Goal: Information Seeking & Learning: Learn about a topic

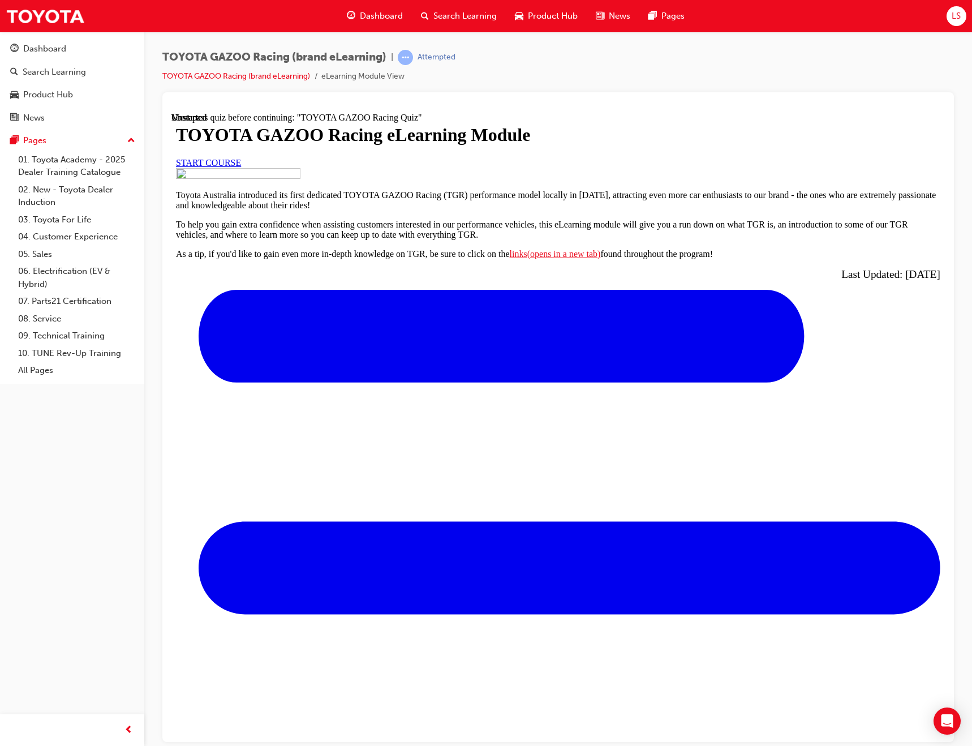
scroll to position [217, 0]
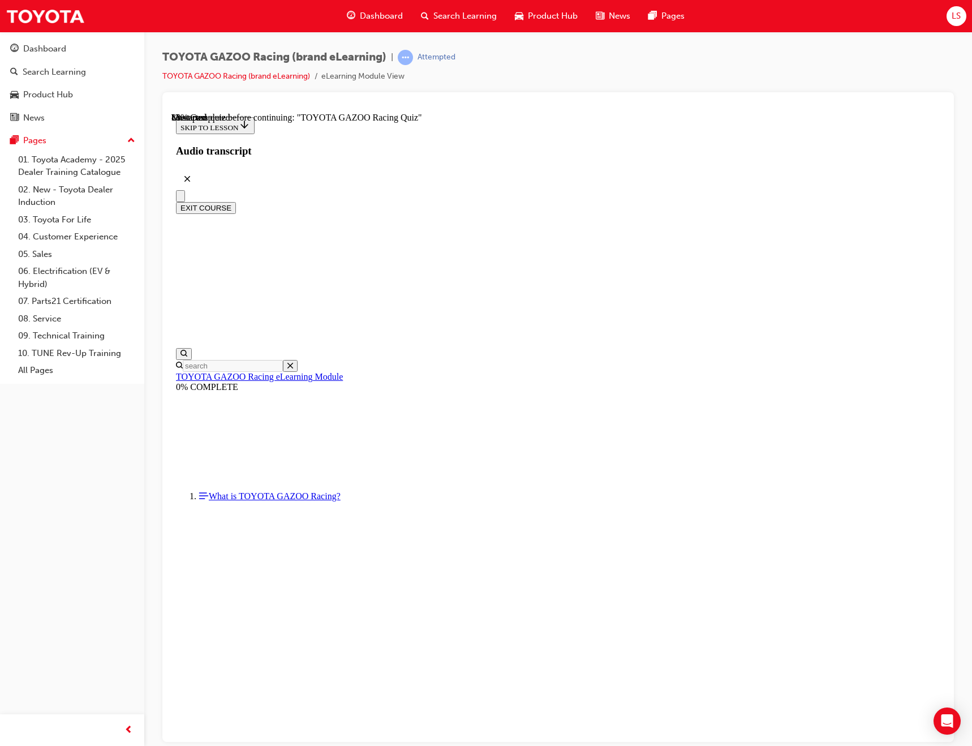
scroll to position [2675, 0]
drag, startPoint x: 412, startPoint y: 281, endPoint x: 830, endPoint y: 394, distance: 432.5
copy section "TOYOTA GAZOO Racing is Toyota's global motorsport brand and is associated with …"
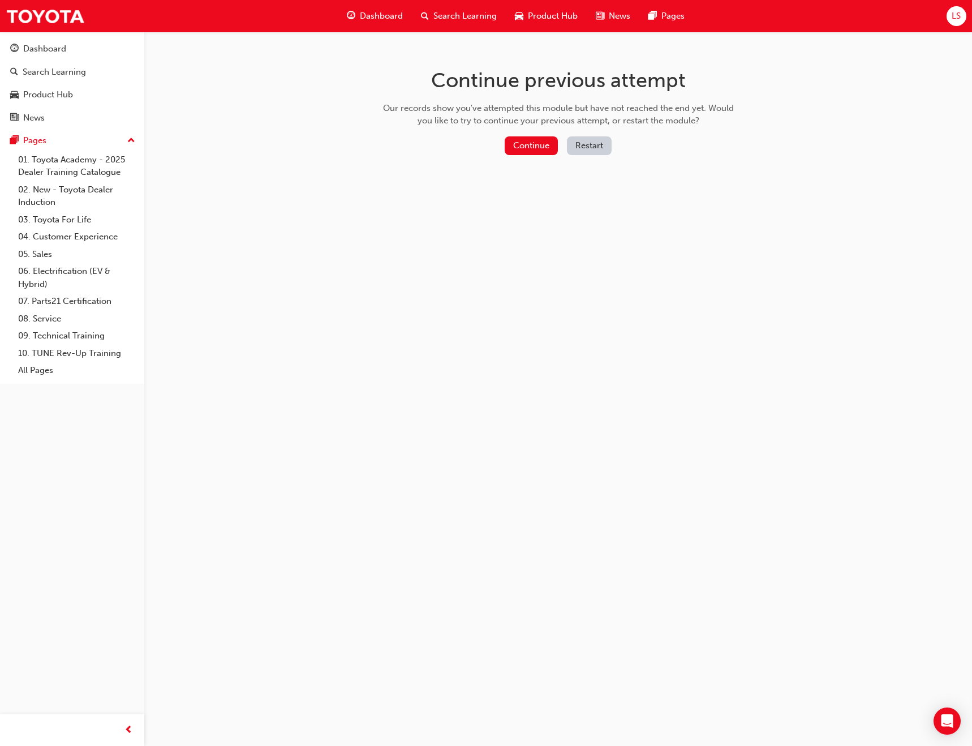
click at [528, 157] on div "Continue Restart" at bounding box center [558, 147] width 359 height 23
click at [529, 147] on button "Continue" at bounding box center [531, 145] width 53 height 19
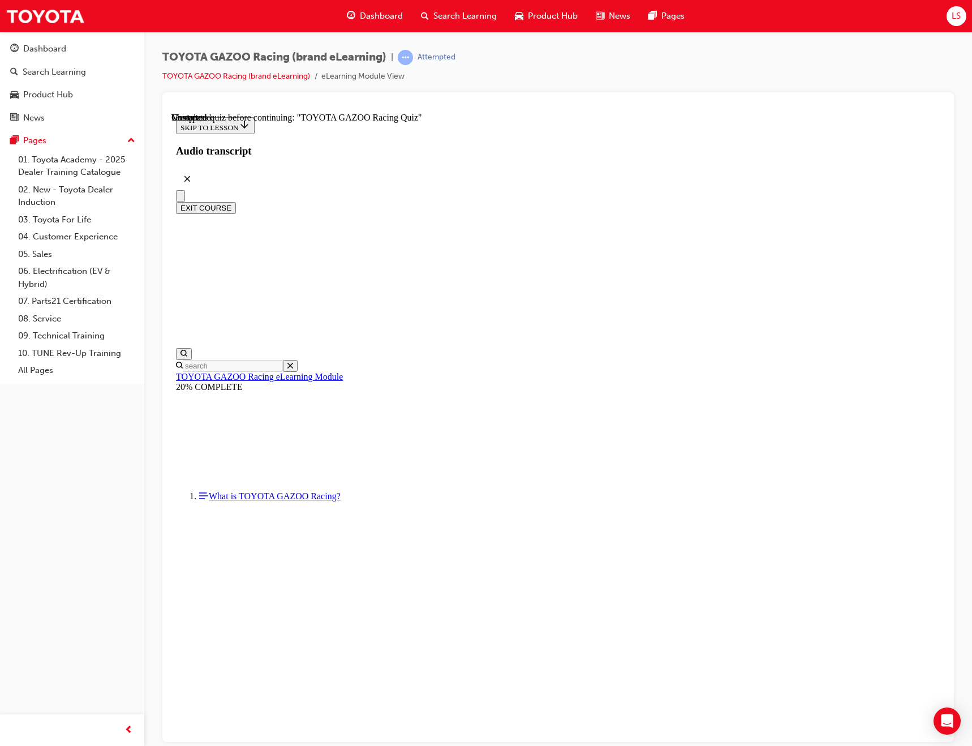
scroll to position [3719, 0]
drag, startPoint x: 408, startPoint y: 174, endPoint x: 818, endPoint y: 604, distance: 594.1
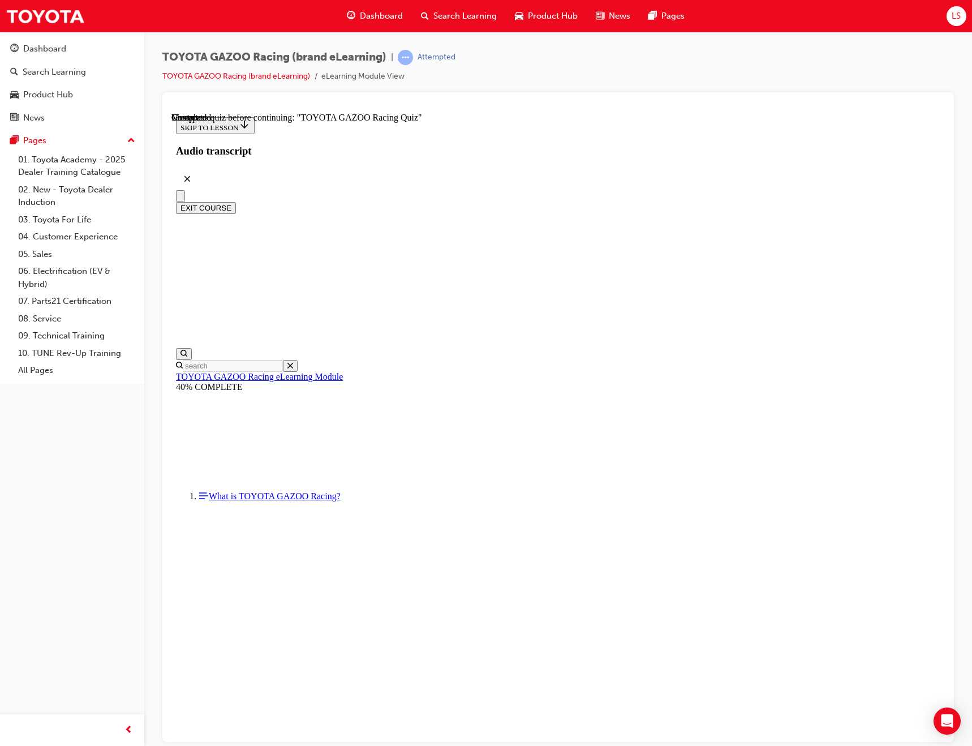
copy main "LO ip. DO Sitam consecte Ad Elitseddo, ei temp incididun "UT " labore etd " MA …"
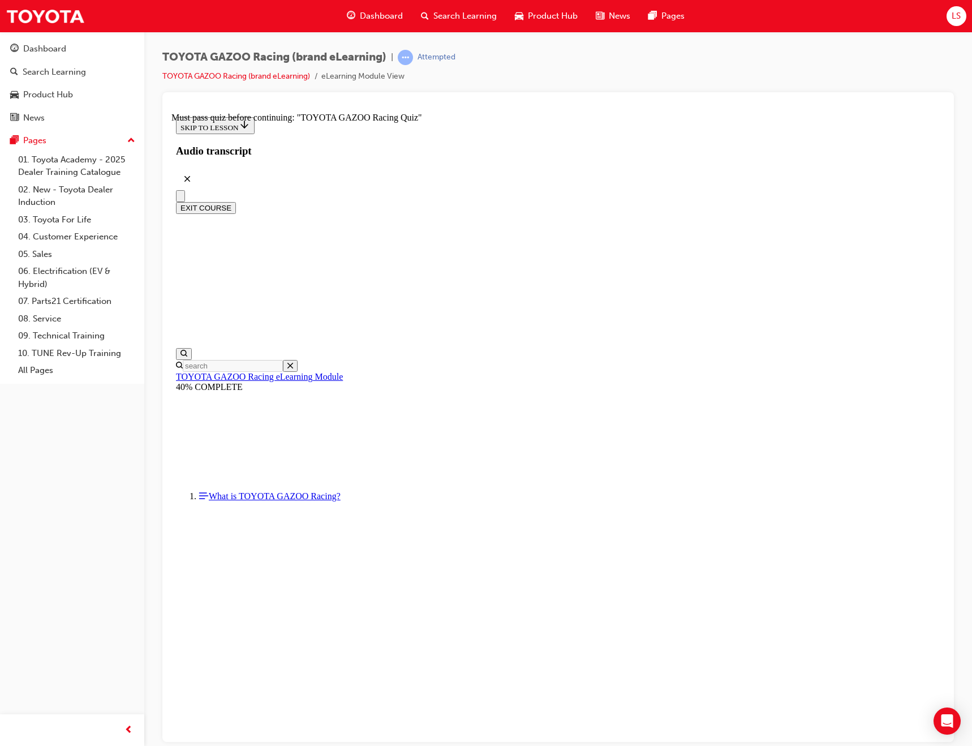
scroll to position [20, 0]
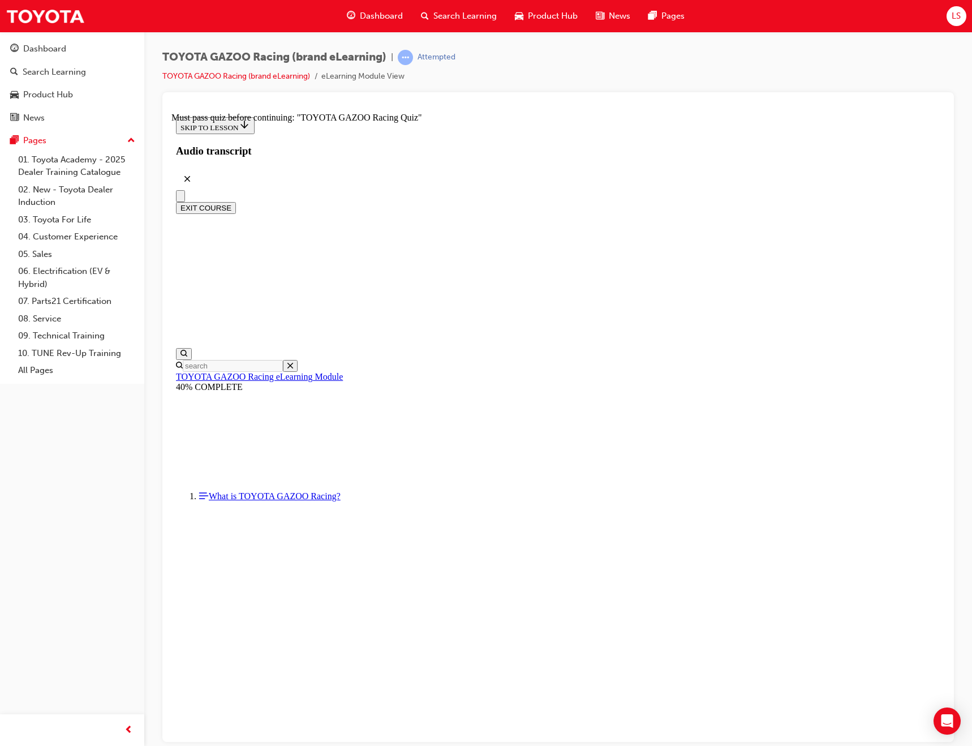
scroll to position [1488, 0]
drag, startPoint x: 417, startPoint y: 169, endPoint x: 879, endPoint y: 557, distance: 603.1
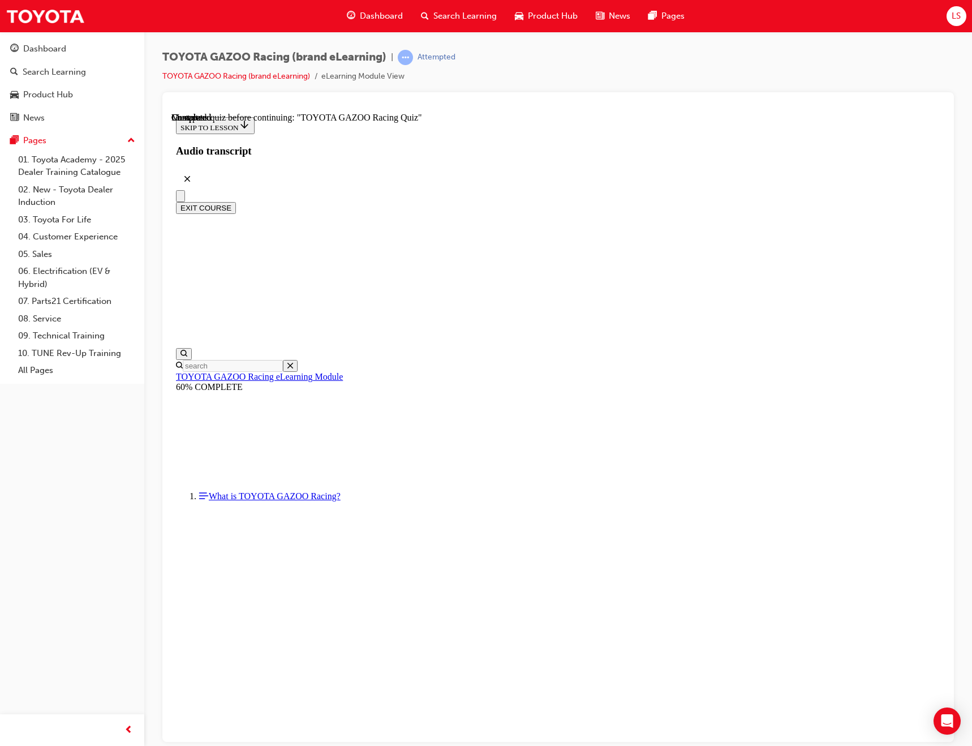
drag, startPoint x: 416, startPoint y: 255, endPoint x: 852, endPoint y: 398, distance: 459.7
copy div "For customers who purchase a TGR performance model, complimentary 1-year member…"
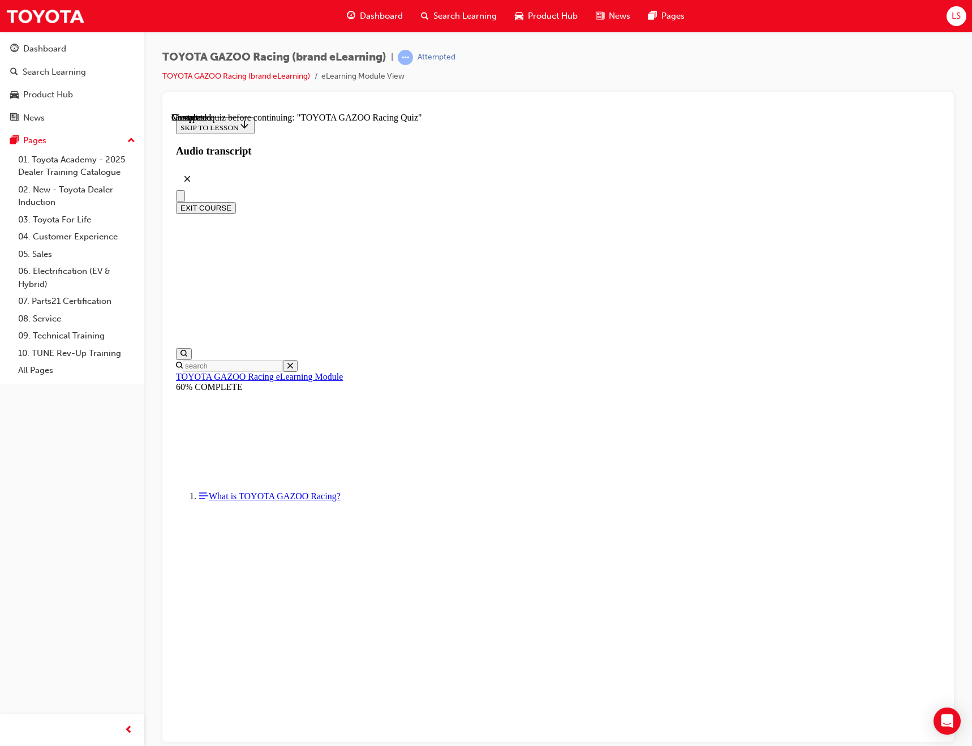
scroll to position [659, 0]
drag, startPoint x: 406, startPoint y: 570, endPoint x: 696, endPoint y: 633, distance: 296.3
drag, startPoint x: 409, startPoint y: 488, endPoint x: 830, endPoint y: 644, distance: 448.7
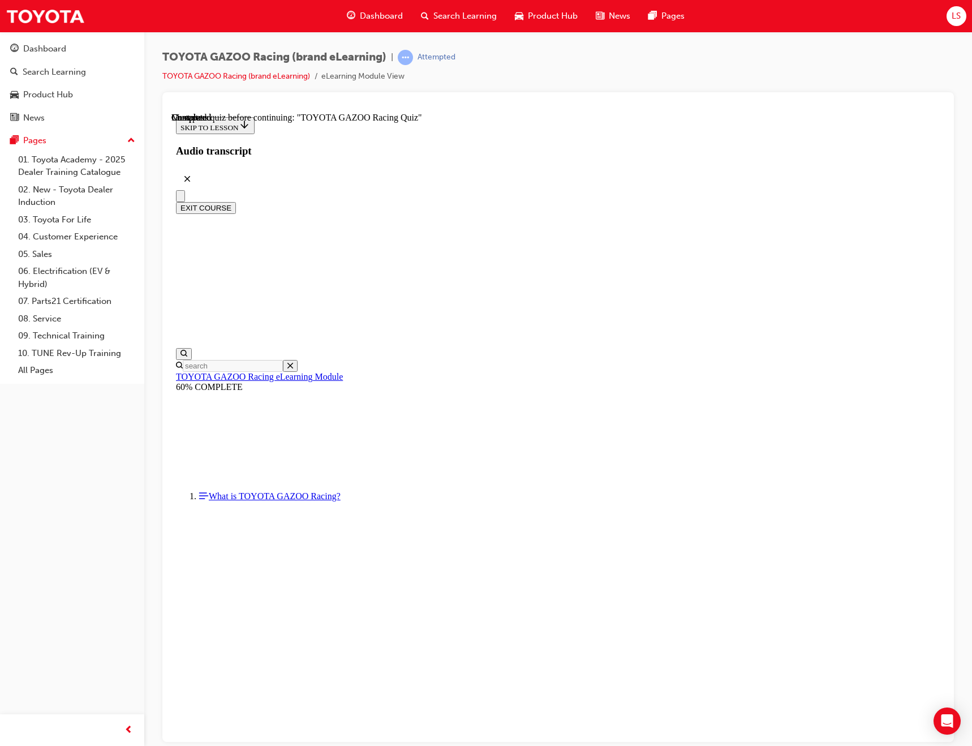
copy div "To join, customers need to sign up via Toyota Go (opens in a new tab) and follo…"
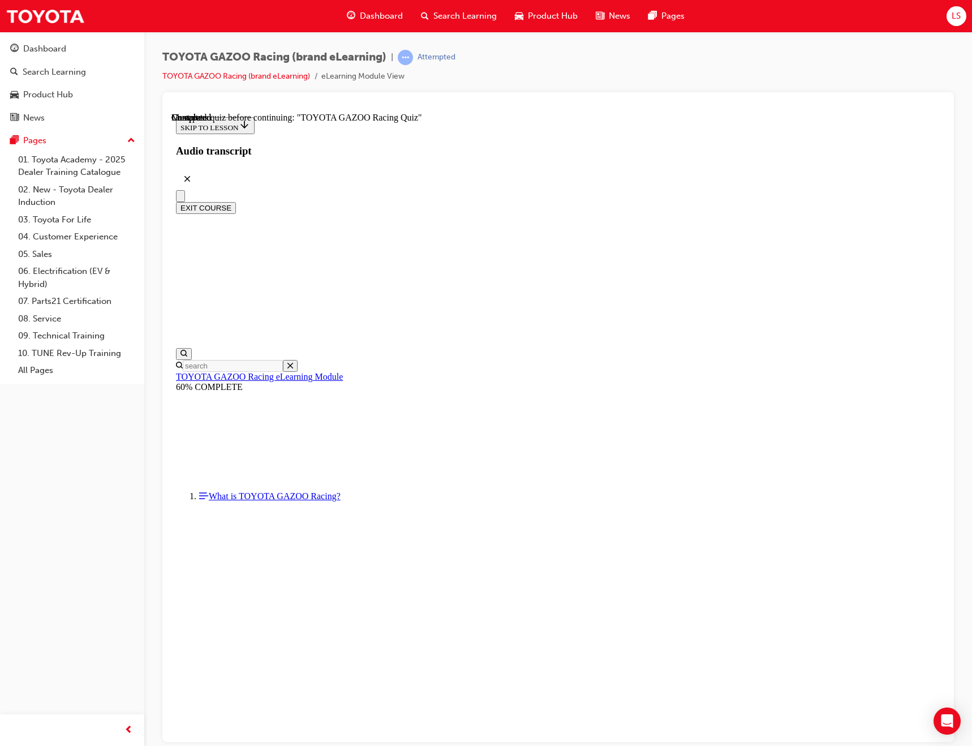
scroll to position [35, 0]
radio input "true"
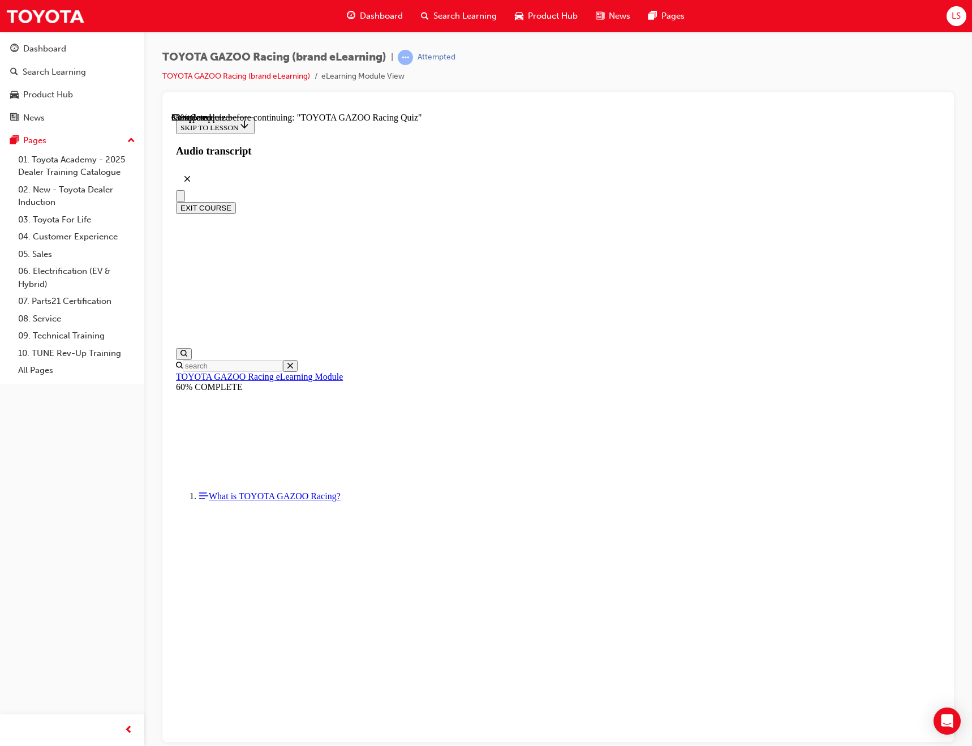
radio input "true"
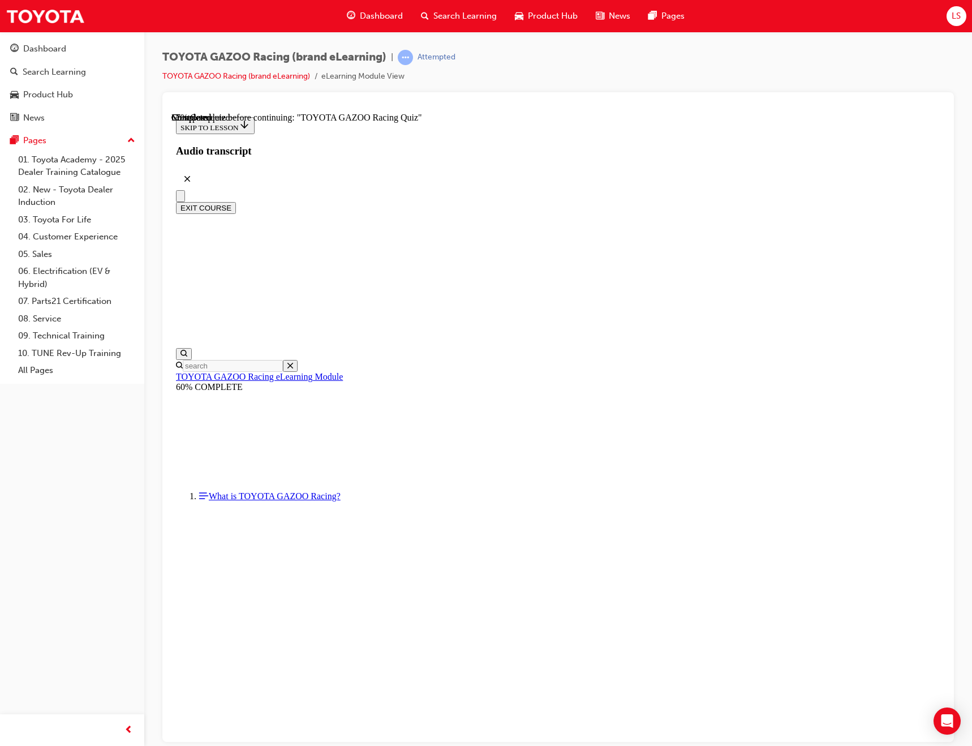
radio input "true"
click at [573, 21] on span "Product Hub" at bounding box center [553, 16] width 50 height 13
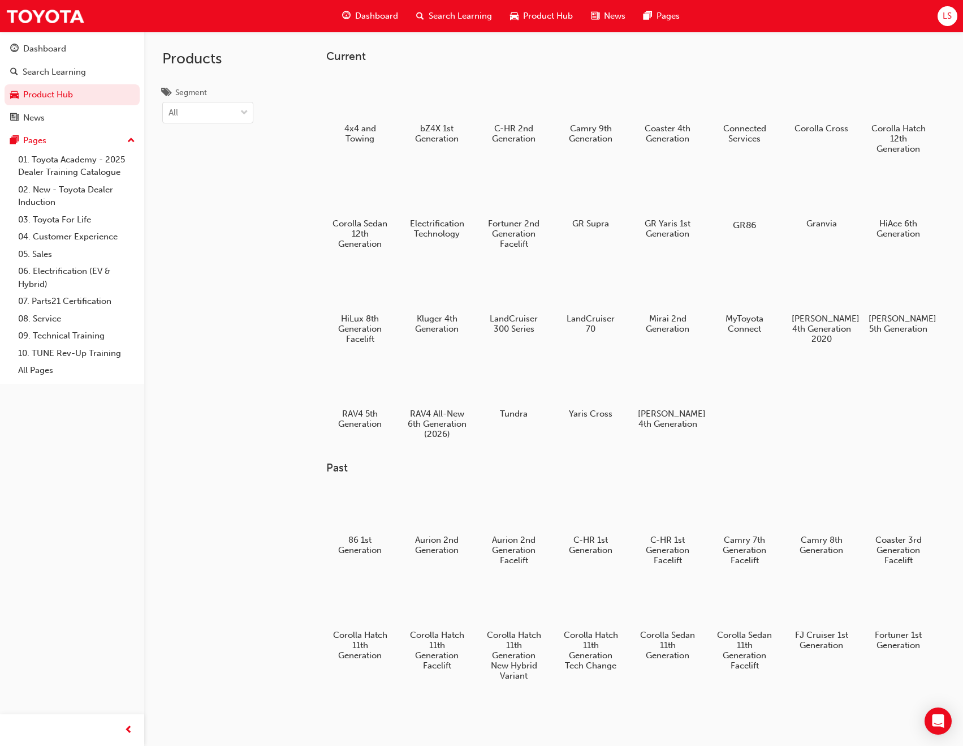
click at [750, 210] on div at bounding box center [744, 192] width 63 height 45
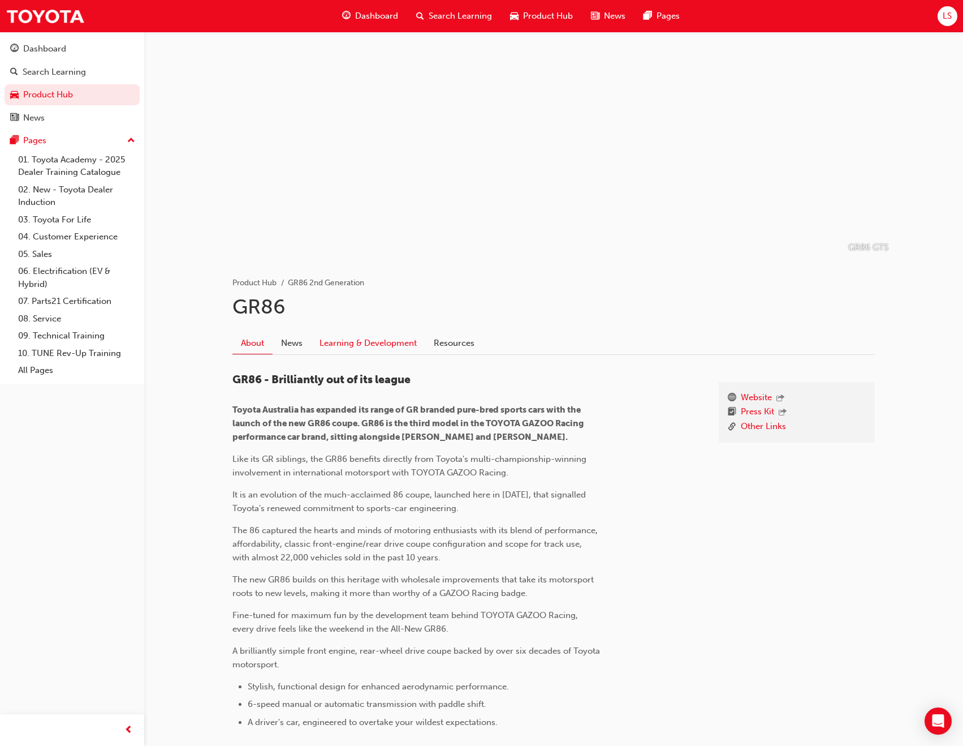
click at [376, 342] on link "Learning & Development" at bounding box center [368, 342] width 114 height 21
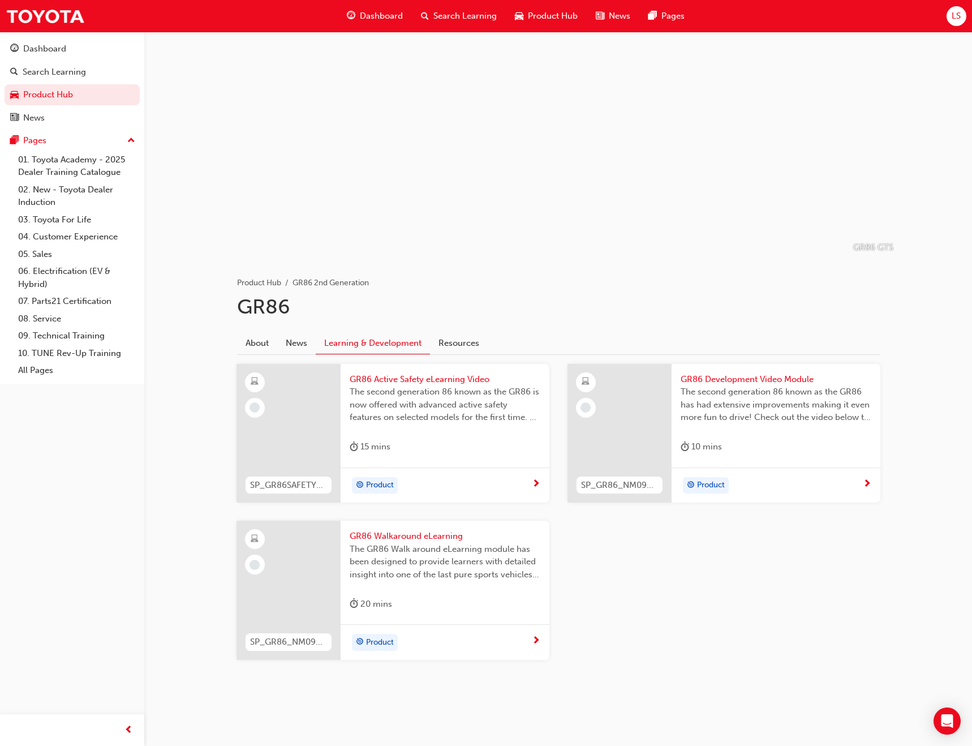
click at [410, 535] on span "GR86 Walkaround eLearning" at bounding box center [445, 535] width 191 height 13
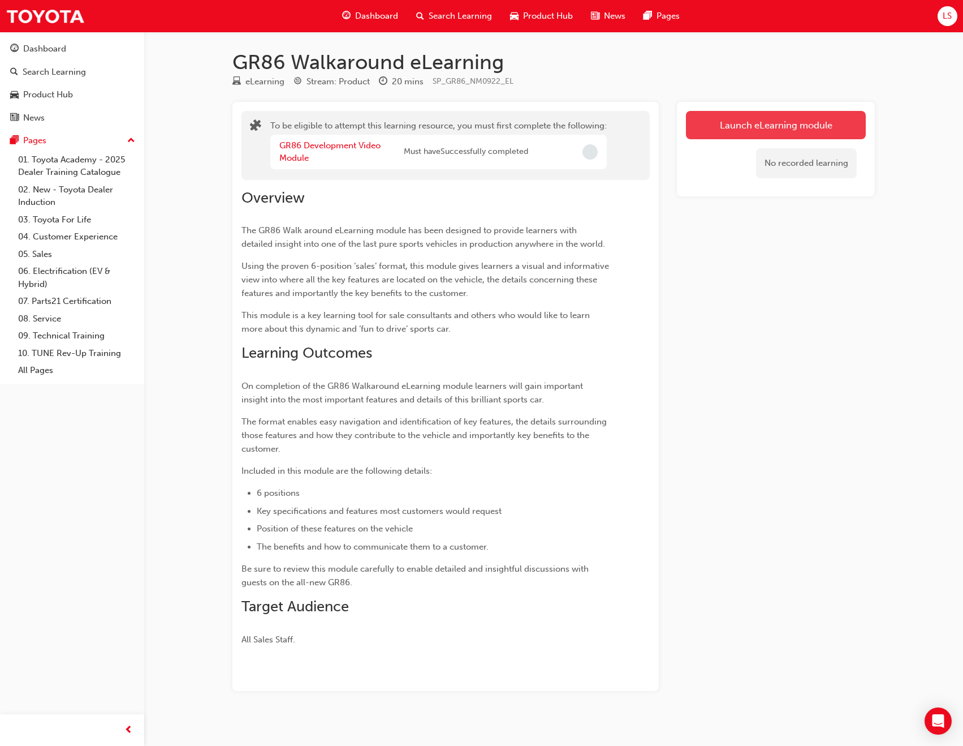
click at [774, 128] on button "Launch eLearning module" at bounding box center [776, 125] width 180 height 28
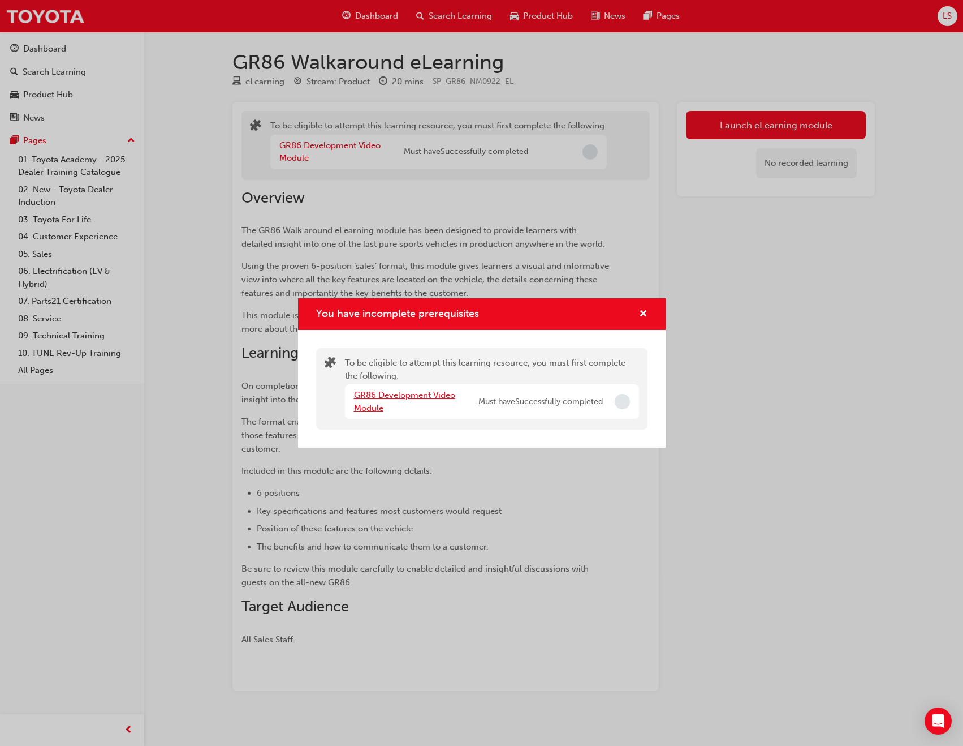
click at [408, 399] on link "GR86 Development Video Module" at bounding box center [404, 401] width 101 height 23
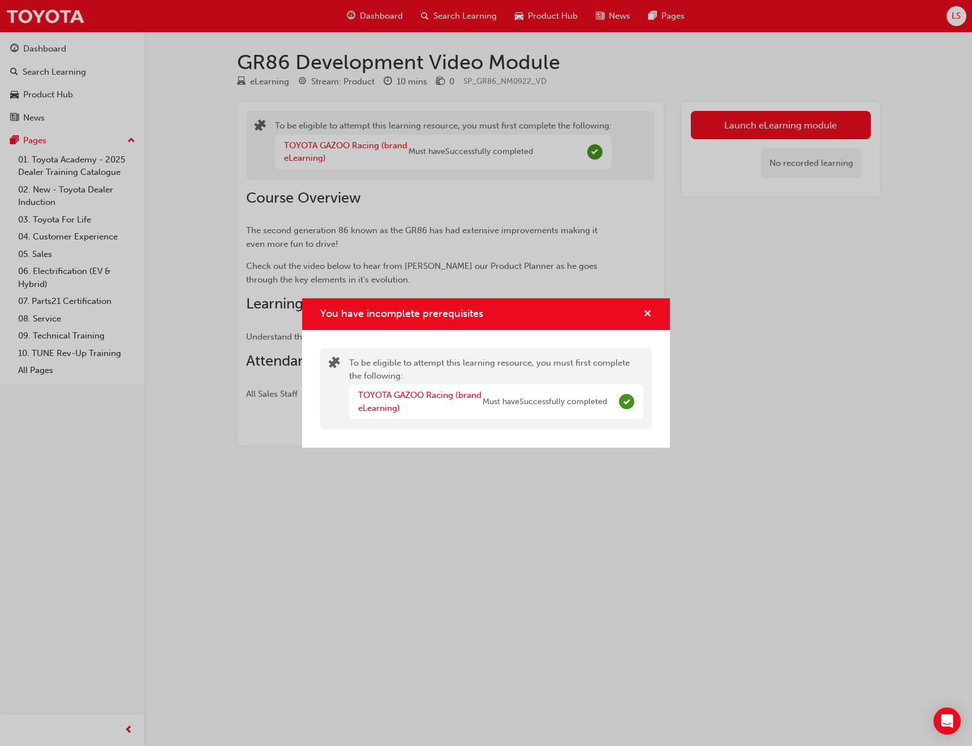
click at [647, 313] on span "cross-icon" at bounding box center [647, 314] width 8 height 10
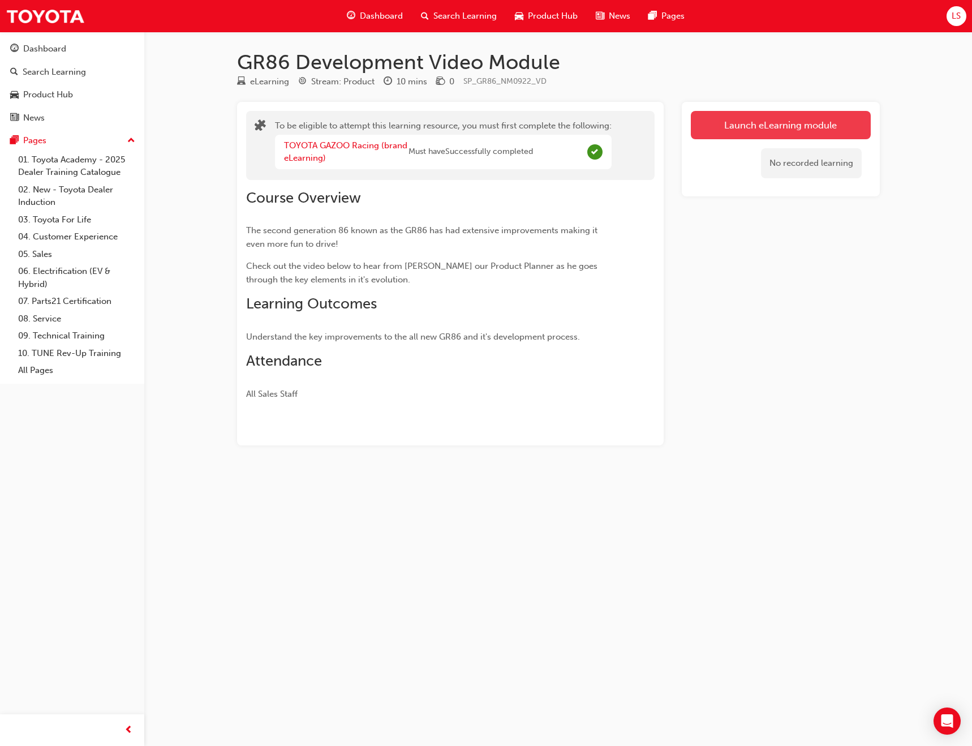
click at [753, 130] on button "Launch eLearning module" at bounding box center [781, 125] width 180 height 28
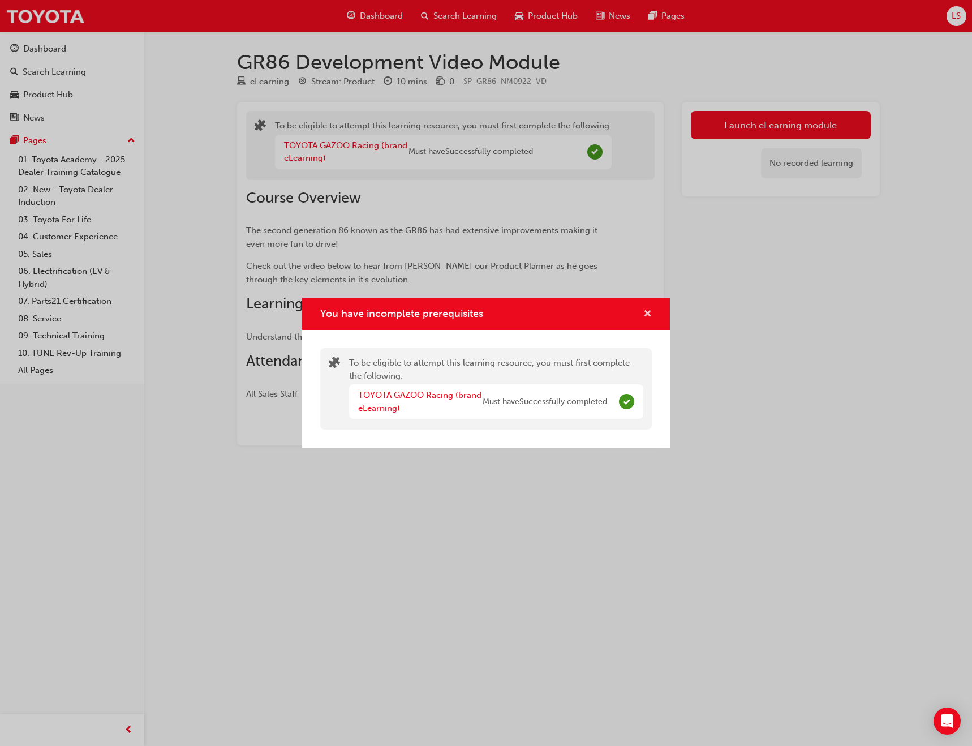
drag, startPoint x: 646, startPoint y: 313, endPoint x: 644, endPoint y: 289, distance: 23.9
click at [646, 313] on span "cross-icon" at bounding box center [647, 314] width 8 height 10
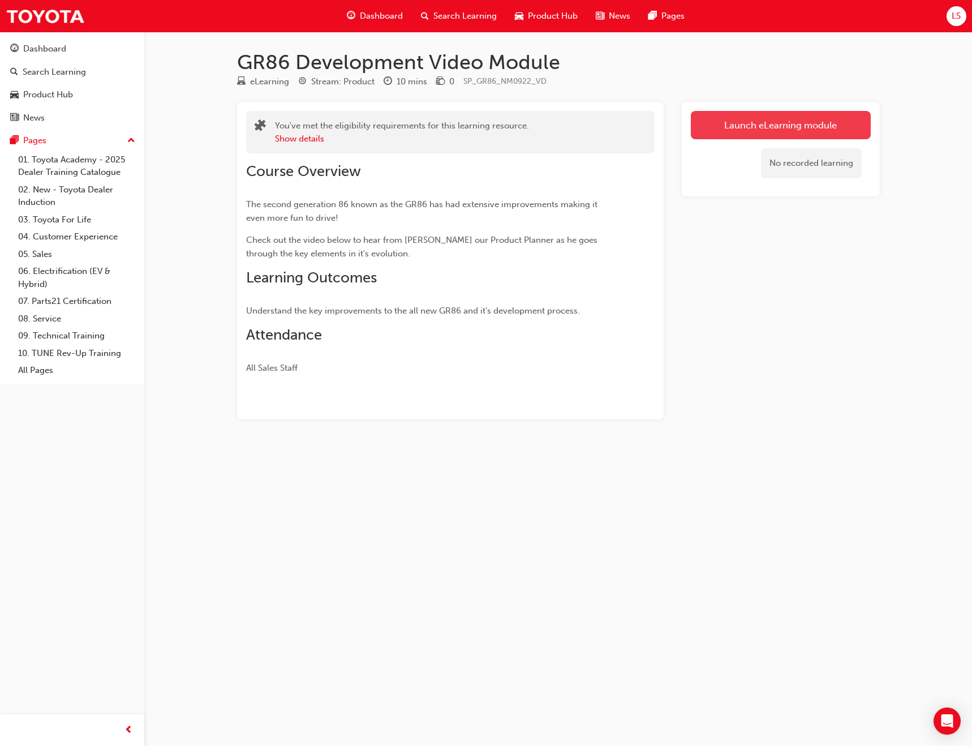
click at [738, 136] on link "Launch eLearning module" at bounding box center [781, 125] width 180 height 28
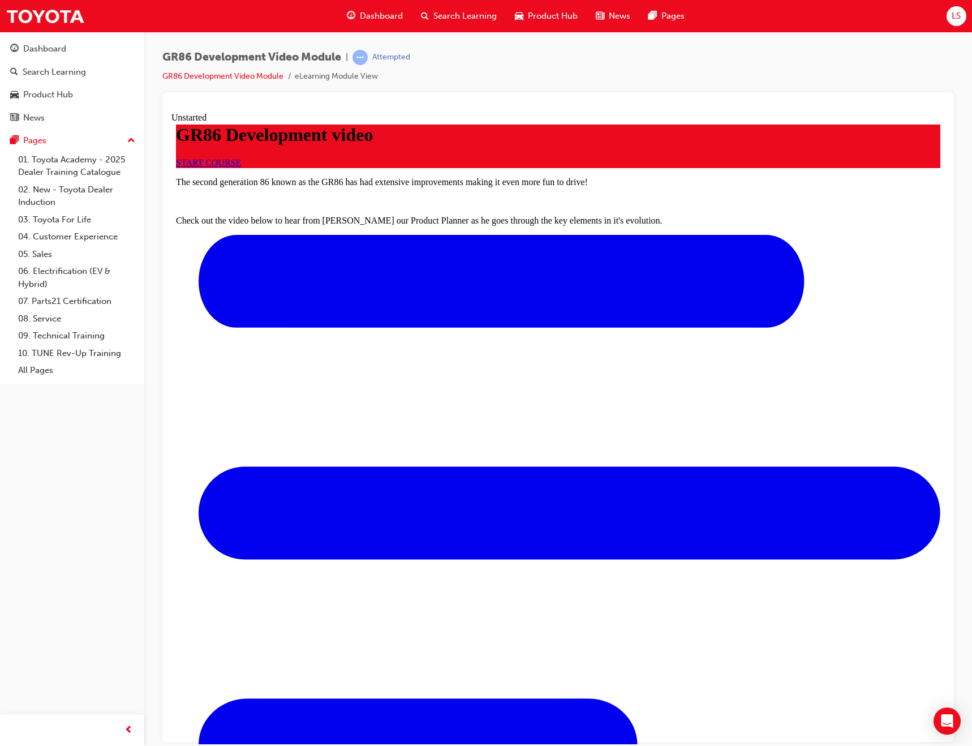
click at [241, 167] on span "START COURSE" at bounding box center [208, 162] width 65 height 10
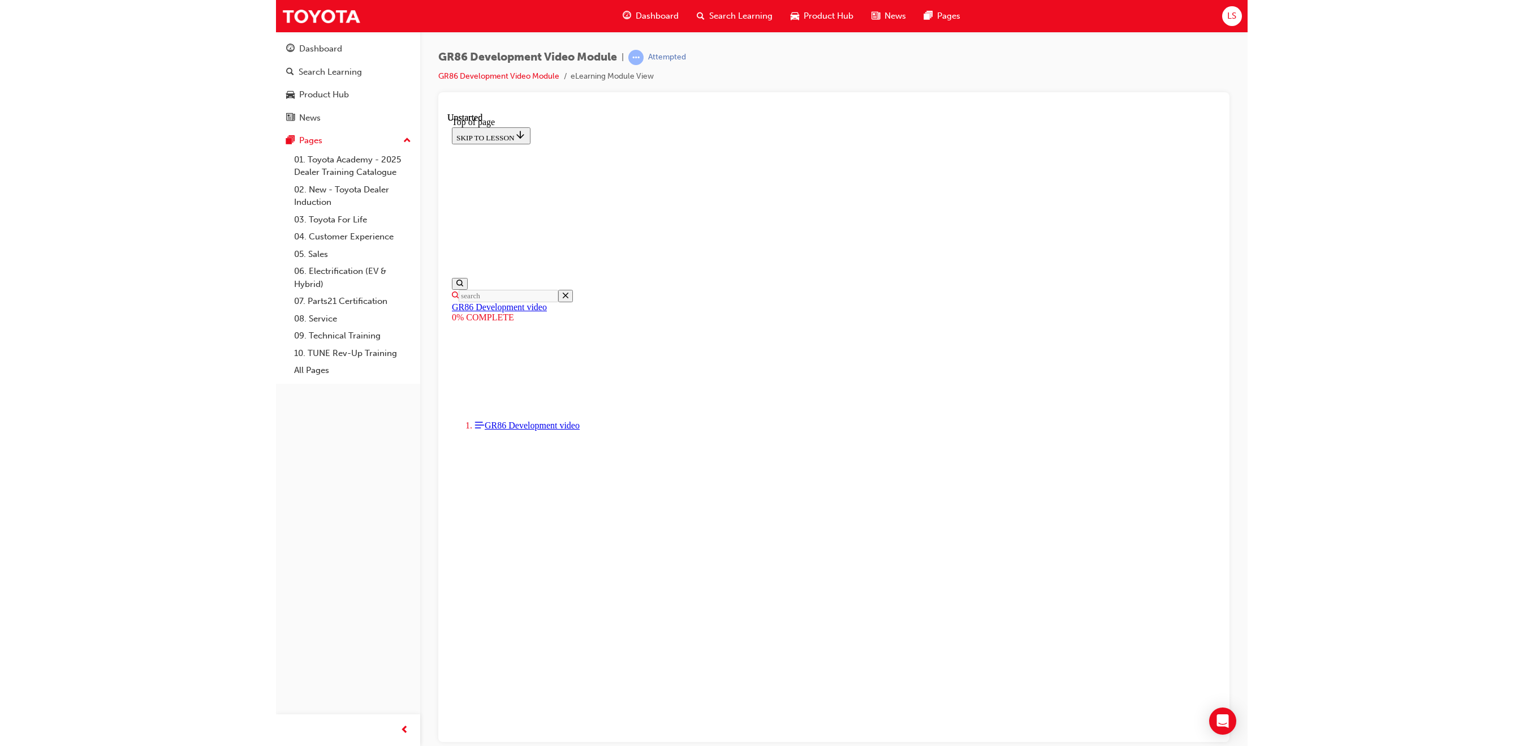
scroll to position [35, 0]
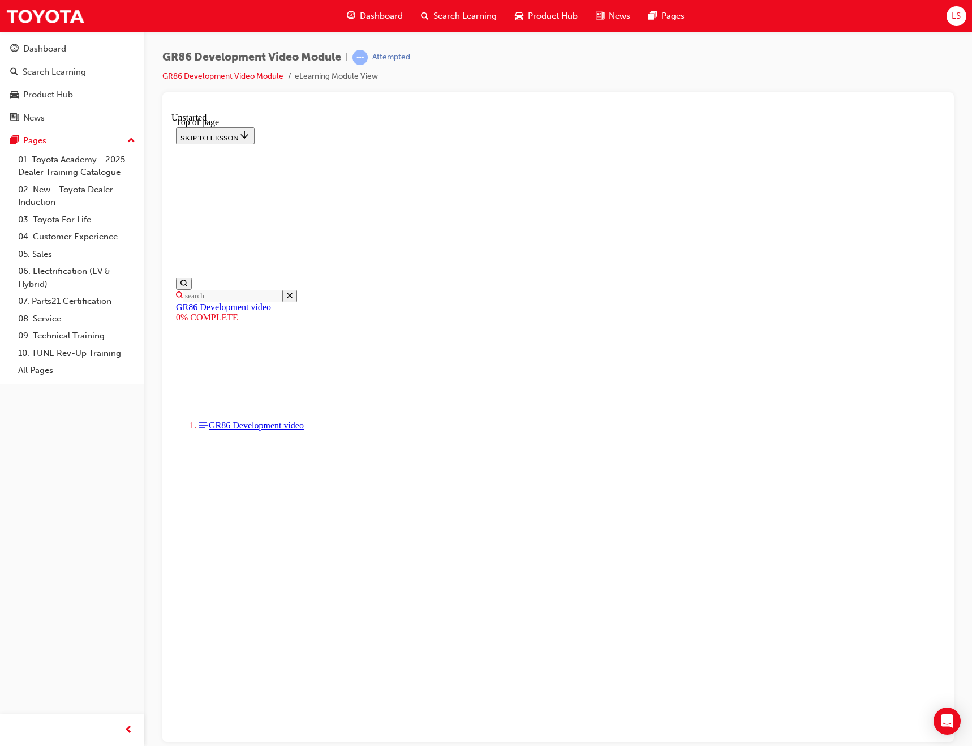
click at [969, 77] on div "GR86 Development Video Module | Attempted GR86 Development Video Module eLearni…" at bounding box center [558, 375] width 828 height 686
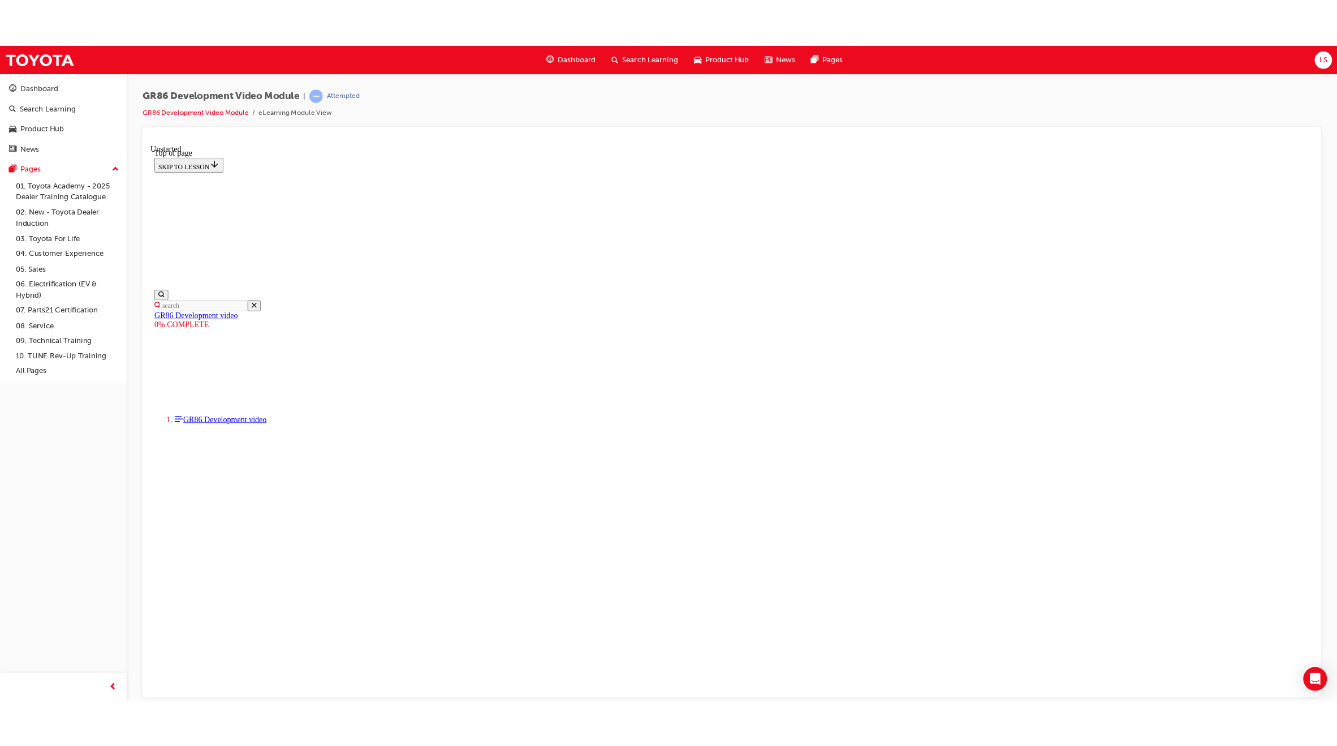
scroll to position [64, 0]
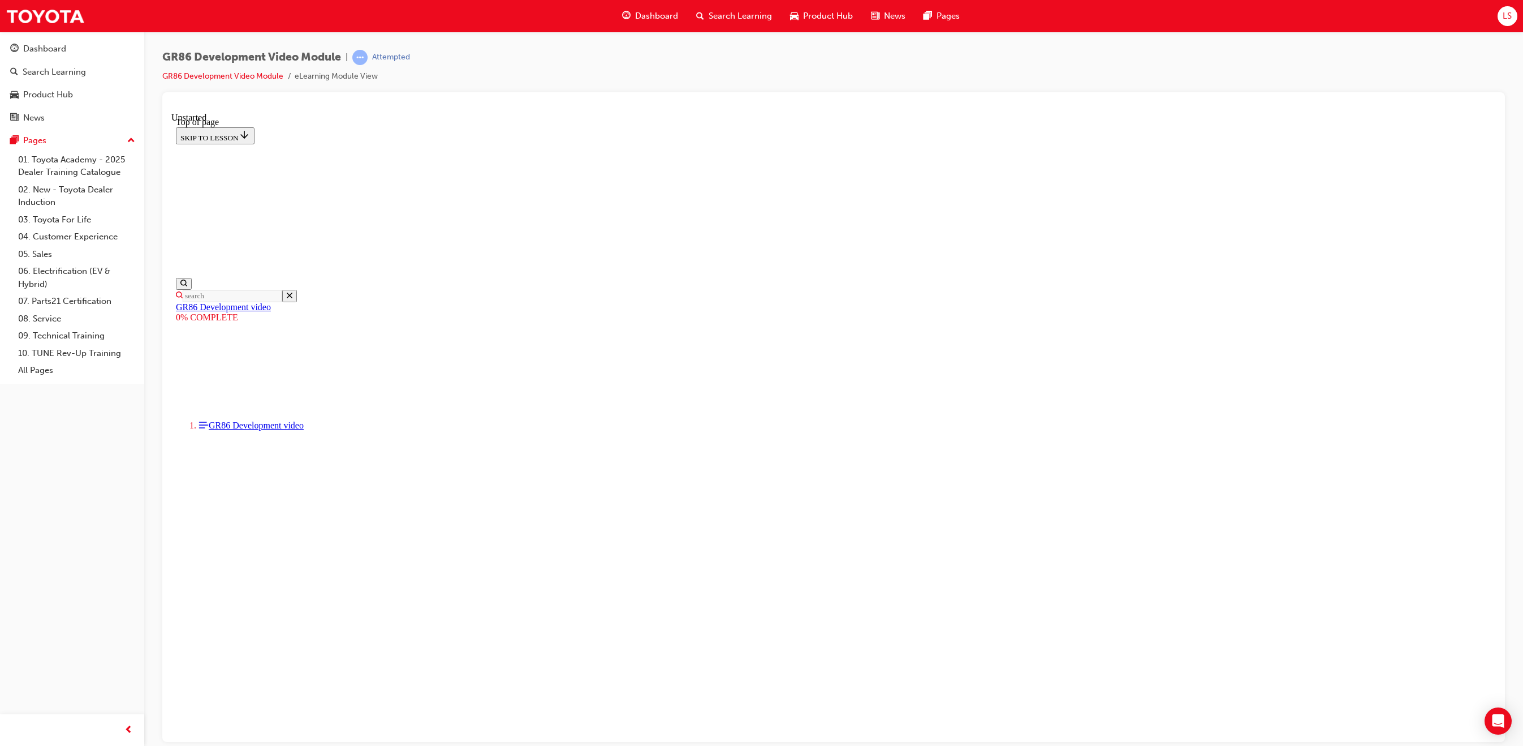
click at [971, 342] on div "GR86 Development Video Module | Attempted GR86 Development Video Module eLearni…" at bounding box center [833, 375] width 1379 height 686
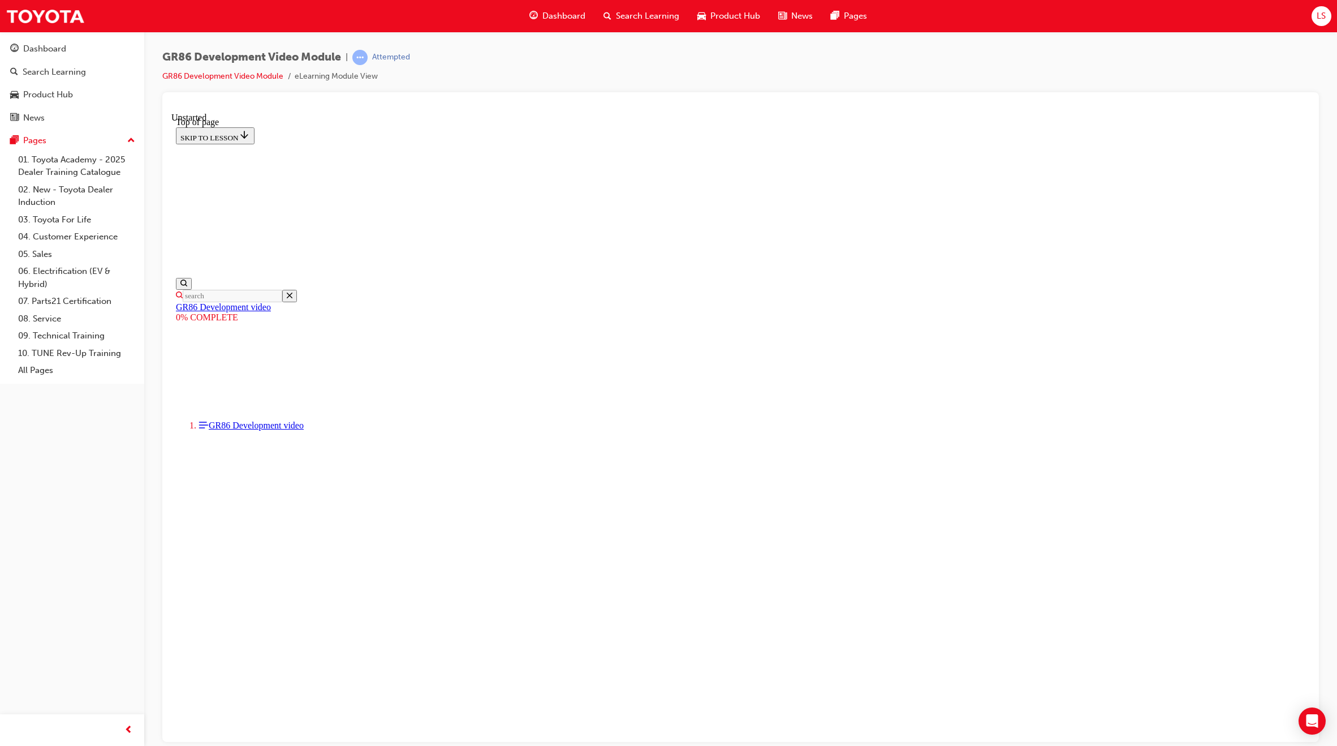
drag, startPoint x: 946, startPoint y: 567, endPoint x: 956, endPoint y: 568, distance: 9.7
drag, startPoint x: 951, startPoint y: 571, endPoint x: 1011, endPoint y: 578, distance: 60.9
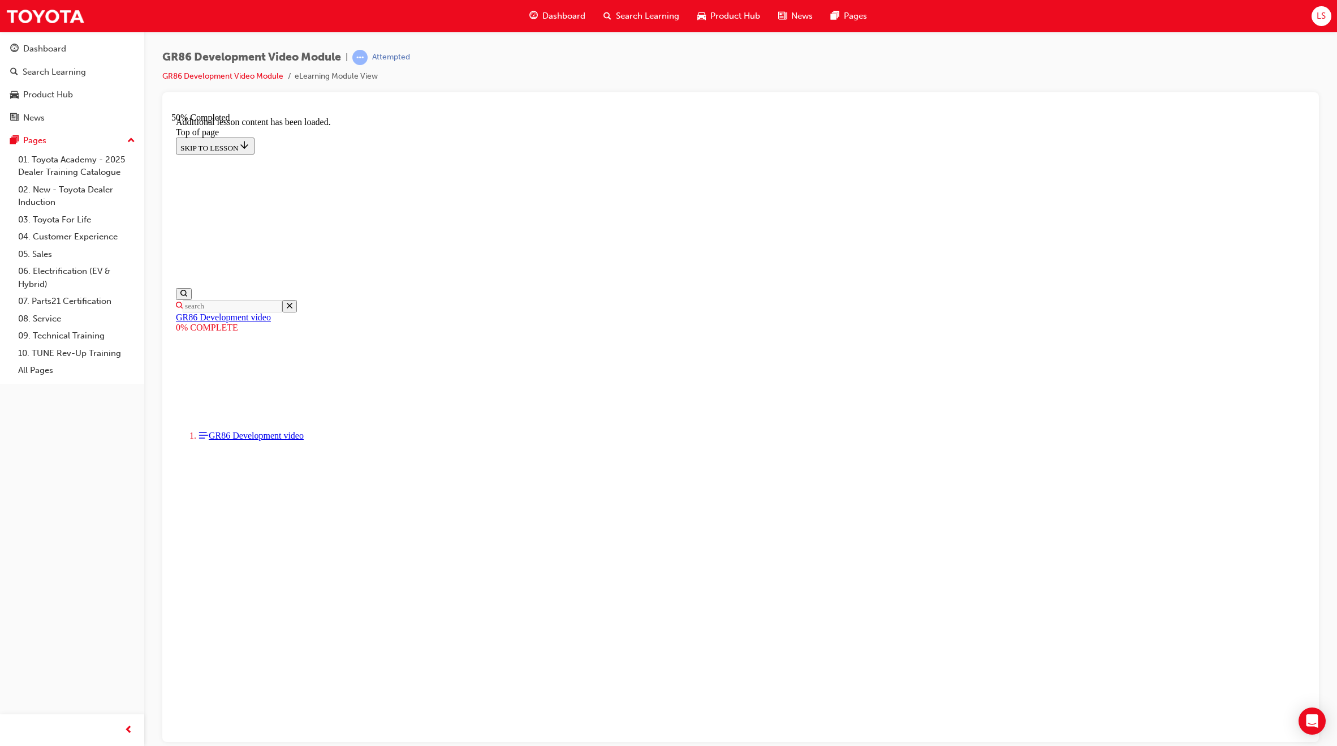
scroll to position [508, 0]
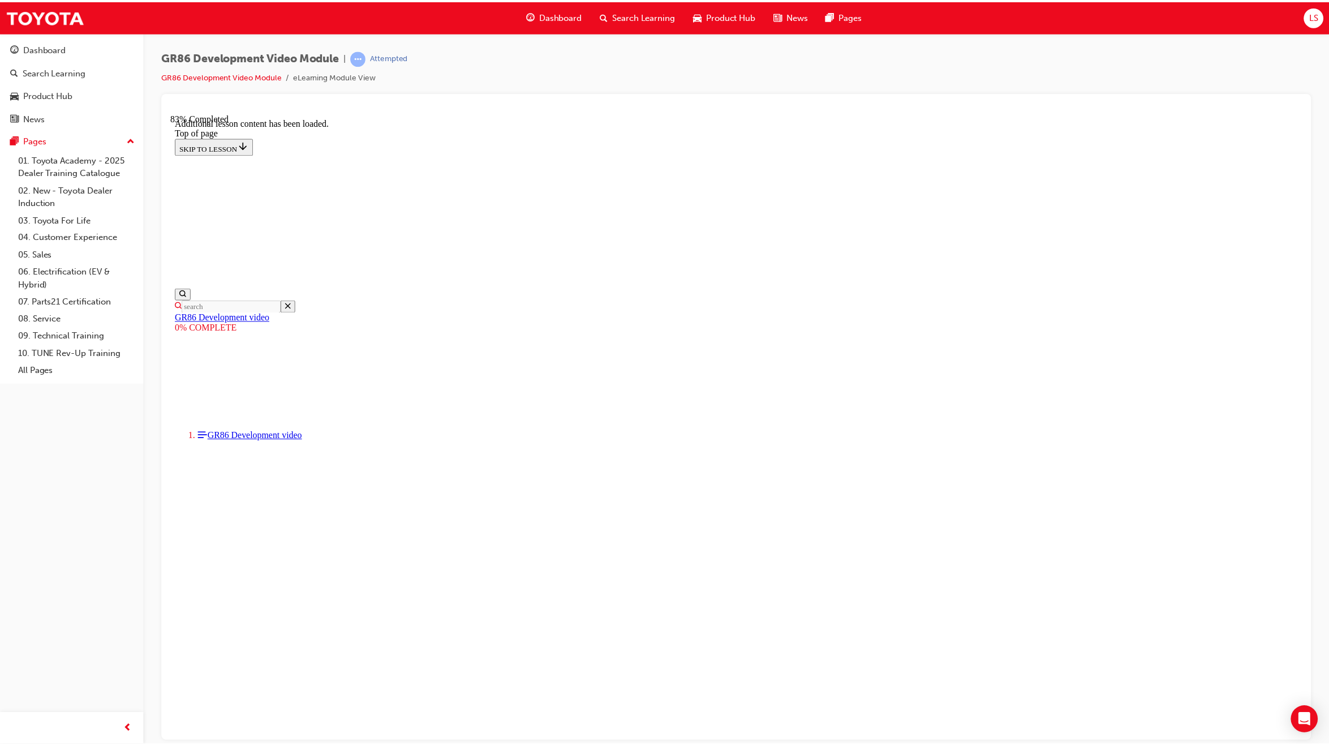
scroll to position [758, 0]
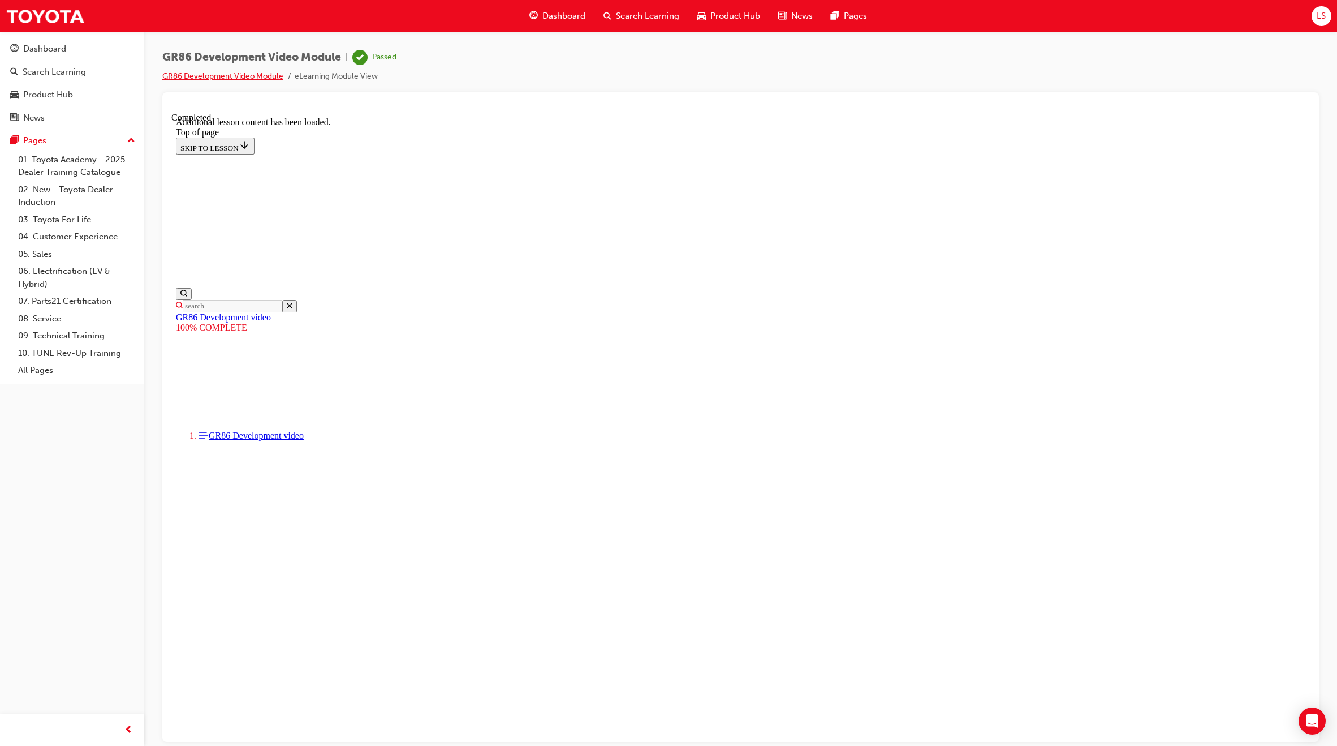
click at [256, 80] on link "GR86 Development Video Module" at bounding box center [222, 76] width 121 height 10
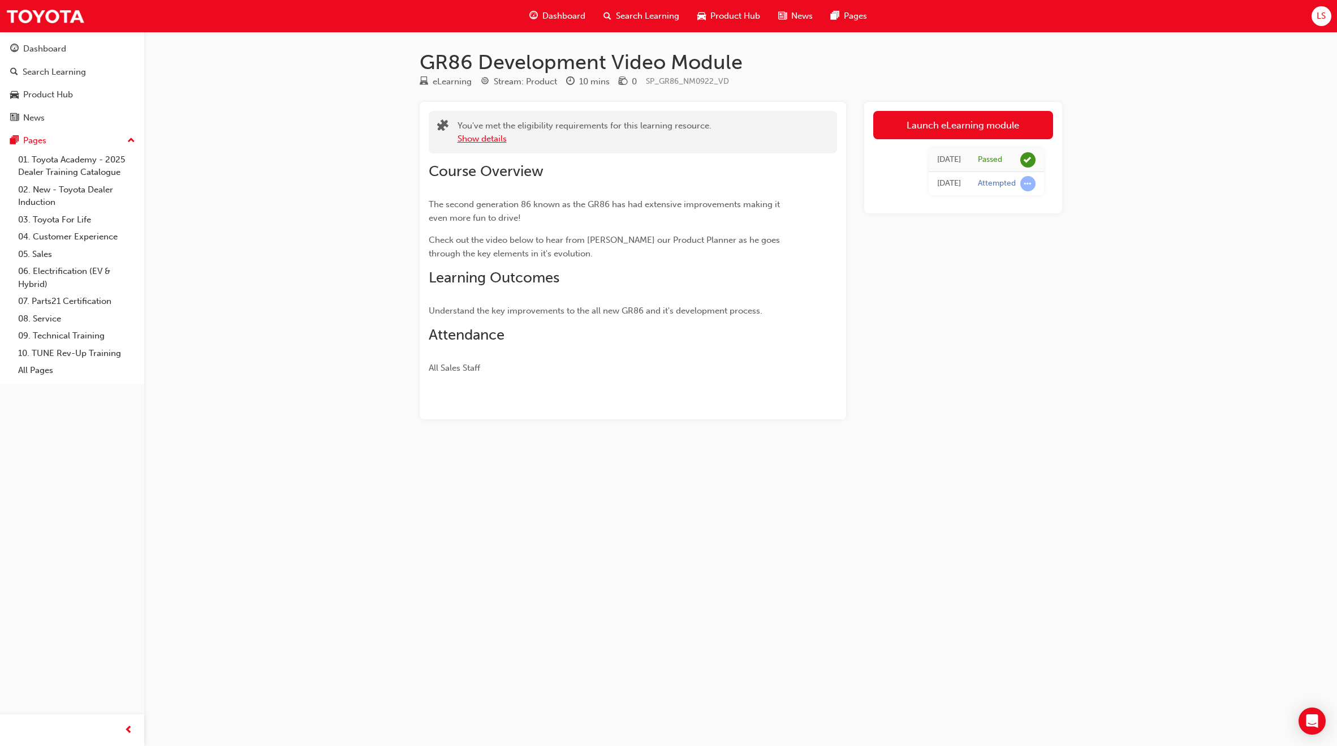
click at [484, 135] on button "Show details" at bounding box center [482, 138] width 49 height 13
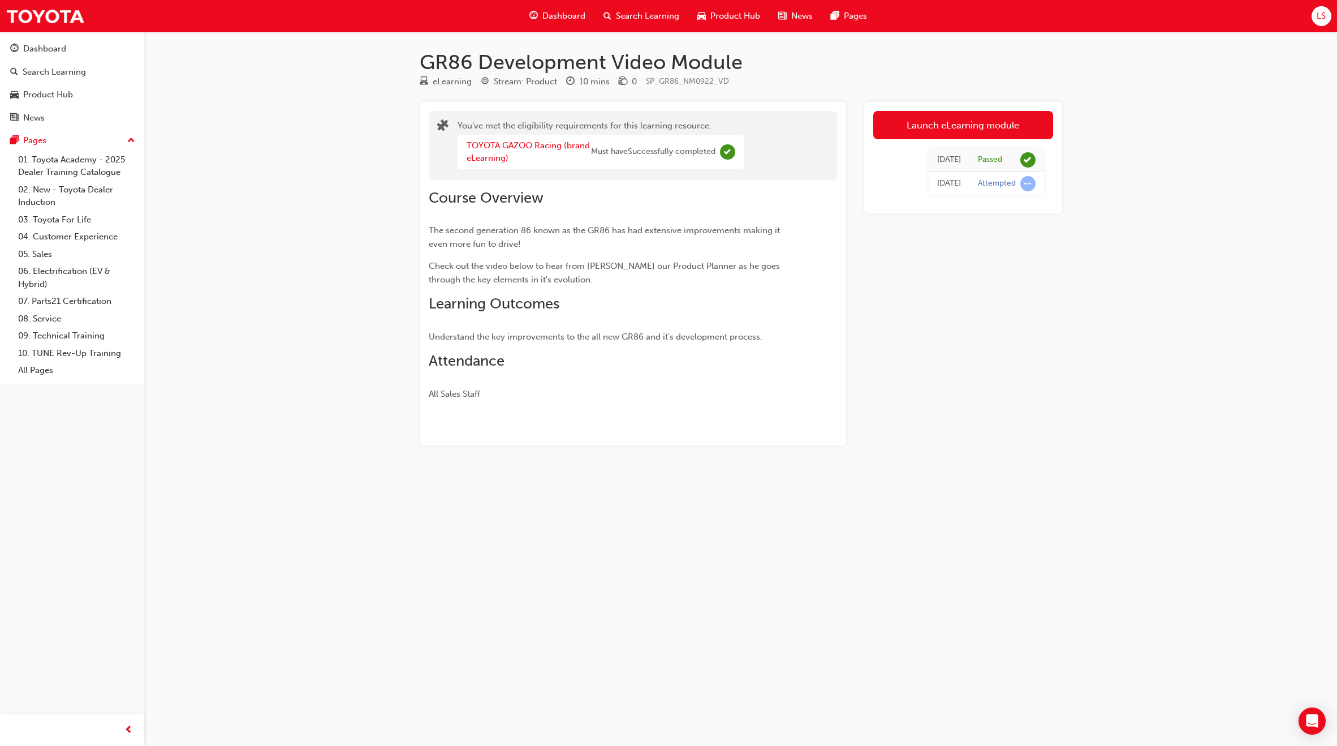
click at [549, 18] on span "Dashboard" at bounding box center [563, 16] width 43 height 13
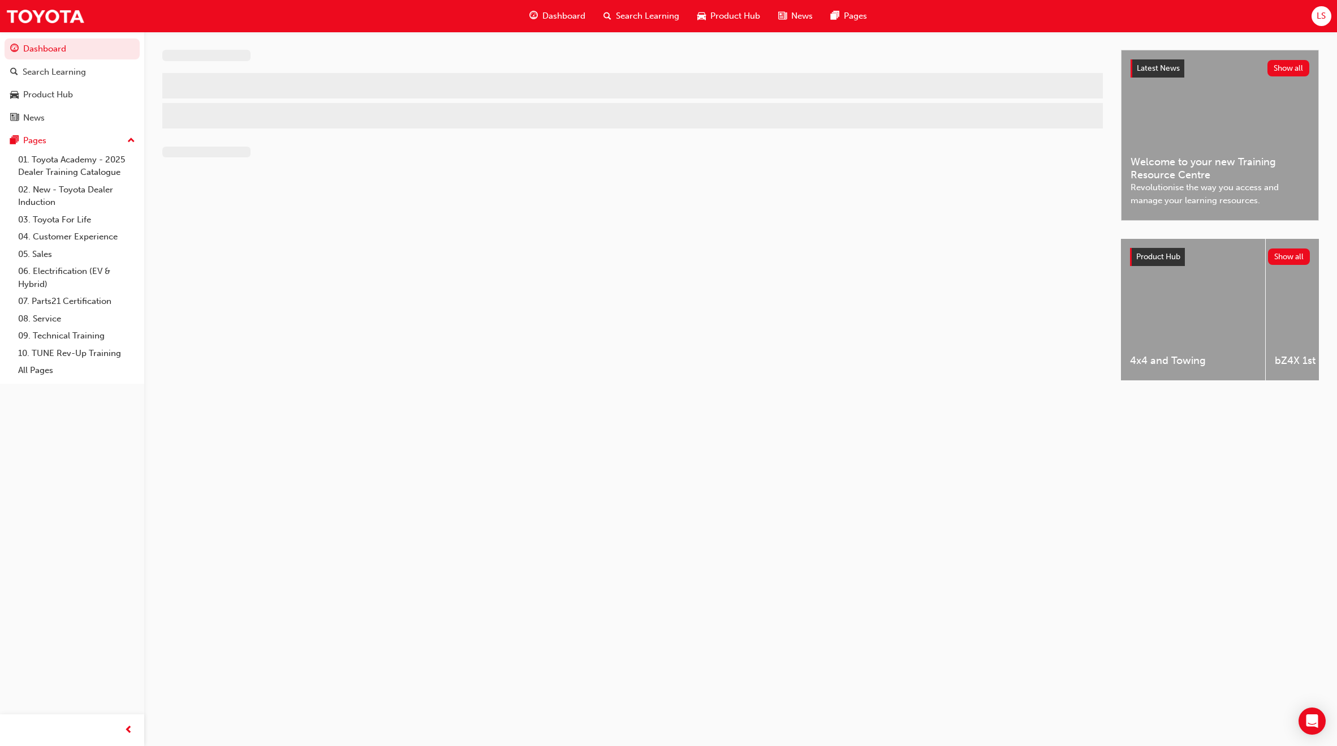
click at [734, 25] on div "Product Hub" at bounding box center [728, 16] width 81 height 23
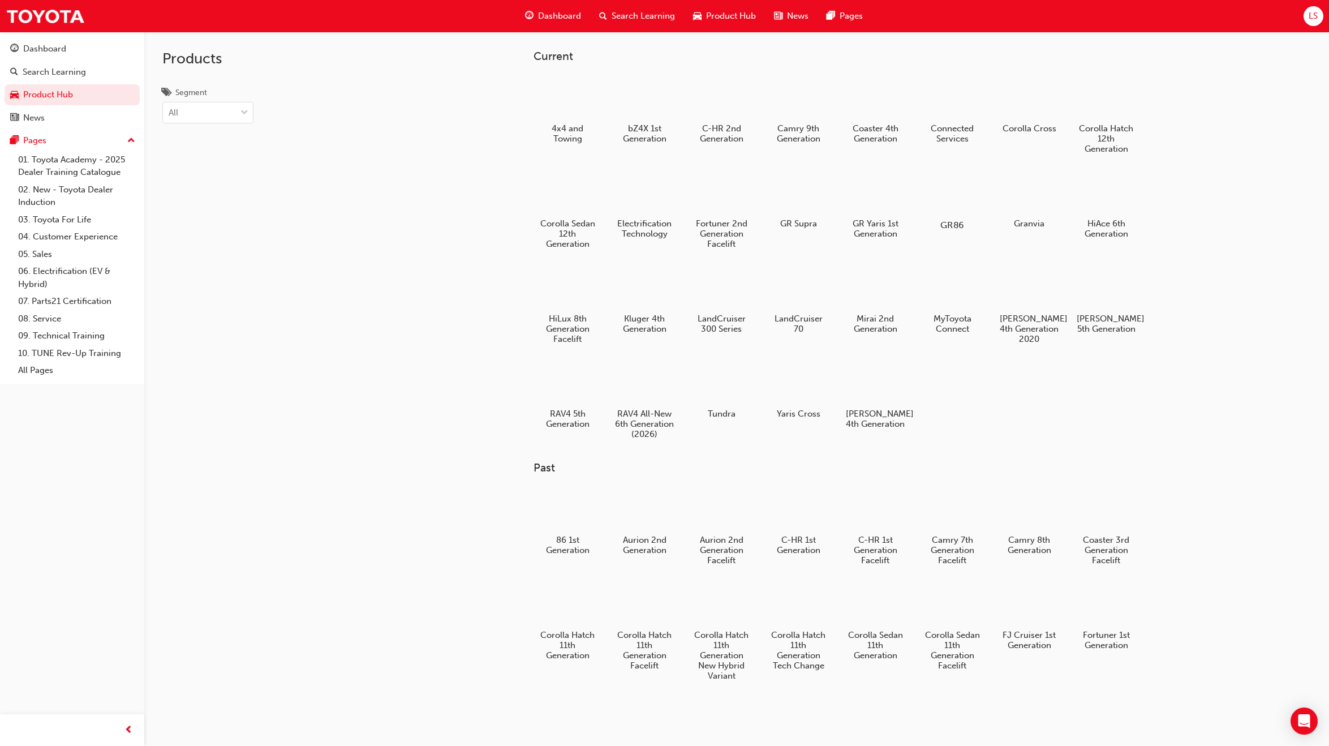
click at [962, 204] on div at bounding box center [952, 192] width 63 height 45
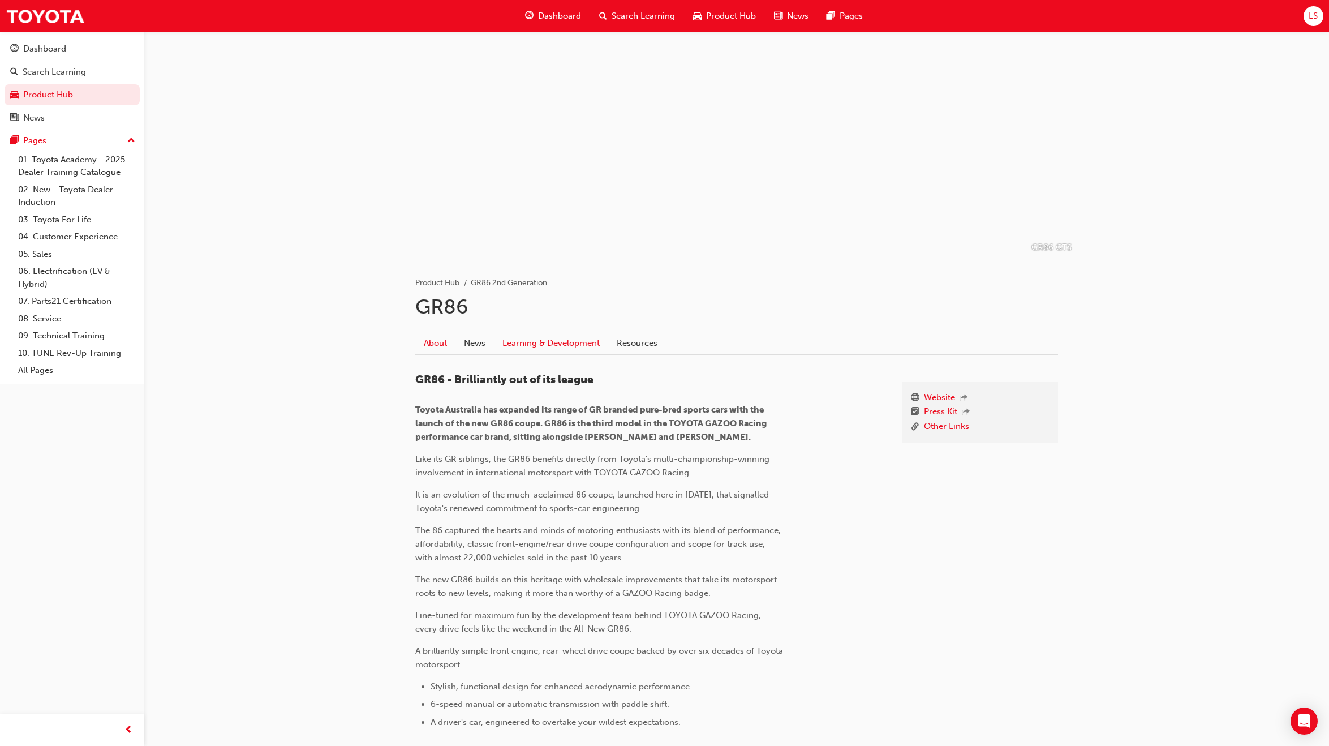
click at [558, 353] on link "Learning & Development" at bounding box center [551, 342] width 114 height 21
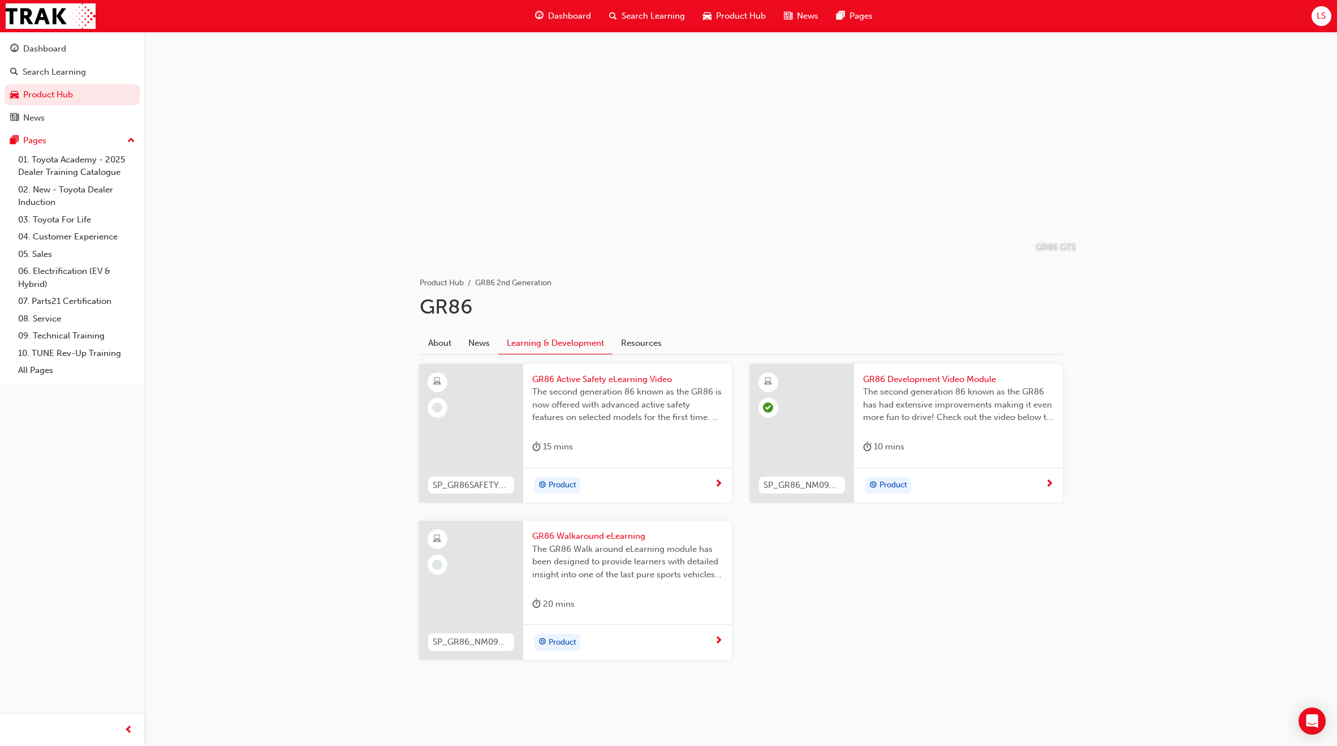
click at [622, 597] on div "20 mins" at bounding box center [627, 606] width 191 height 19
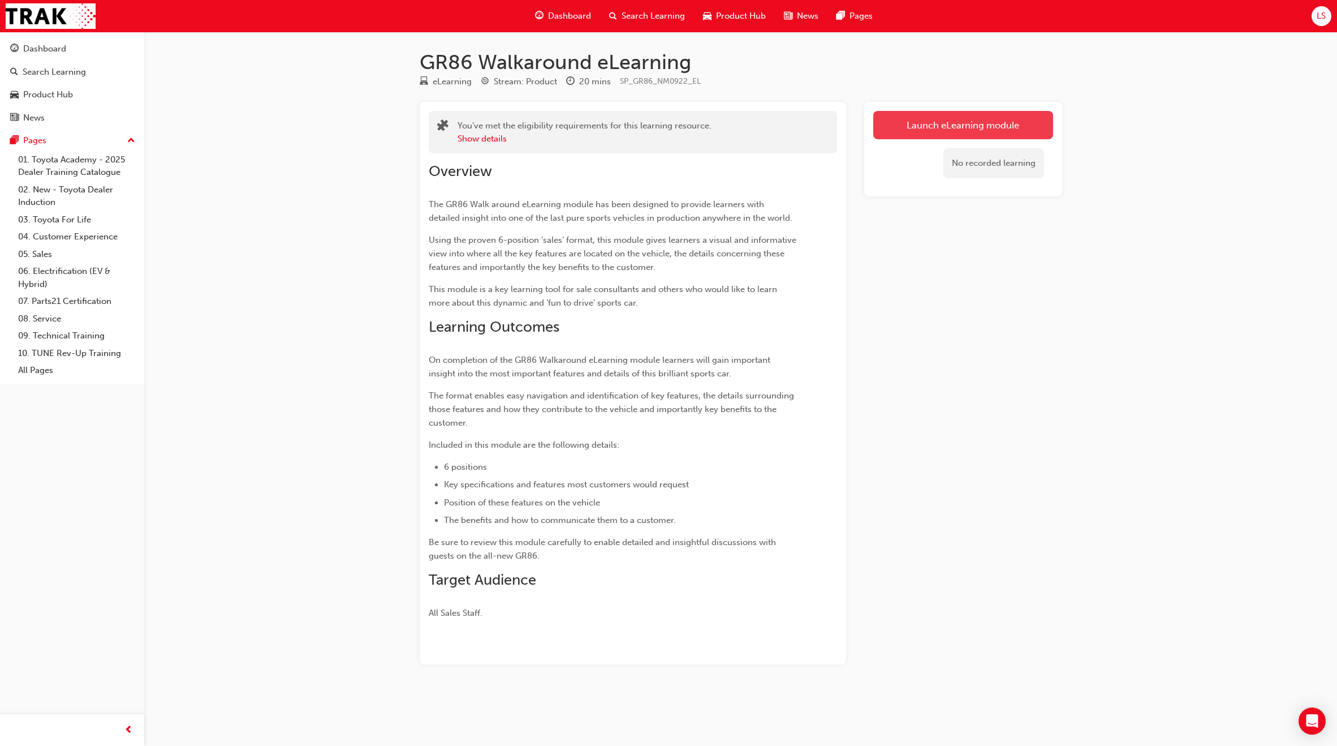
click at [934, 135] on link "Launch eLearning module" at bounding box center [963, 125] width 180 height 28
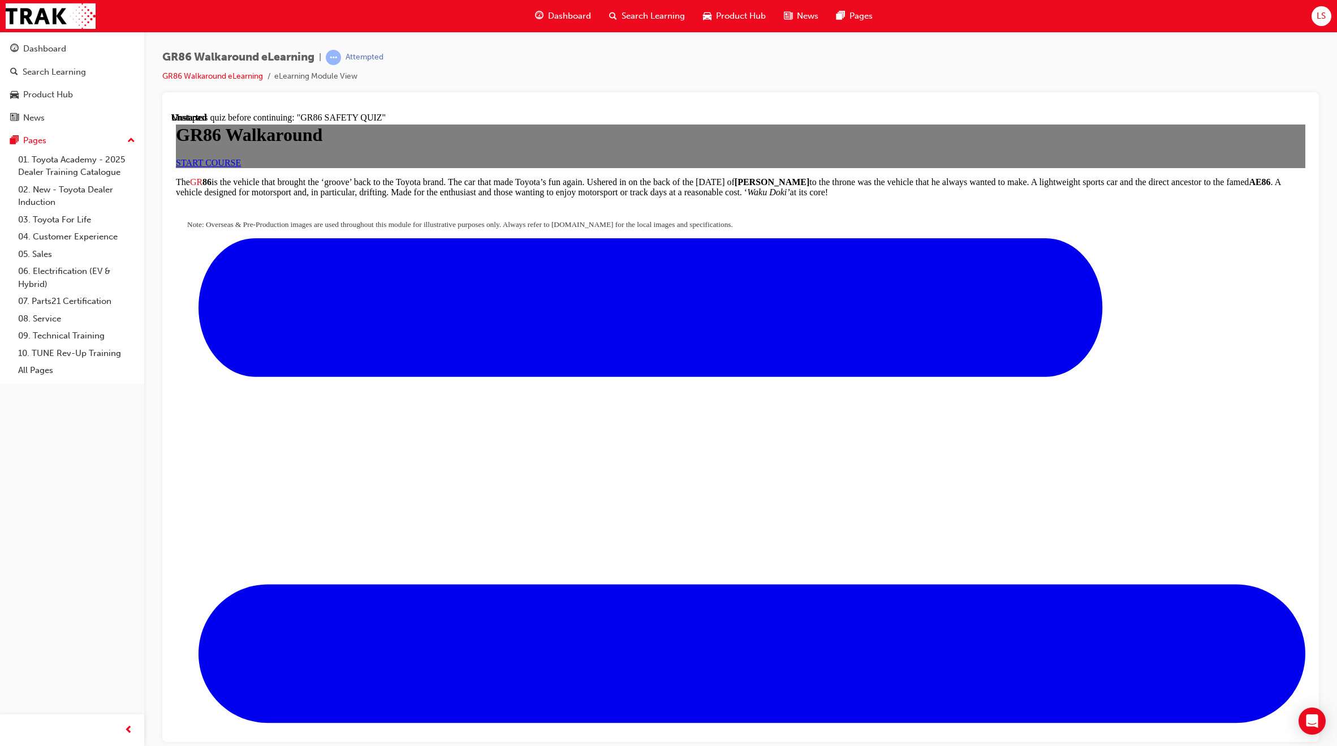
scroll to position [229, 0]
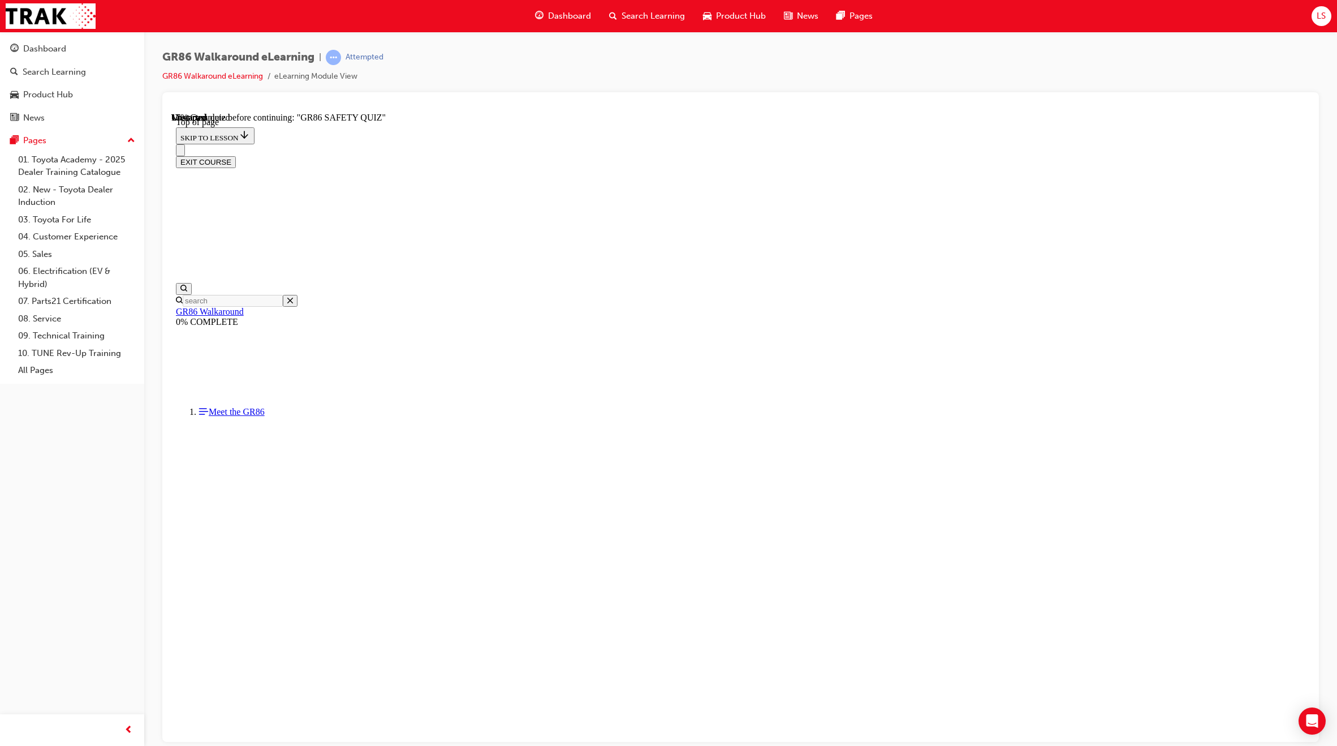
scroll to position [64, 0]
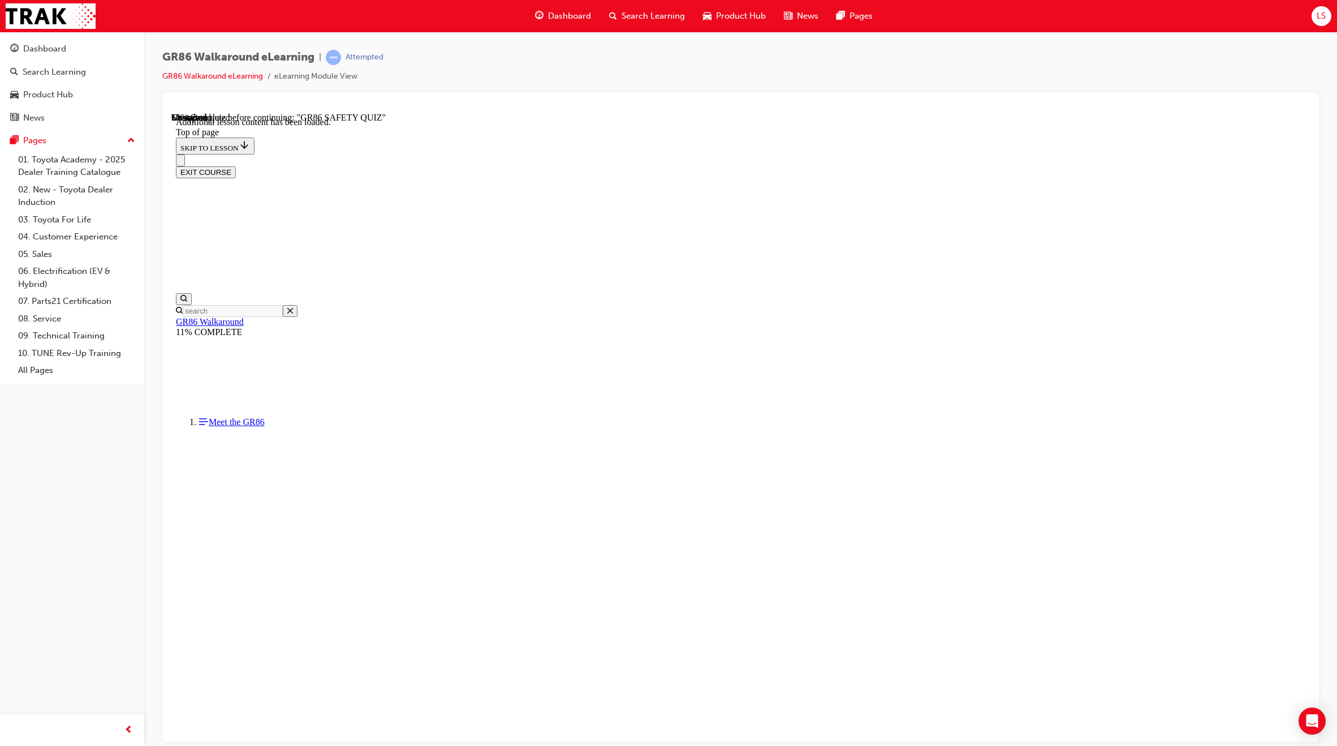
scroll to position [281, 0]
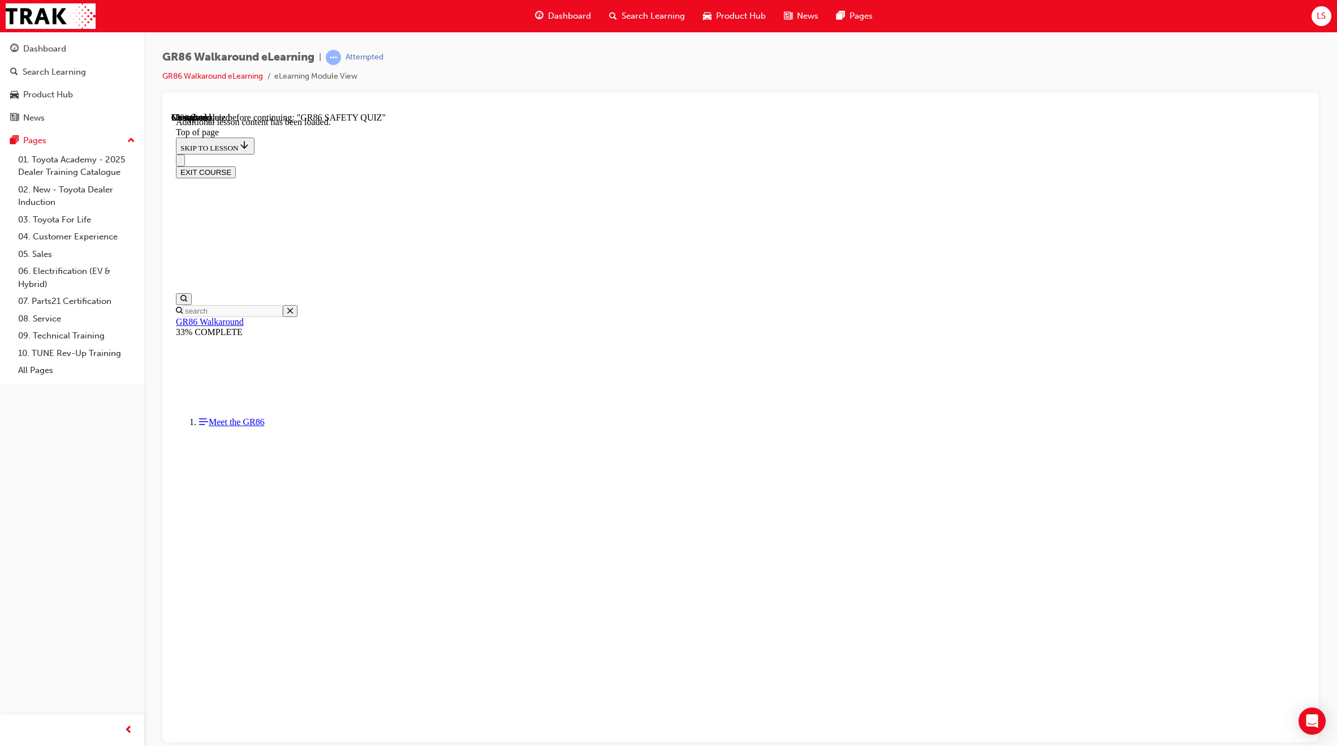
scroll to position [279, 0]
drag, startPoint x: 792, startPoint y: 497, endPoint x: 783, endPoint y: 494, distance: 9.5
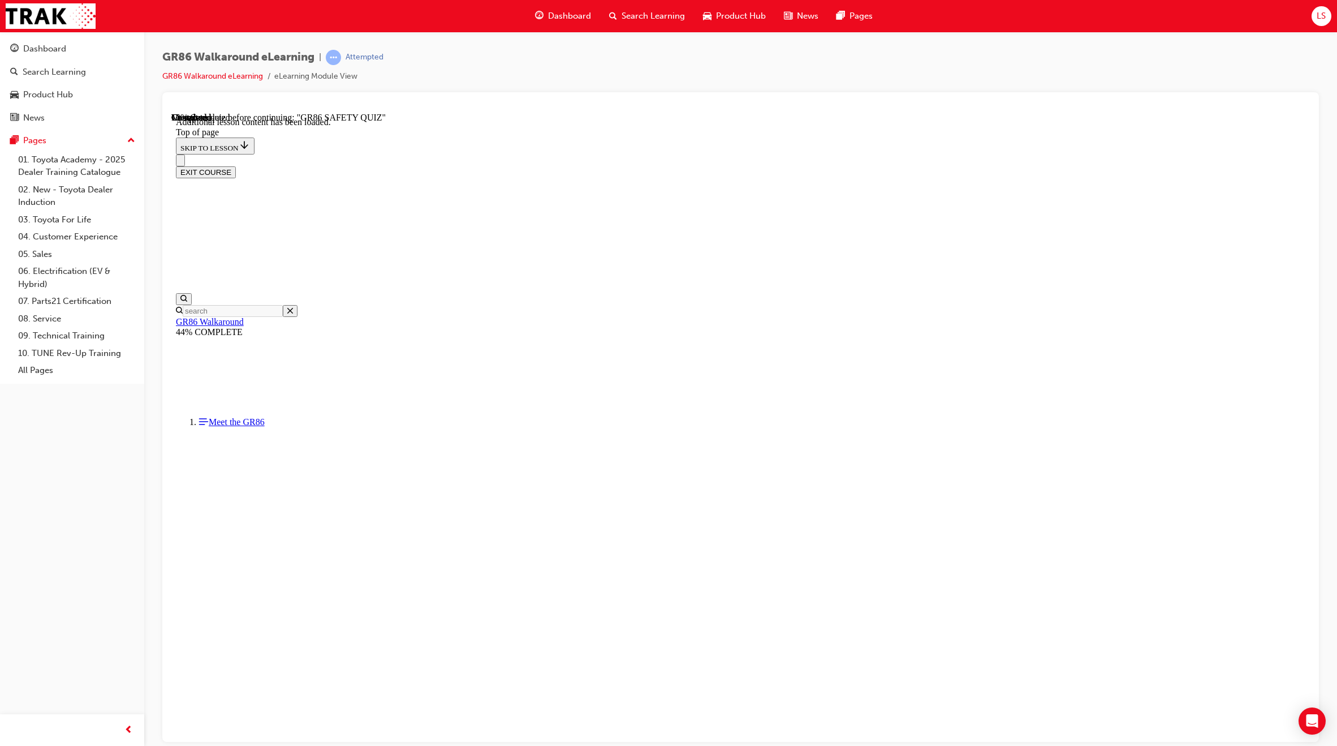
scroll to position [252, 0]
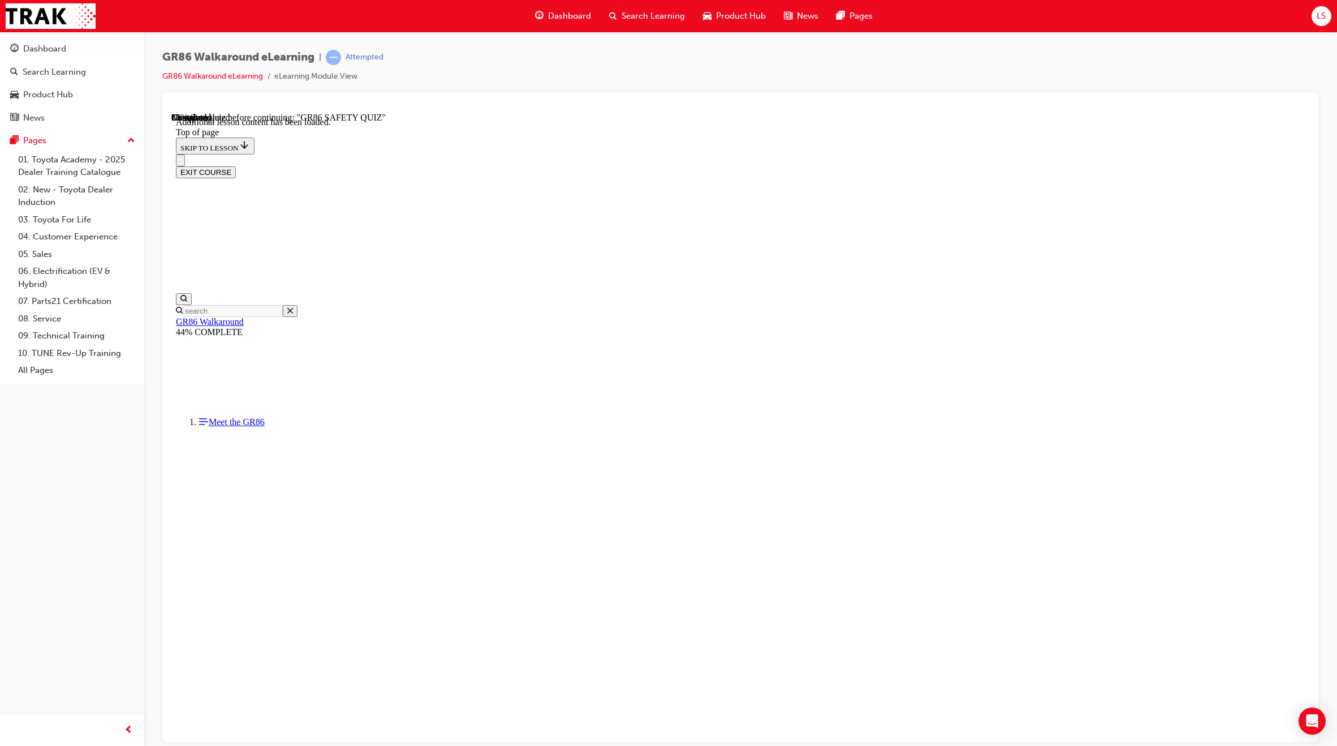
scroll to position [92, 0]
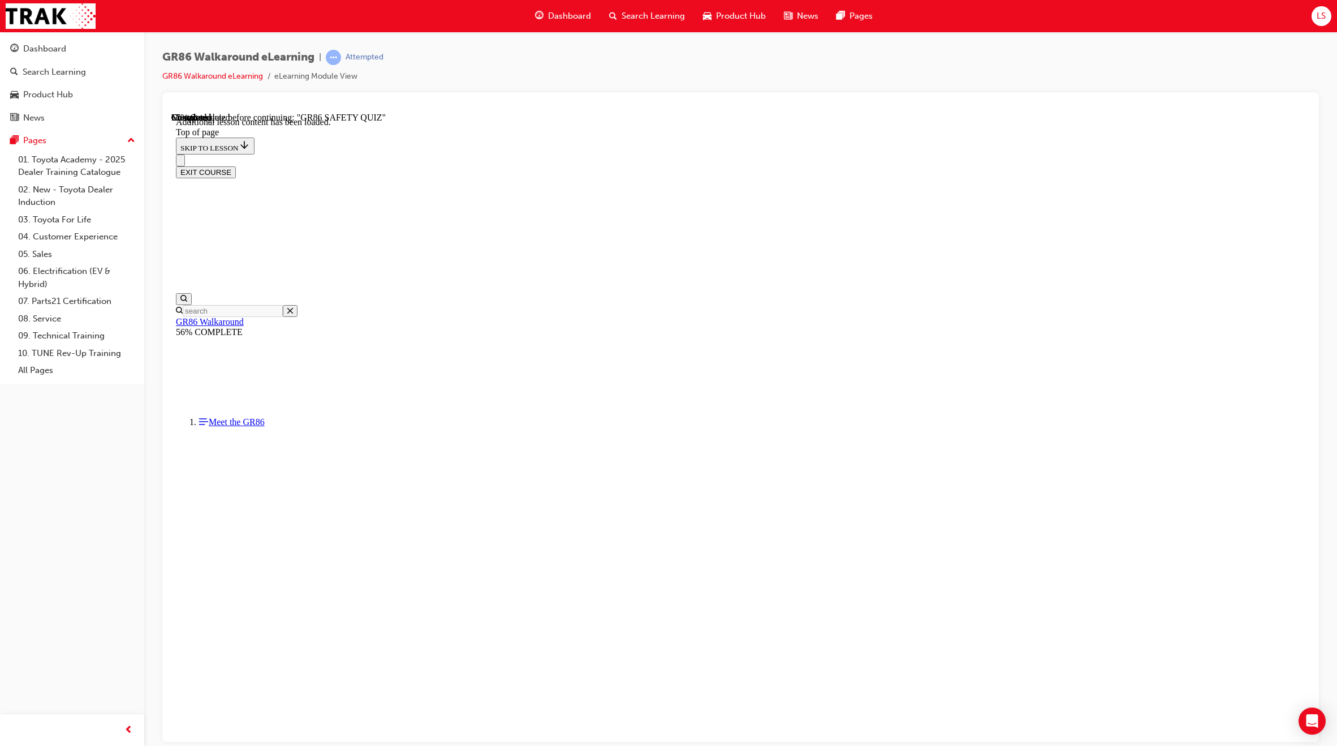
scroll to position [511, 0]
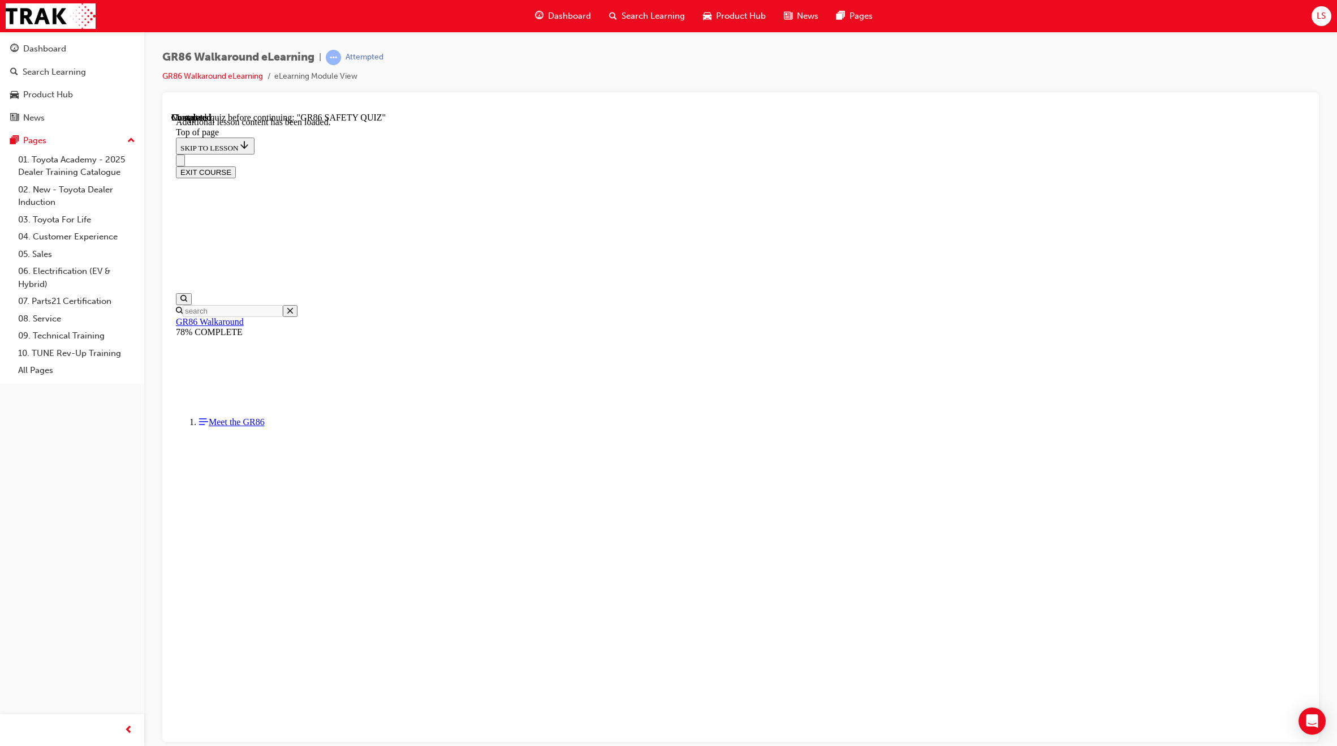
scroll to position [36, 0]
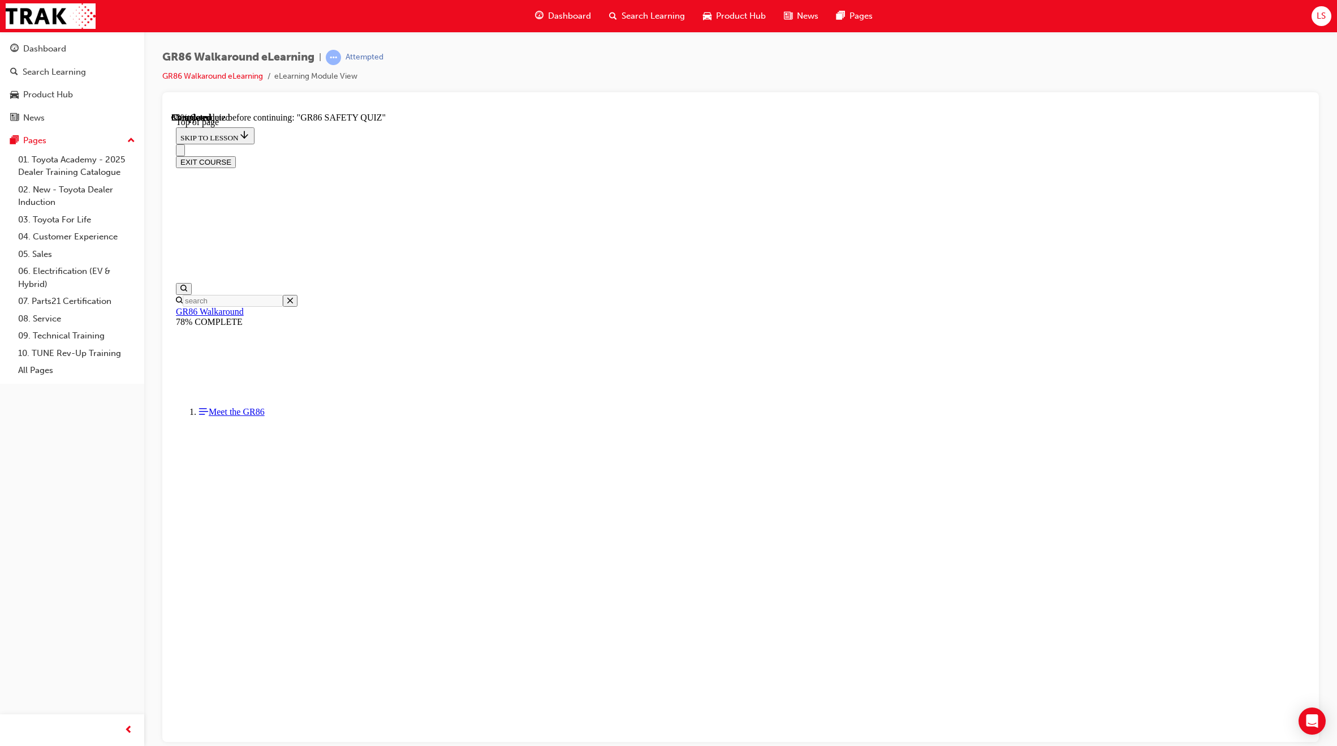
scroll to position [35, 0]
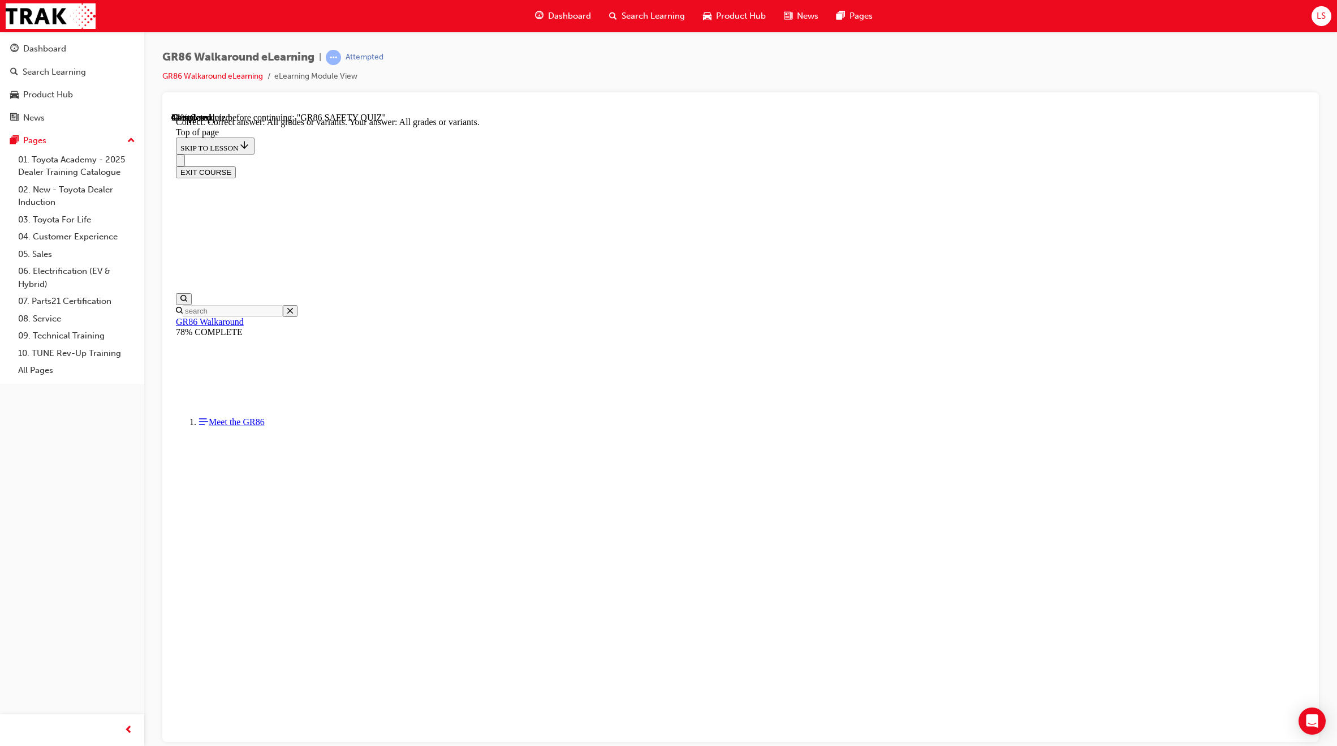
drag, startPoint x: 636, startPoint y: 451, endPoint x: 697, endPoint y: 522, distance: 93.4
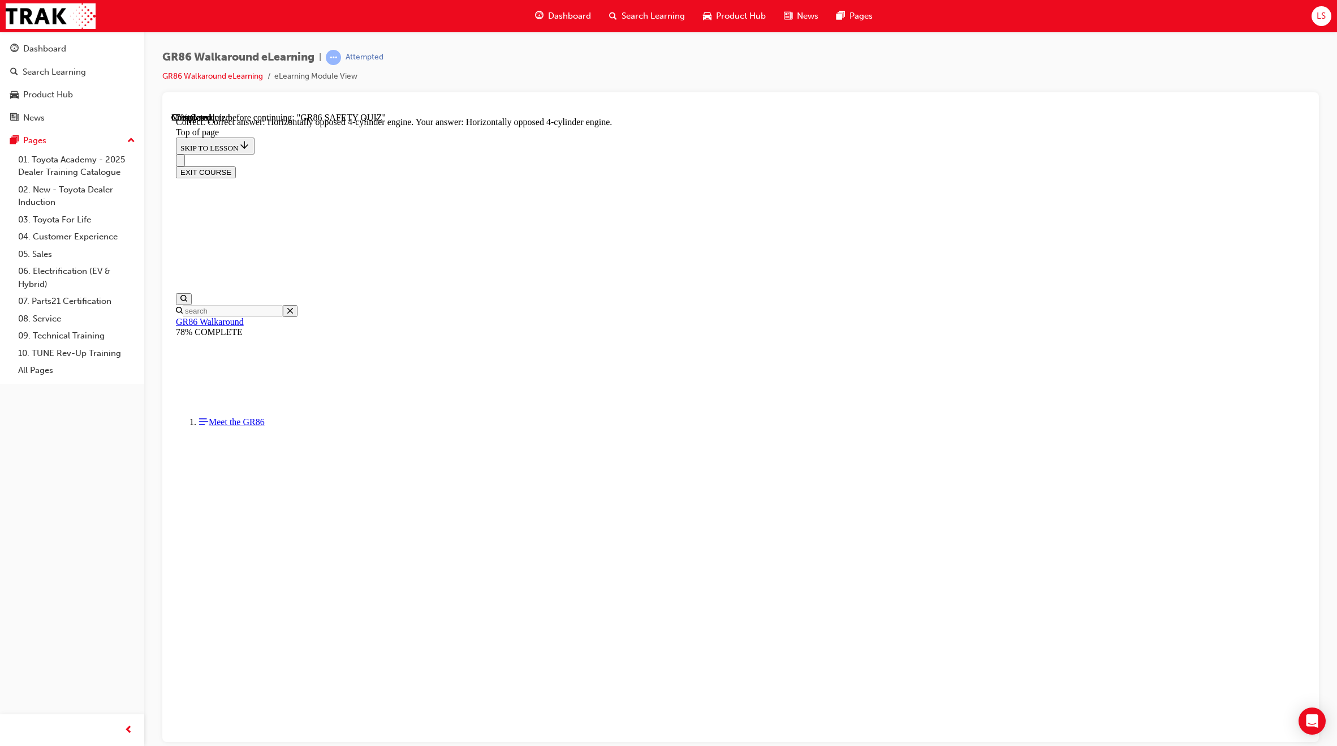
scroll to position [285, 0]
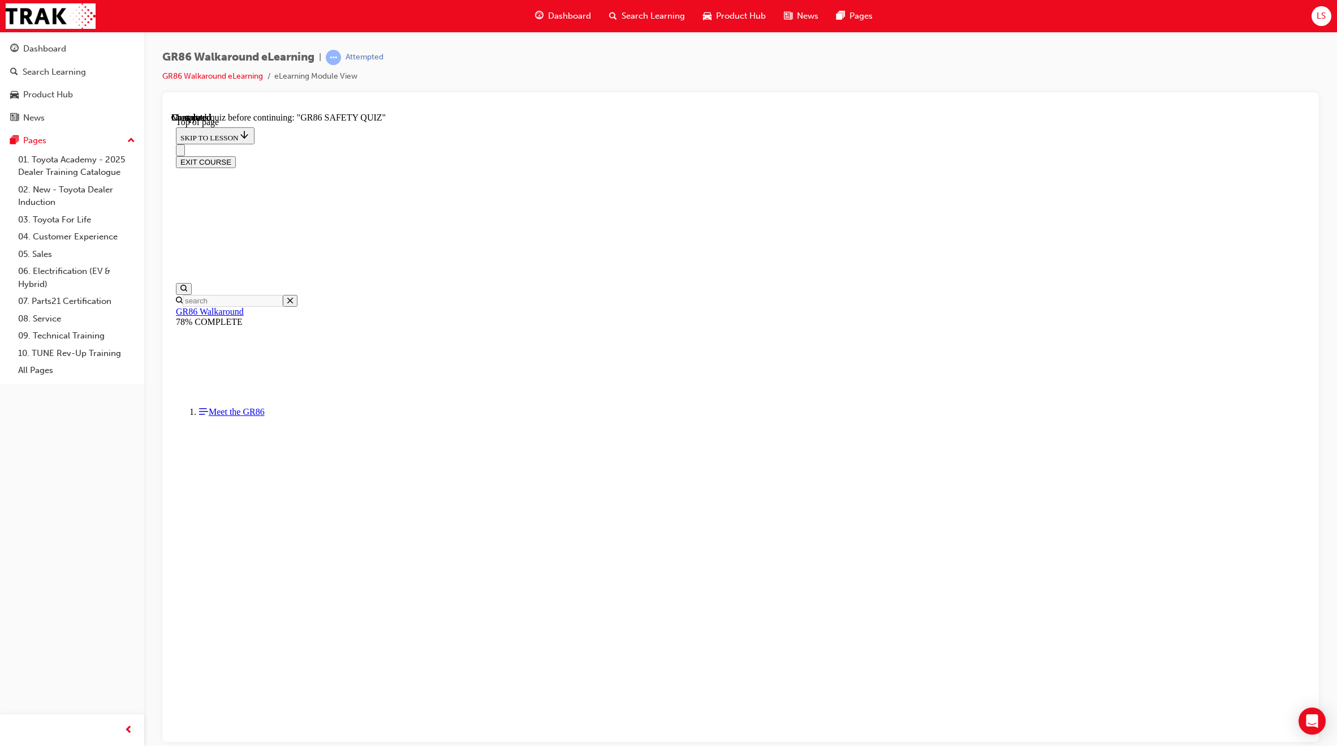
scroll to position [36, 0]
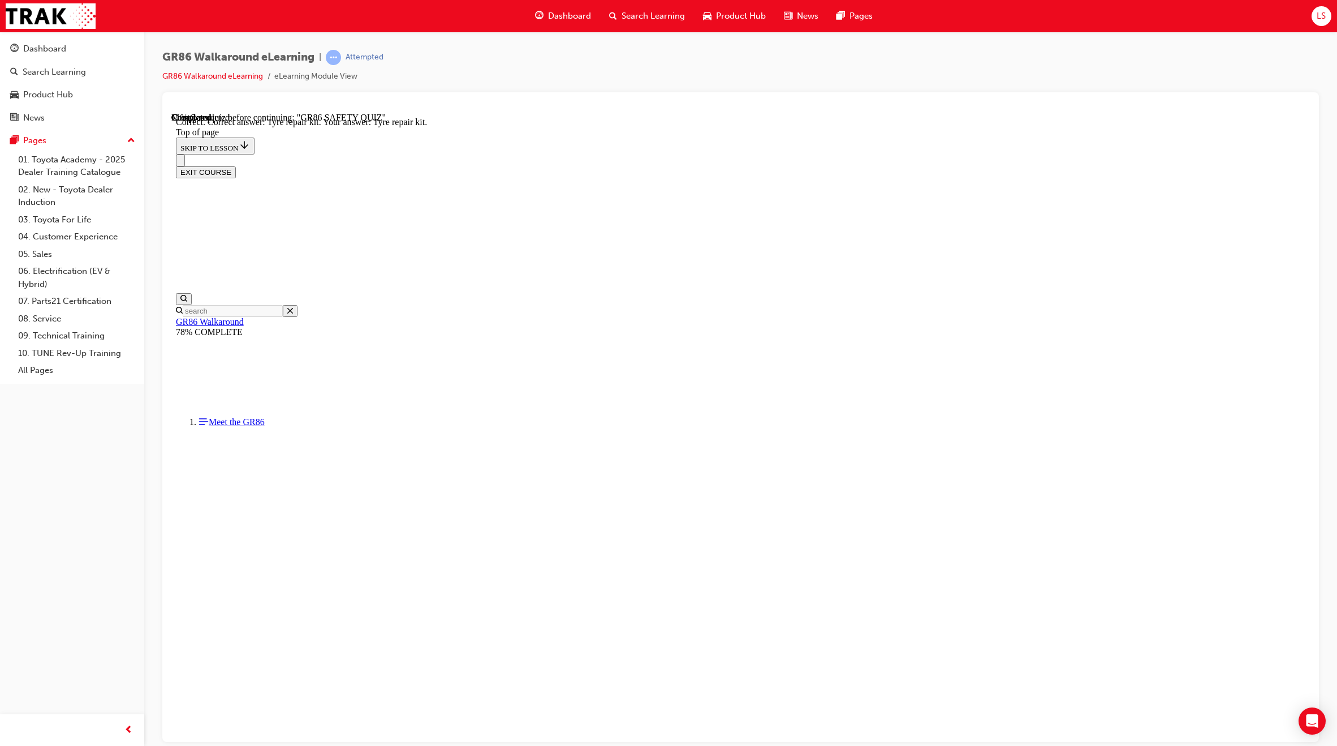
scroll to position [36, 0]
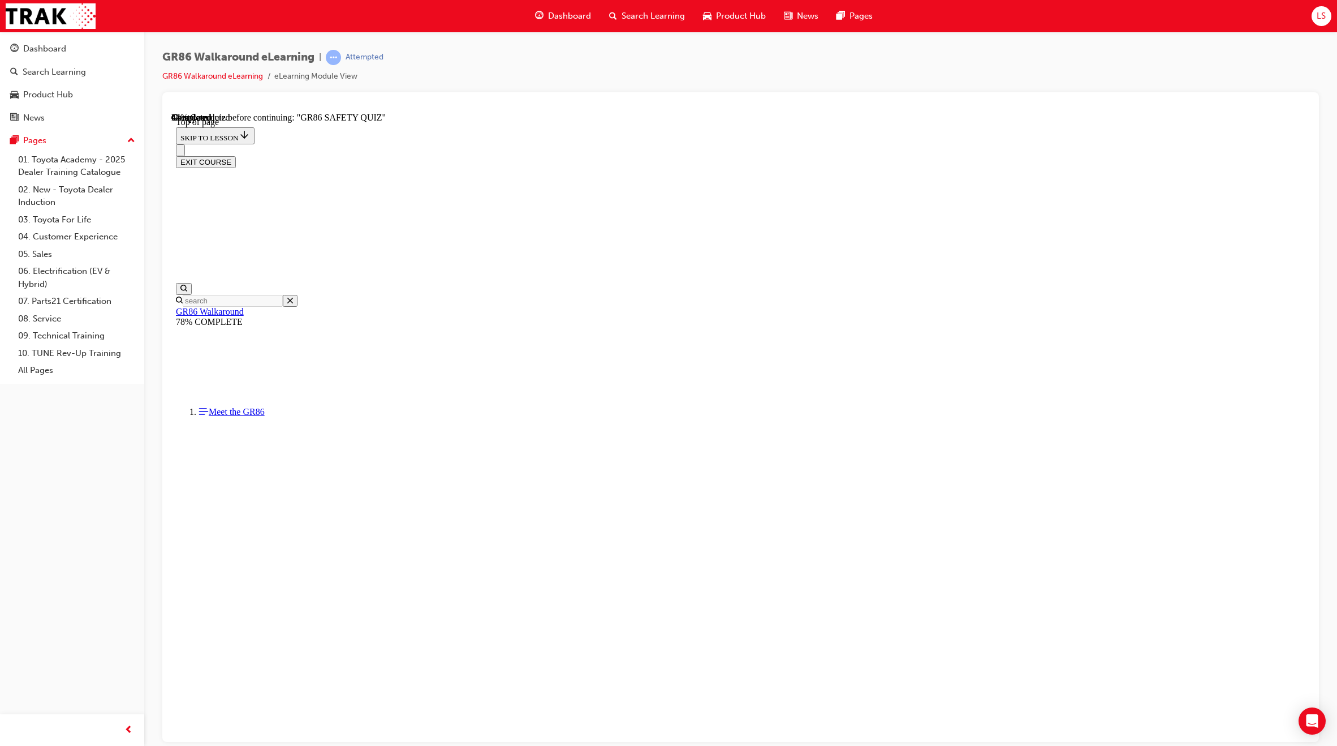
drag, startPoint x: 822, startPoint y: 606, endPoint x: 832, endPoint y: 611, distance: 10.4
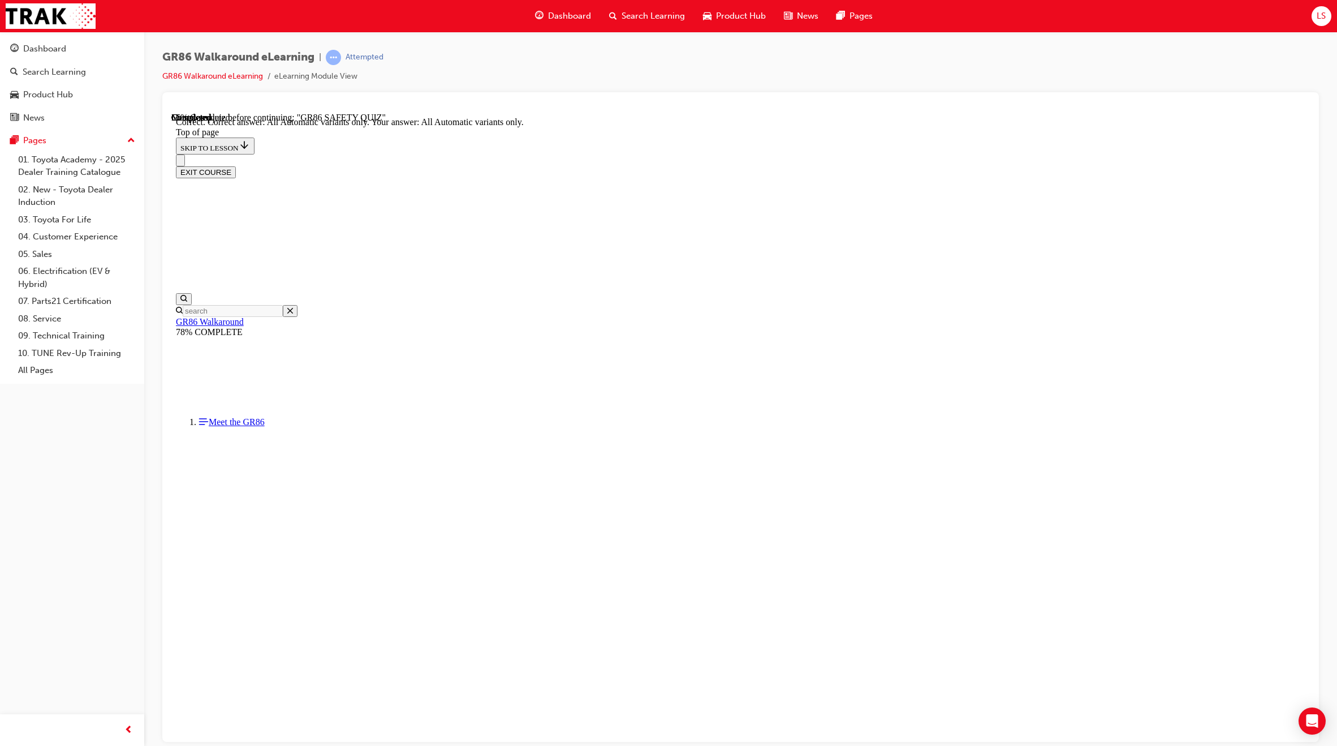
scroll to position [42, 0]
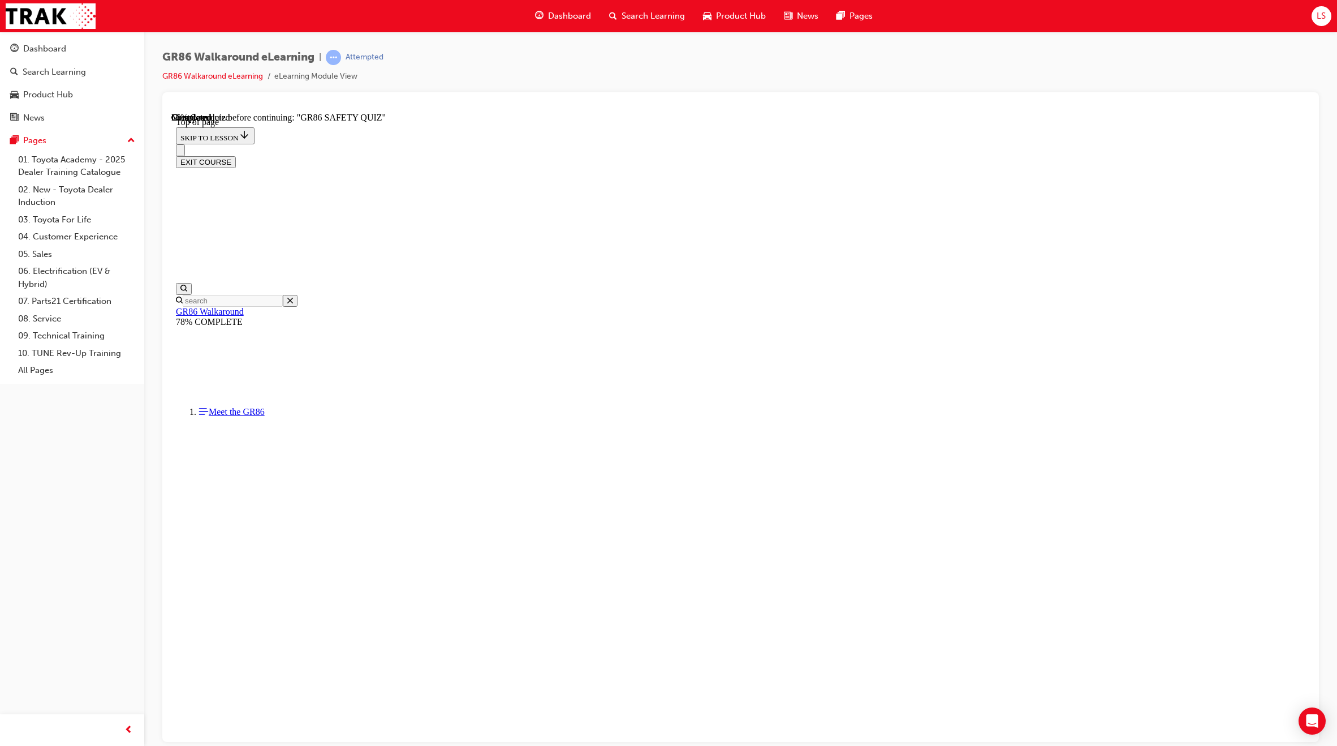
scroll to position [35, 0]
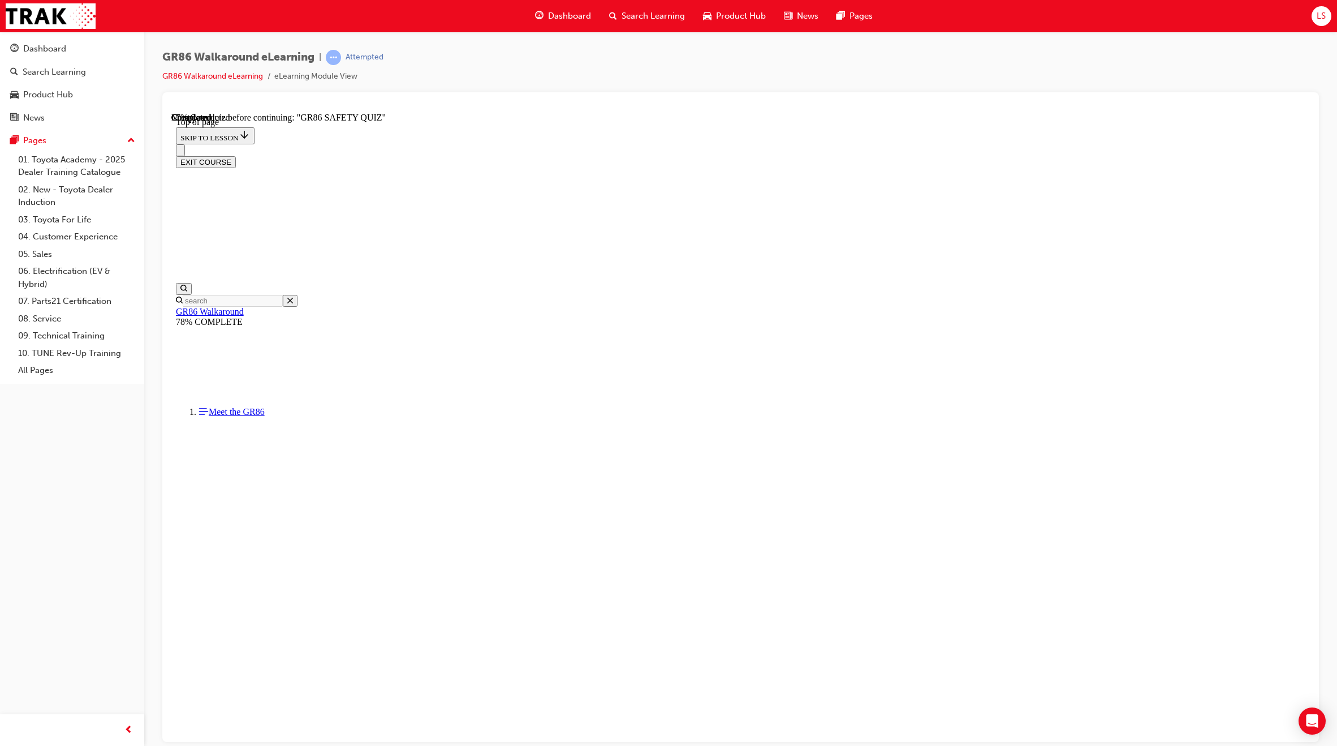
scroll to position [186, 0]
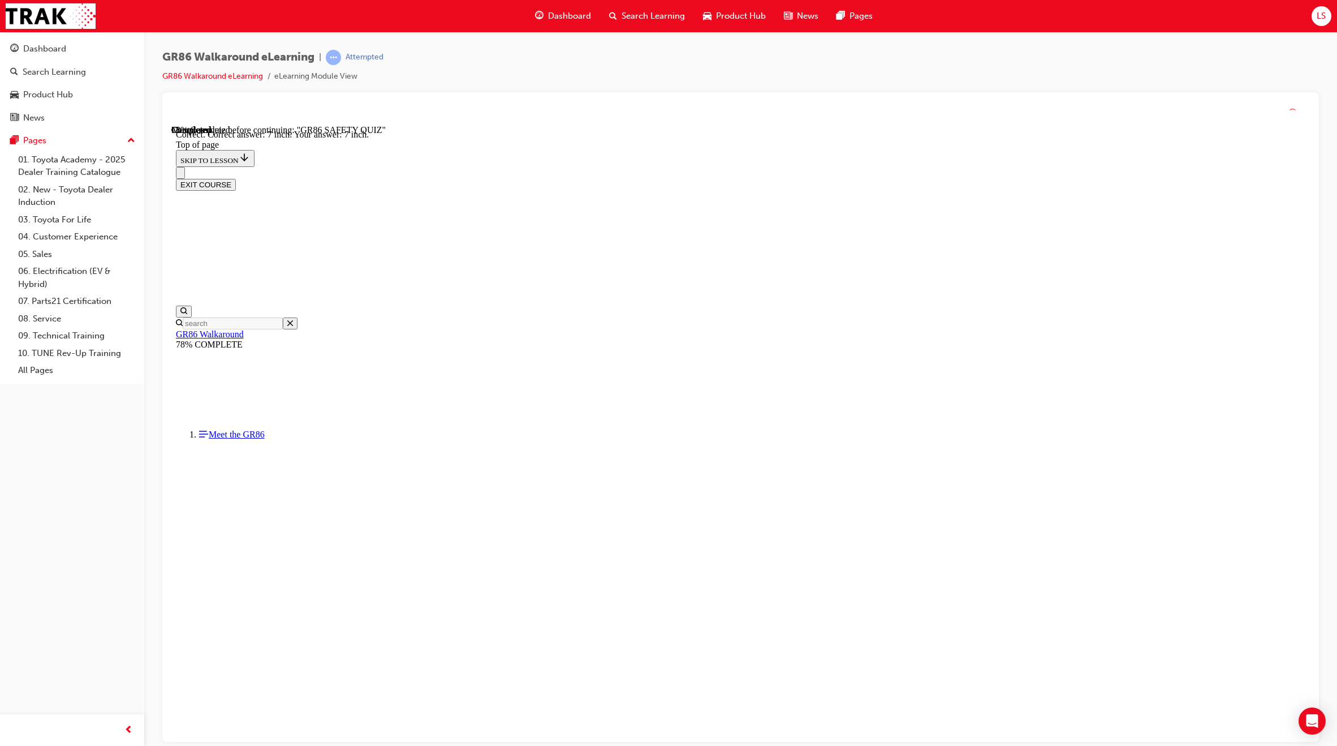
scroll to position [265, 0]
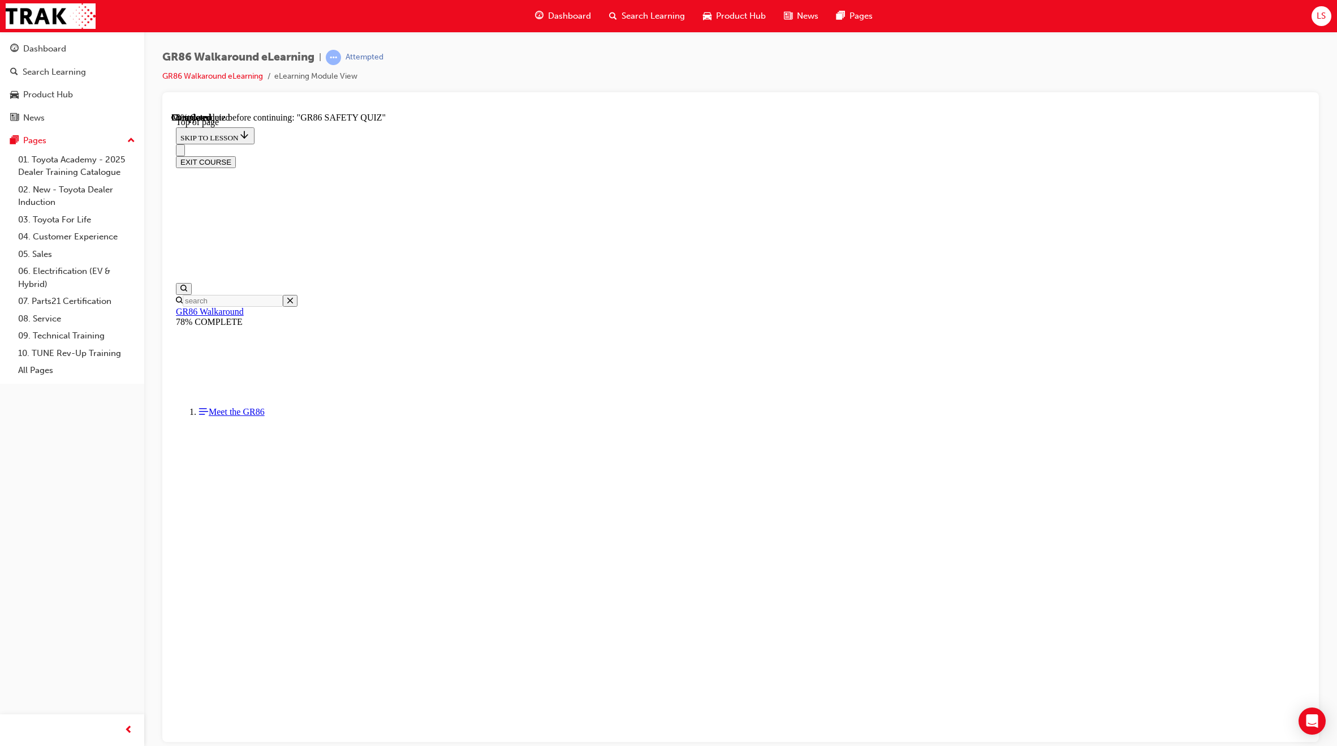
drag, startPoint x: 776, startPoint y: 529, endPoint x: 778, endPoint y: 535, distance: 6.1
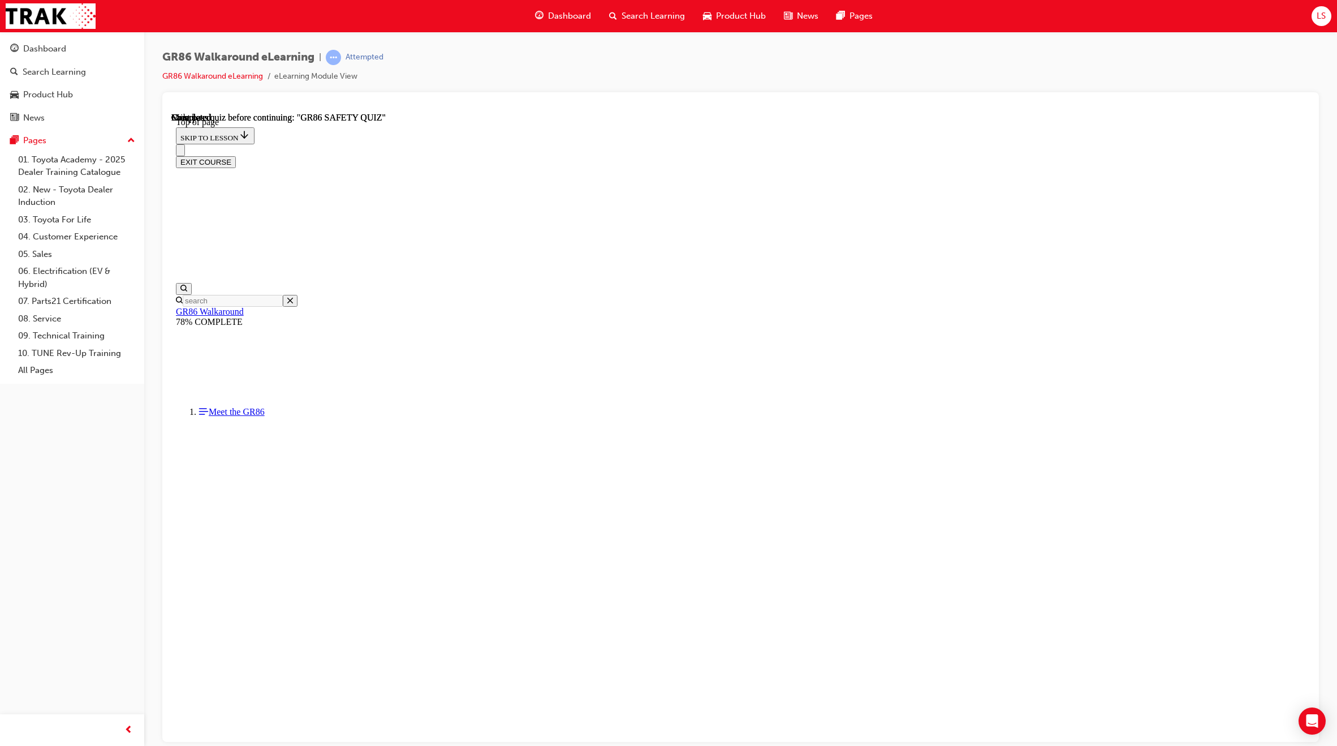
scroll to position [36, 0]
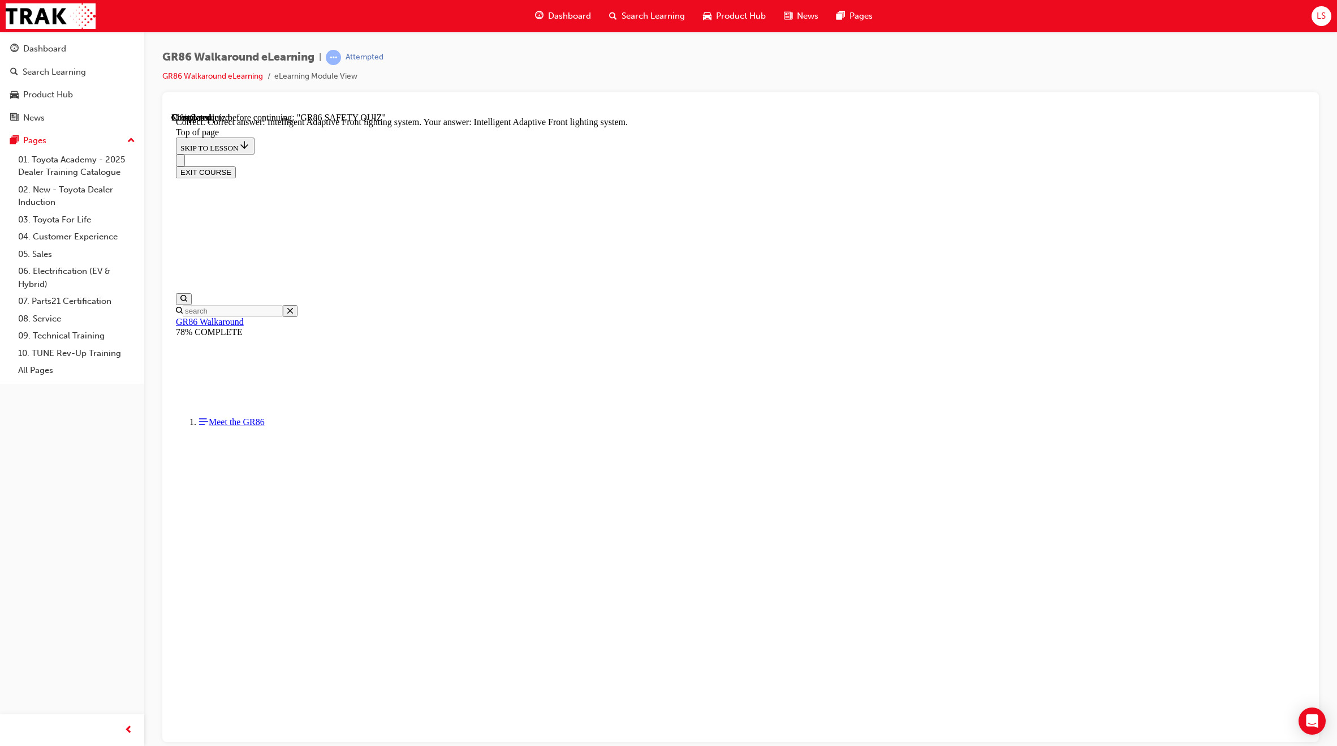
scroll to position [208, 0]
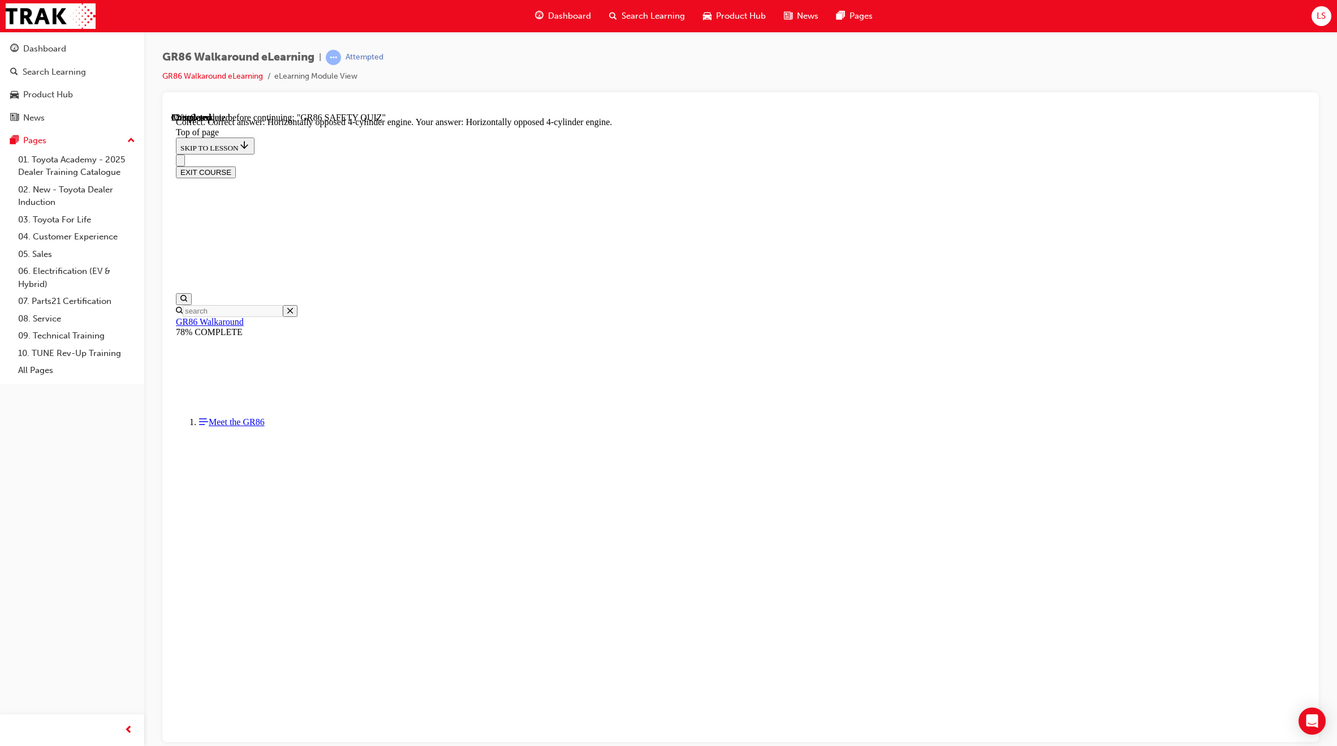
scroll to position [285, 0]
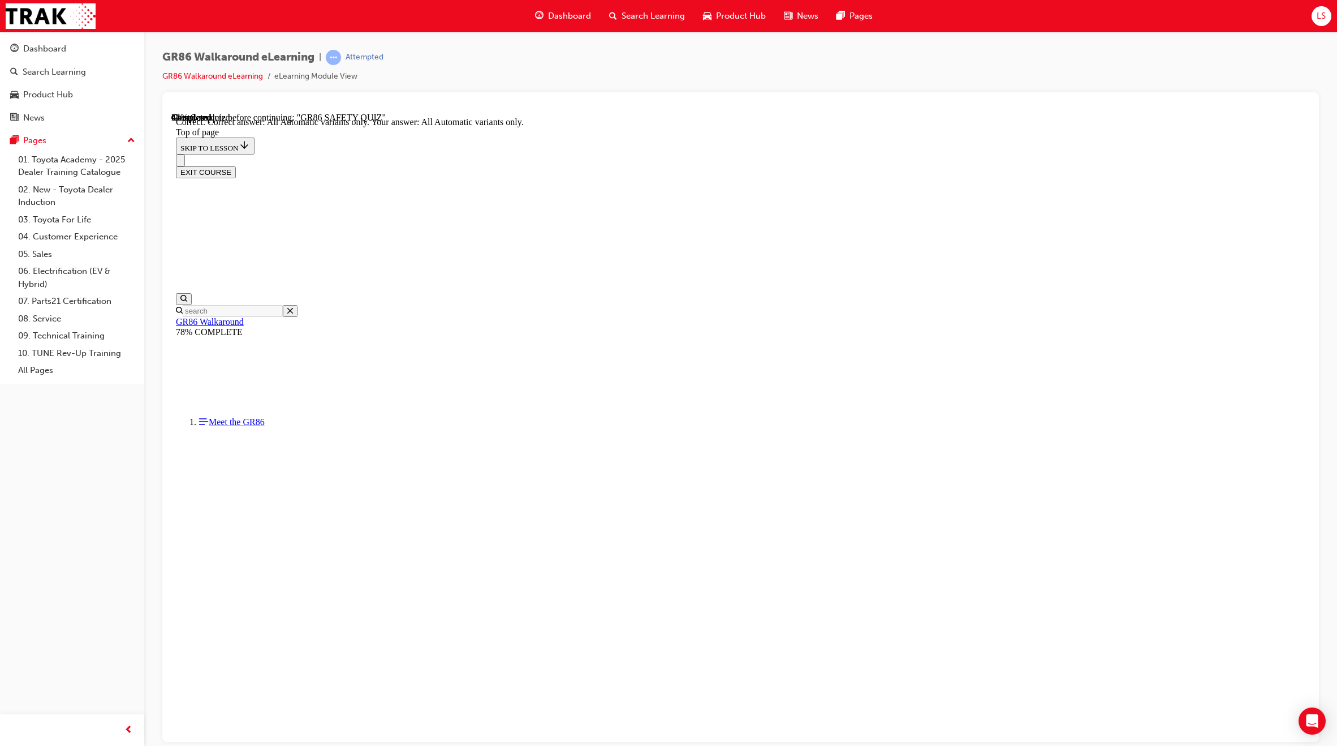
scroll to position [42, 0]
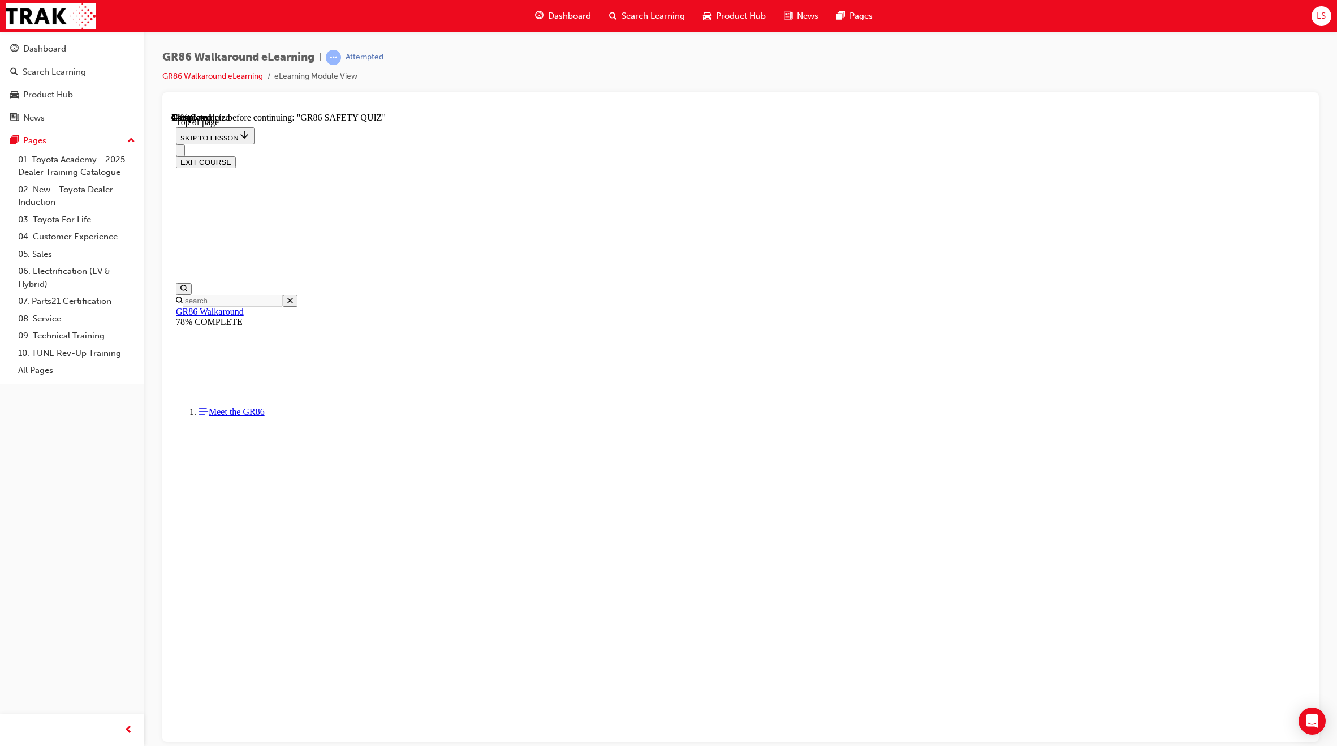
scroll to position [35, 0]
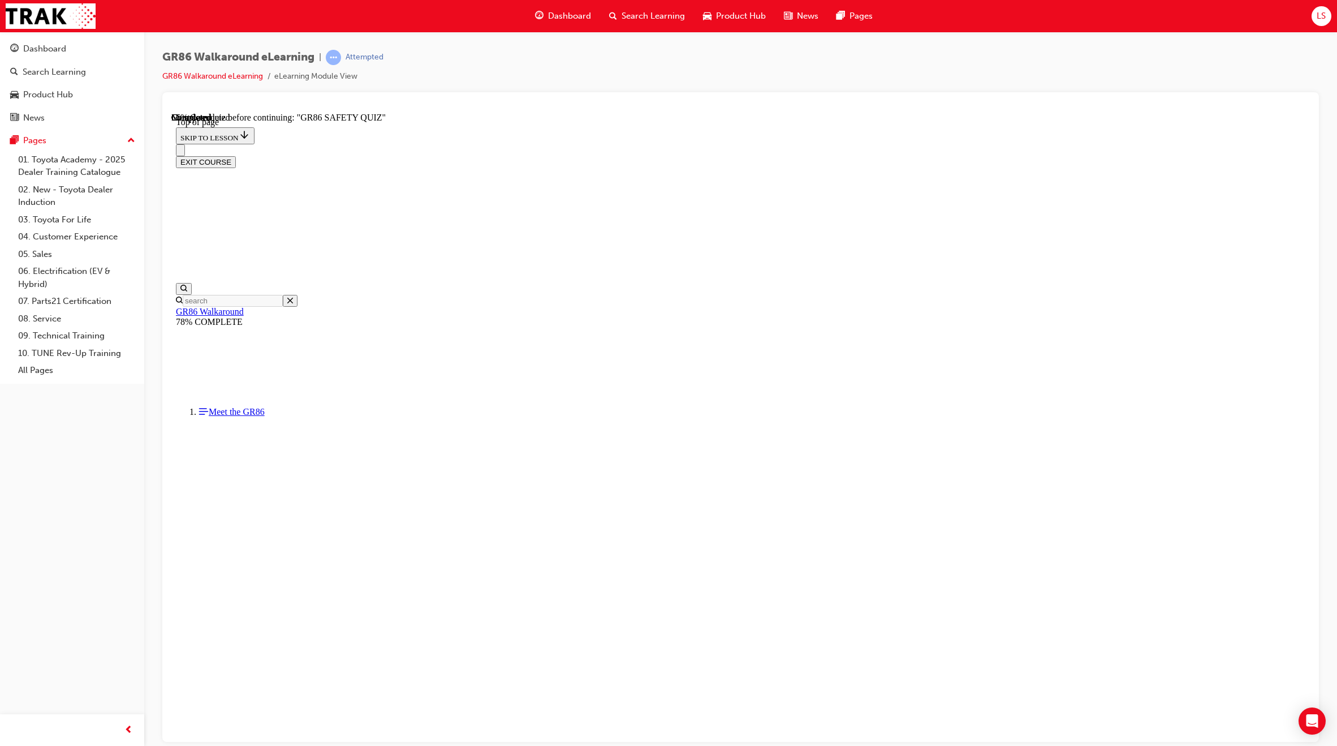
scroll to position [35, 0]
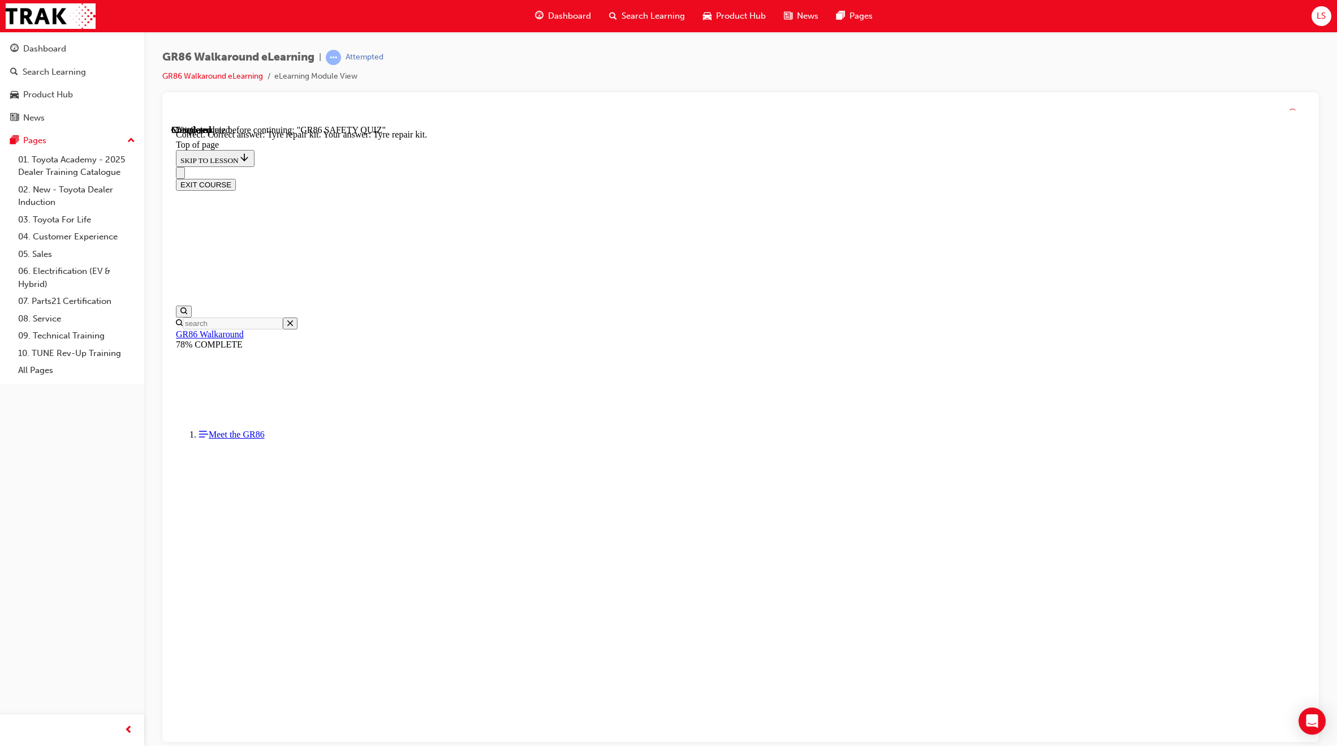
scroll to position [36, 0]
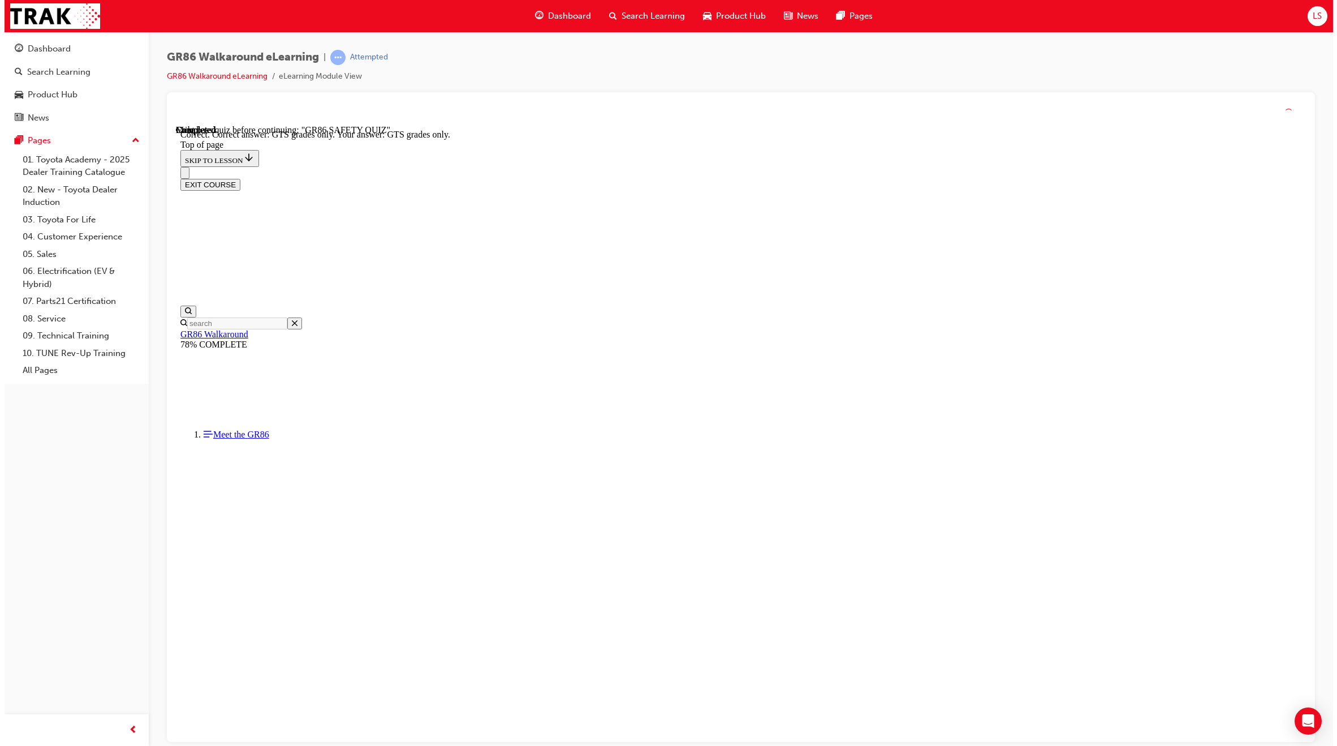
scroll to position [61, 0]
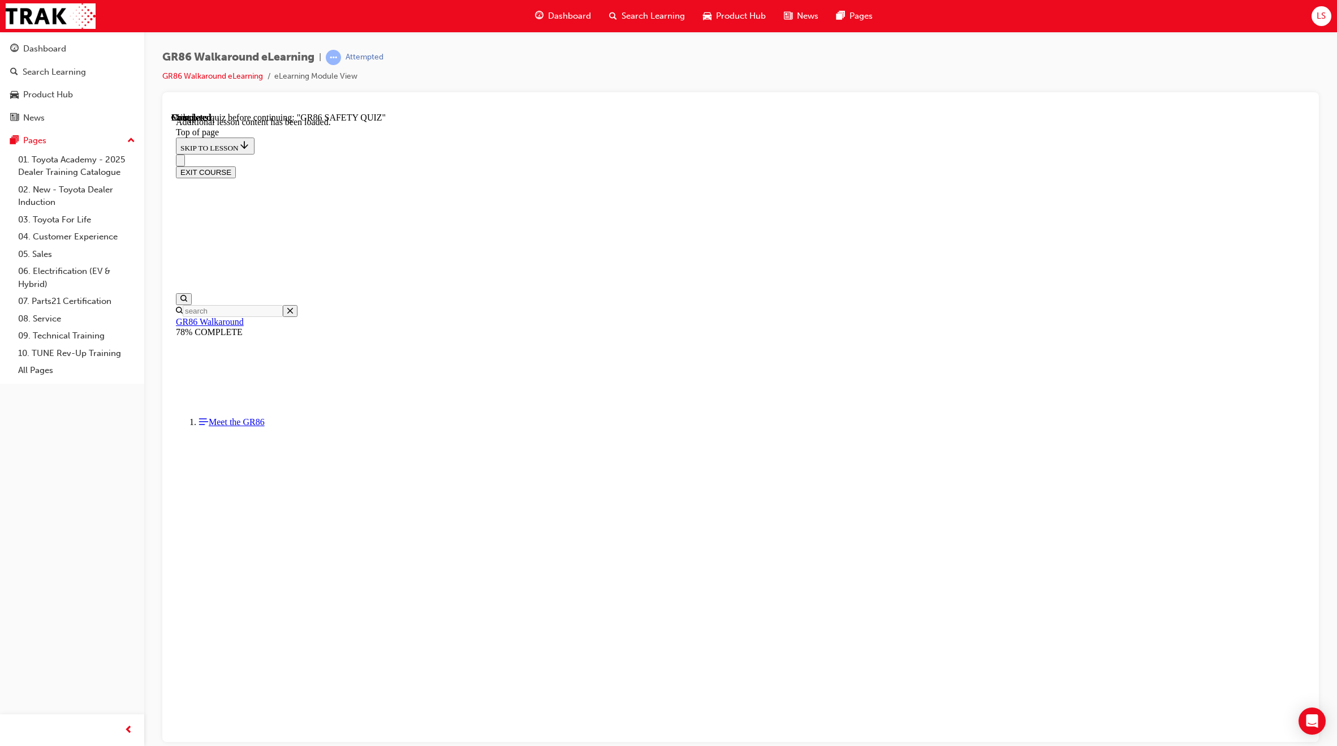
scroll to position [411, 0]
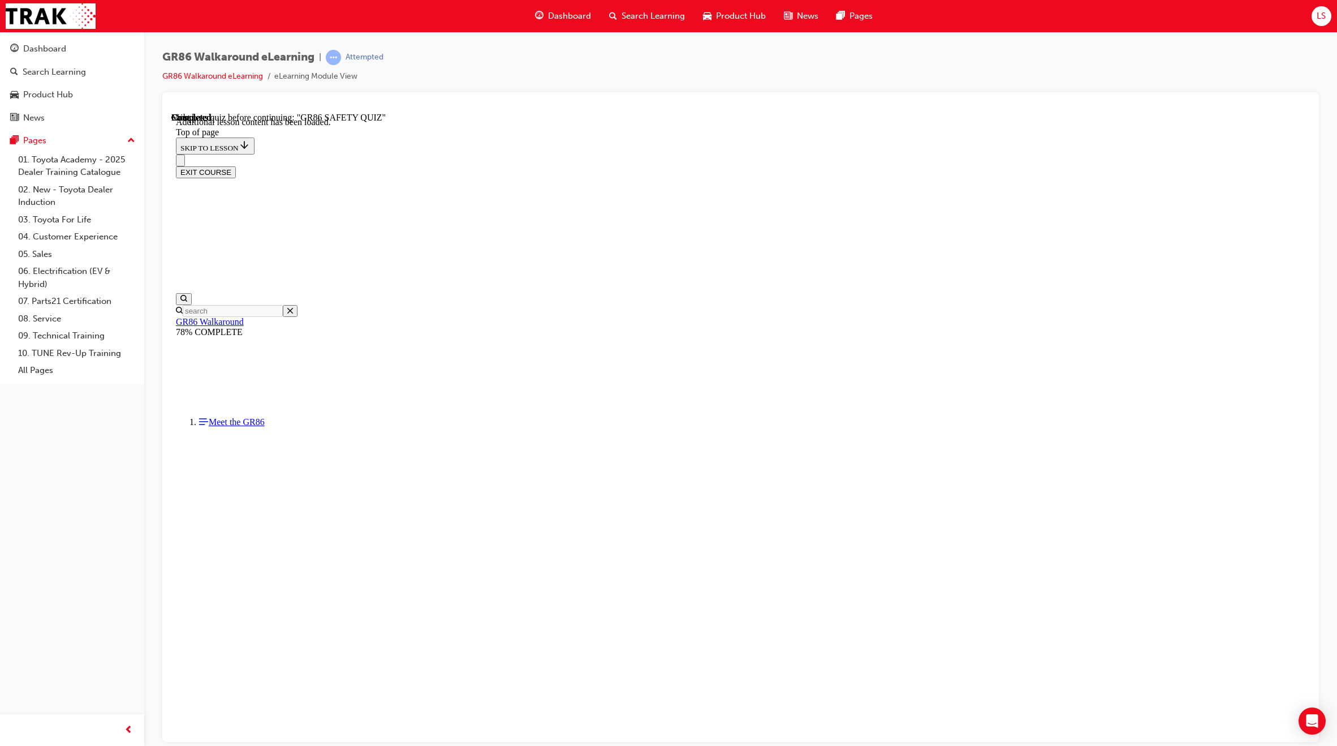
scroll to position [1075, 0]
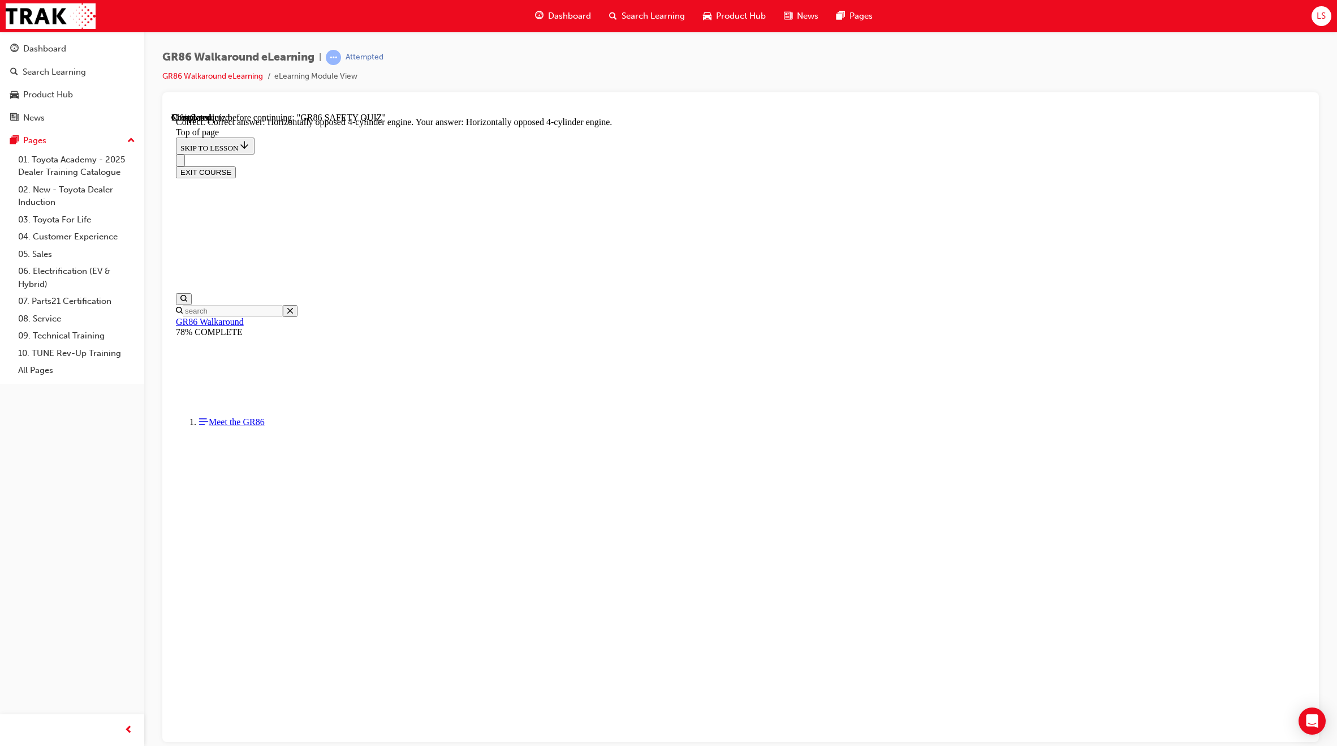
scroll to position [285, 0]
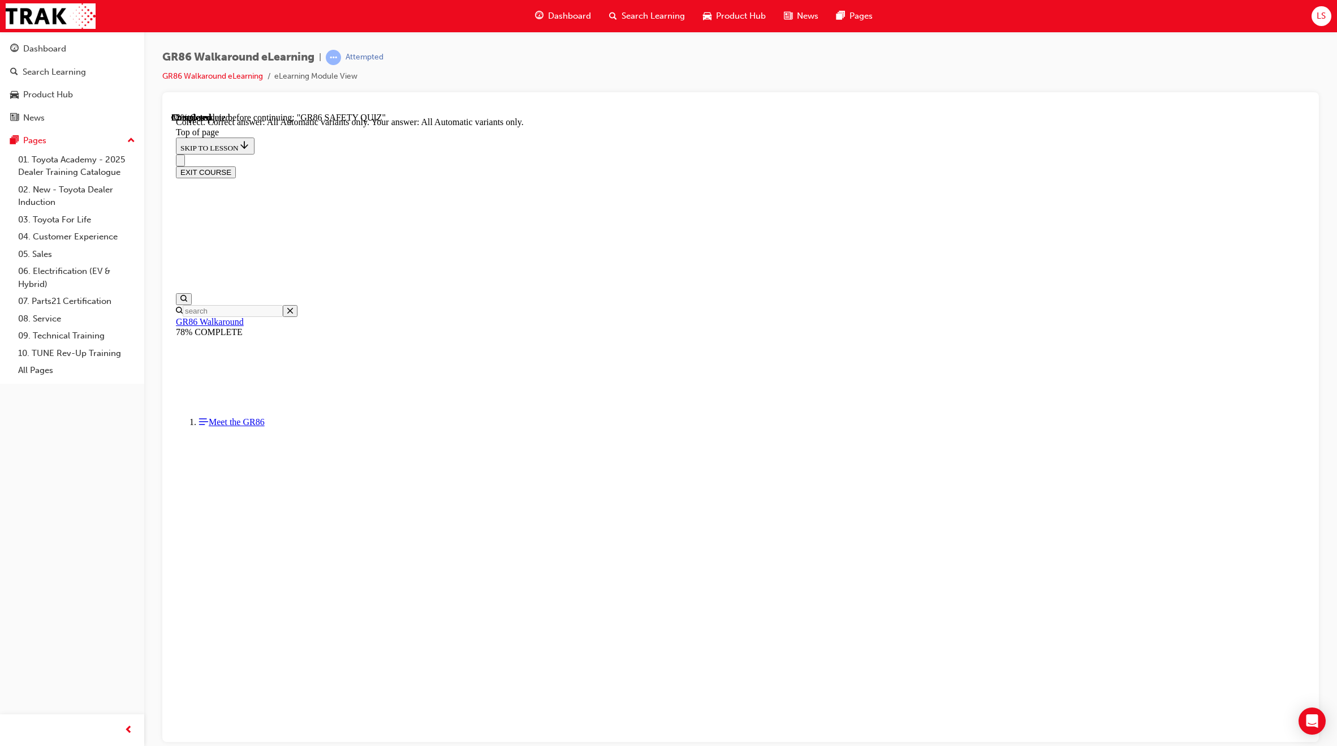
scroll to position [42, 0]
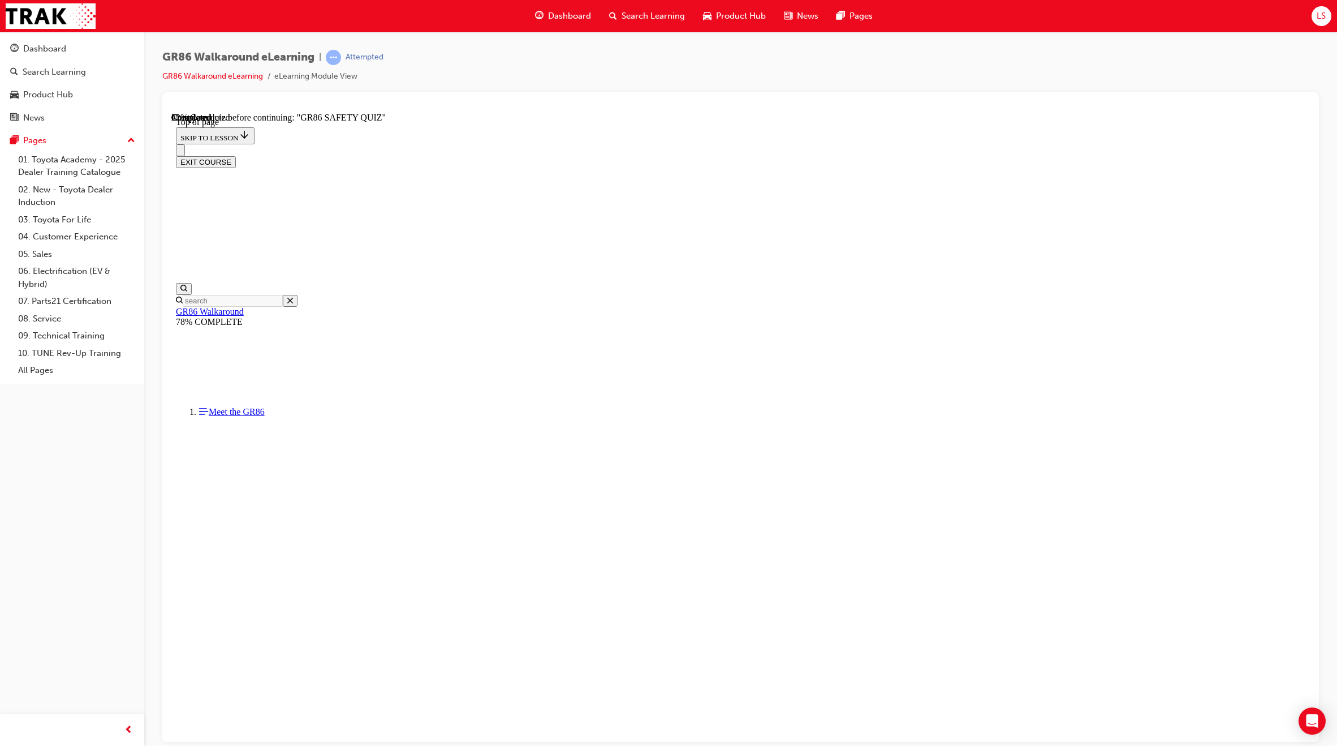
scroll to position [35, 0]
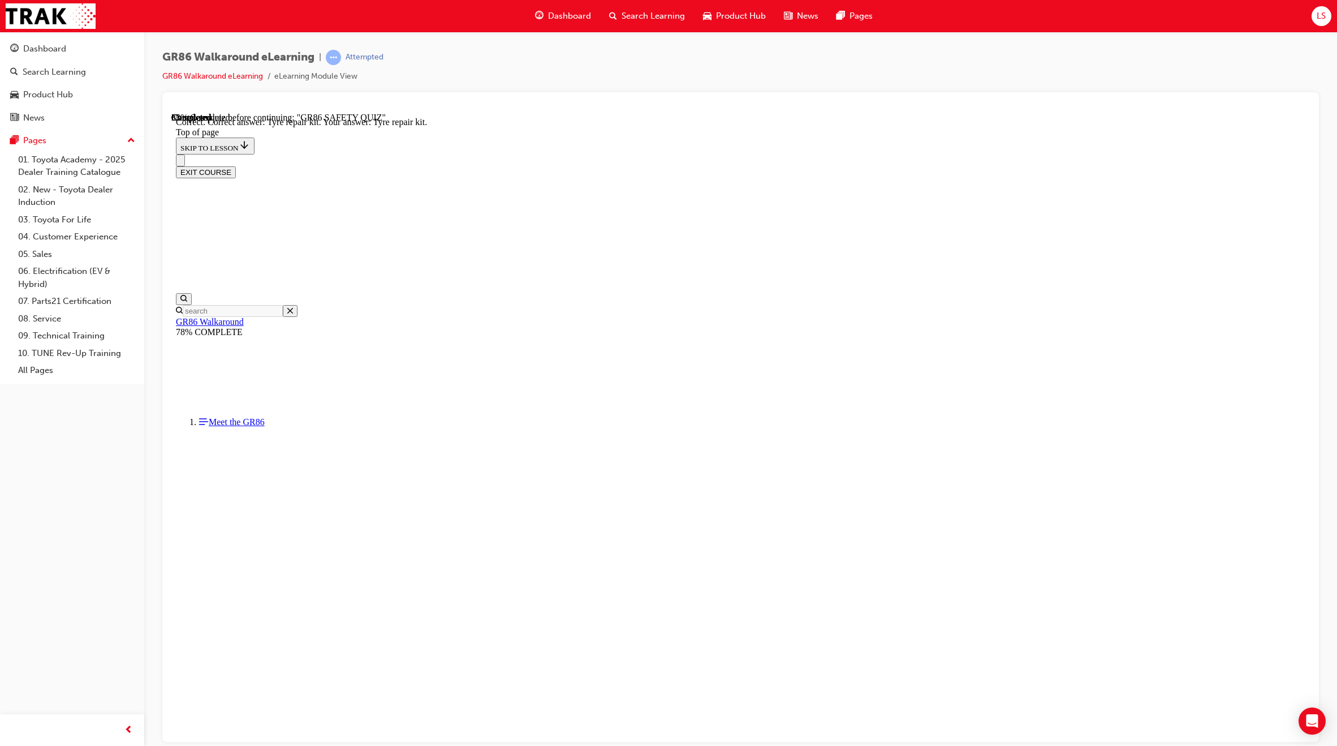
scroll to position [35, 0]
drag, startPoint x: 650, startPoint y: 538, endPoint x: 646, endPoint y: 543, distance: 6.8
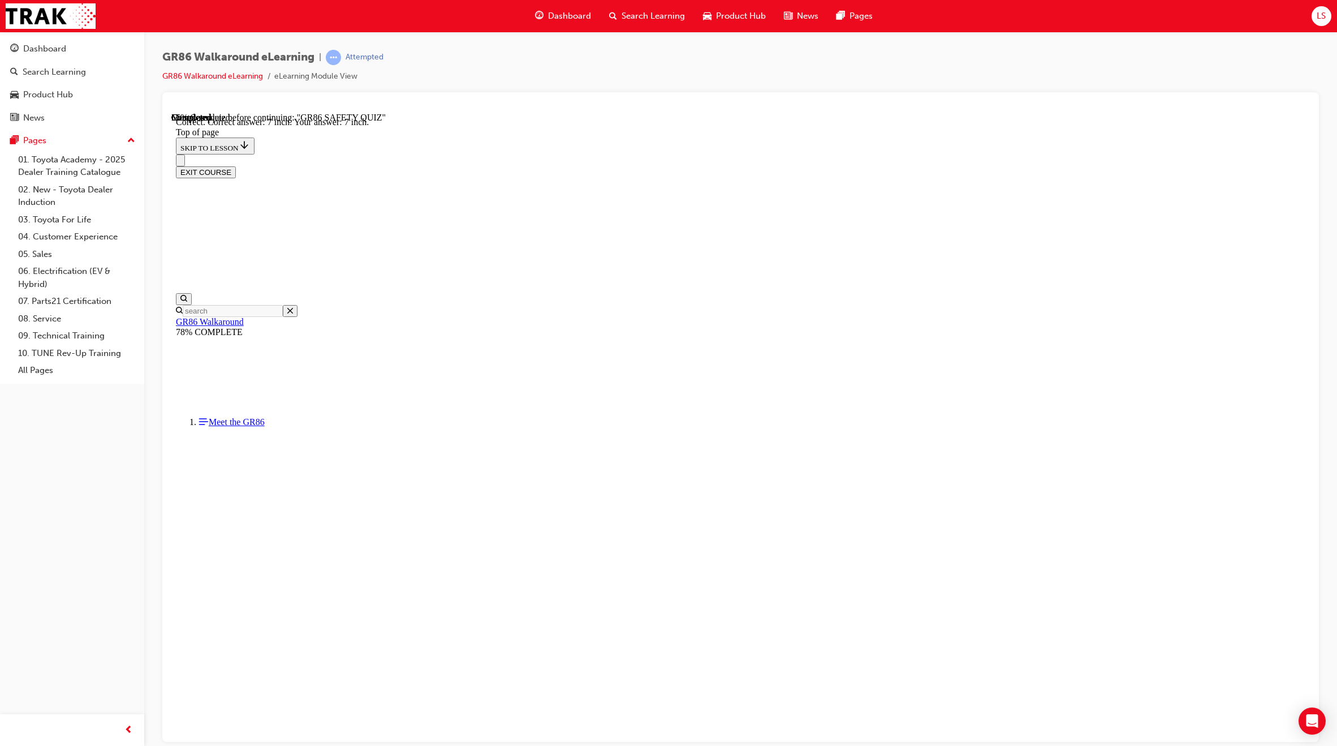
scroll to position [265, 0]
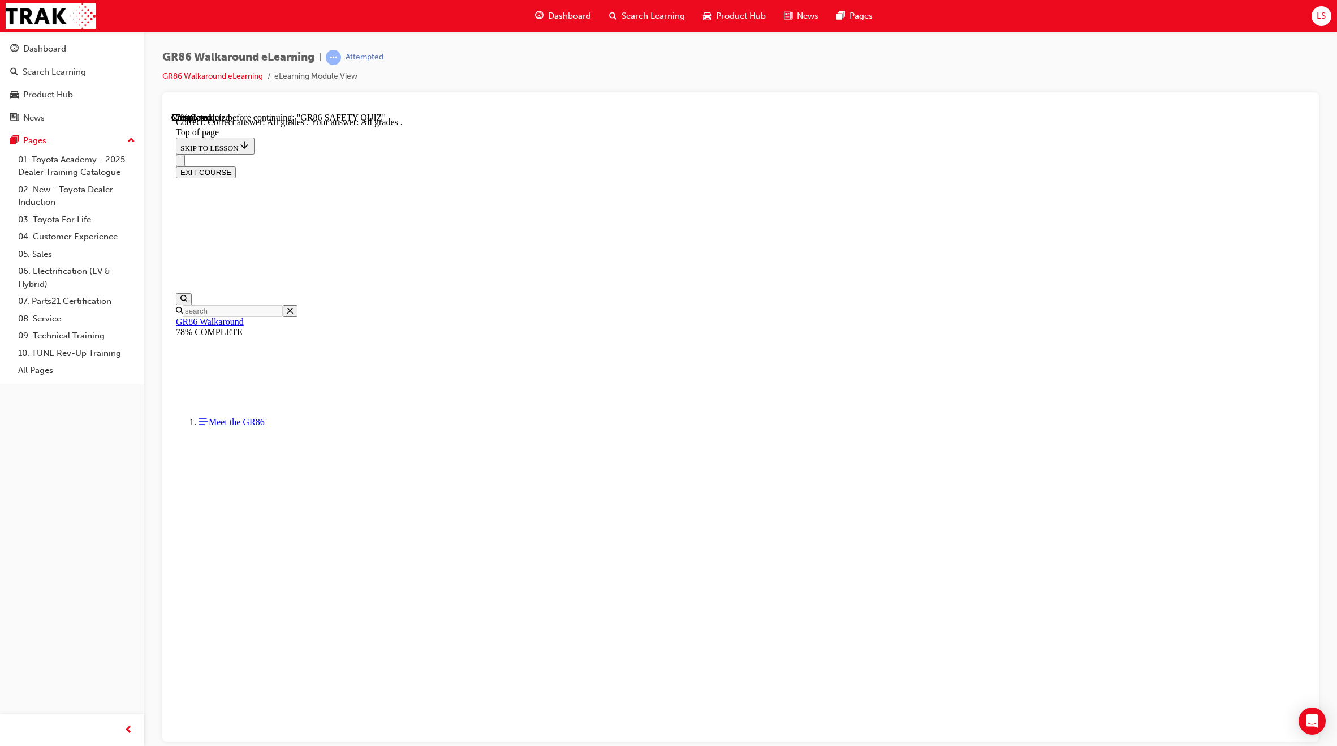
scroll to position [42, 0]
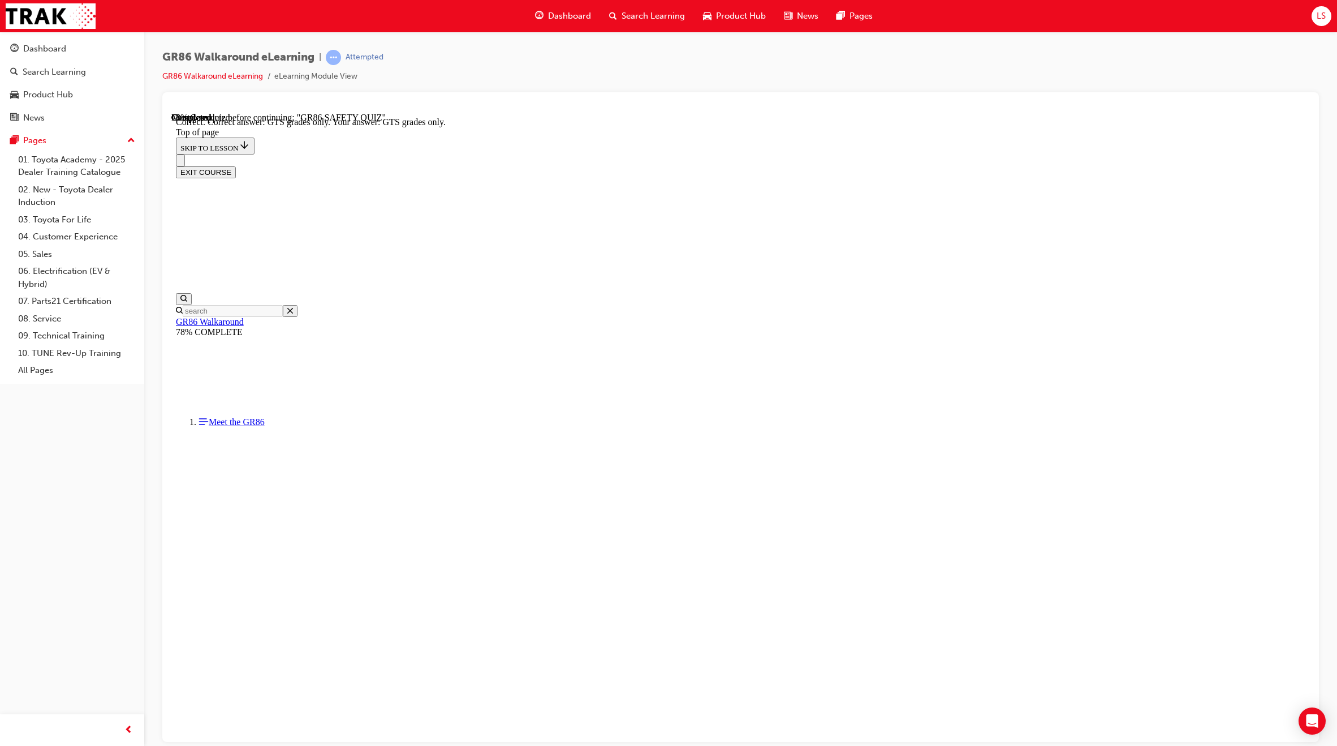
scroll to position [61, 0]
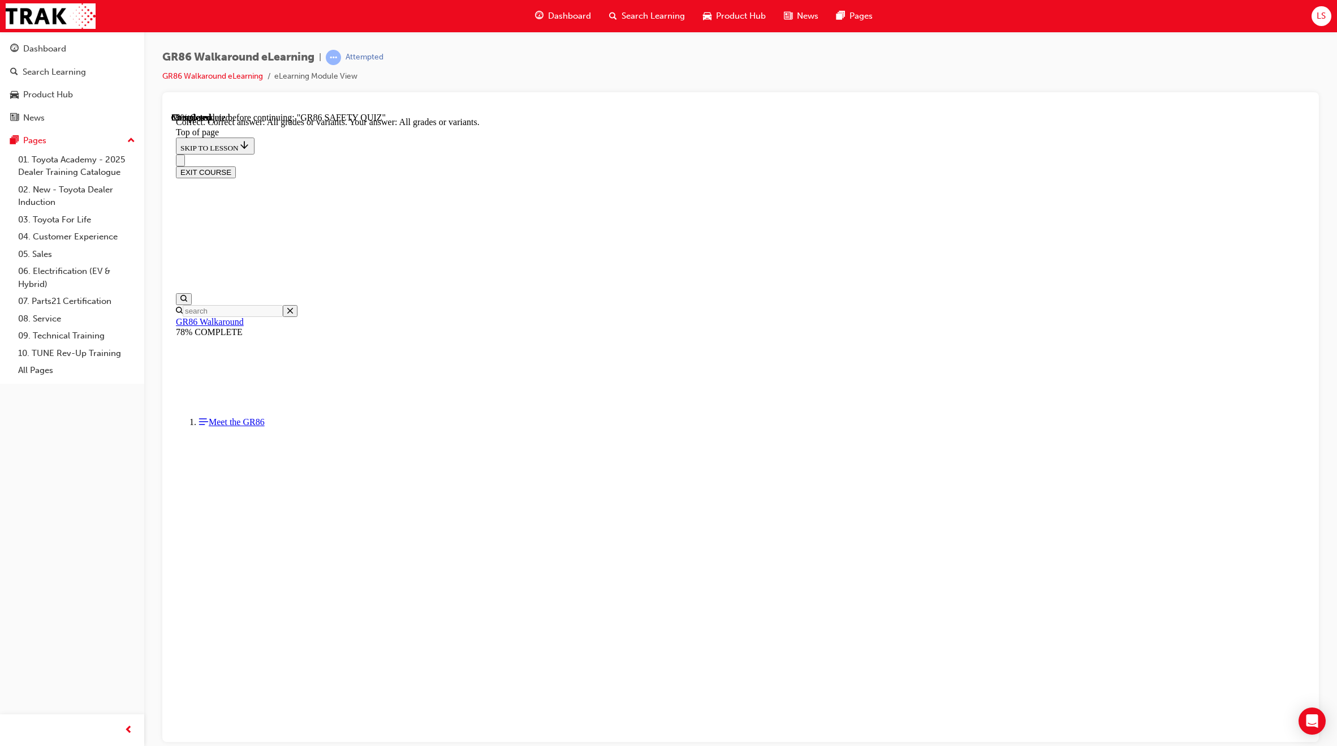
scroll to position [36, 0]
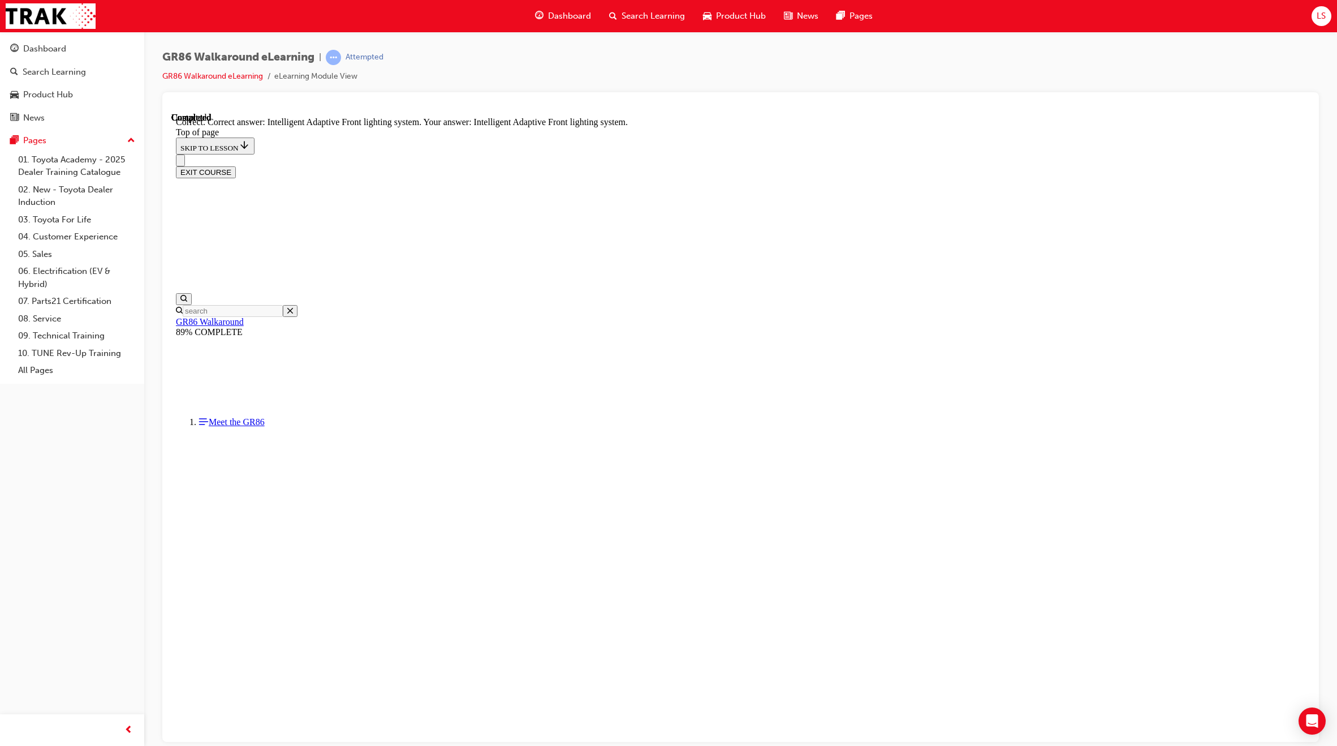
scroll to position [208, 0]
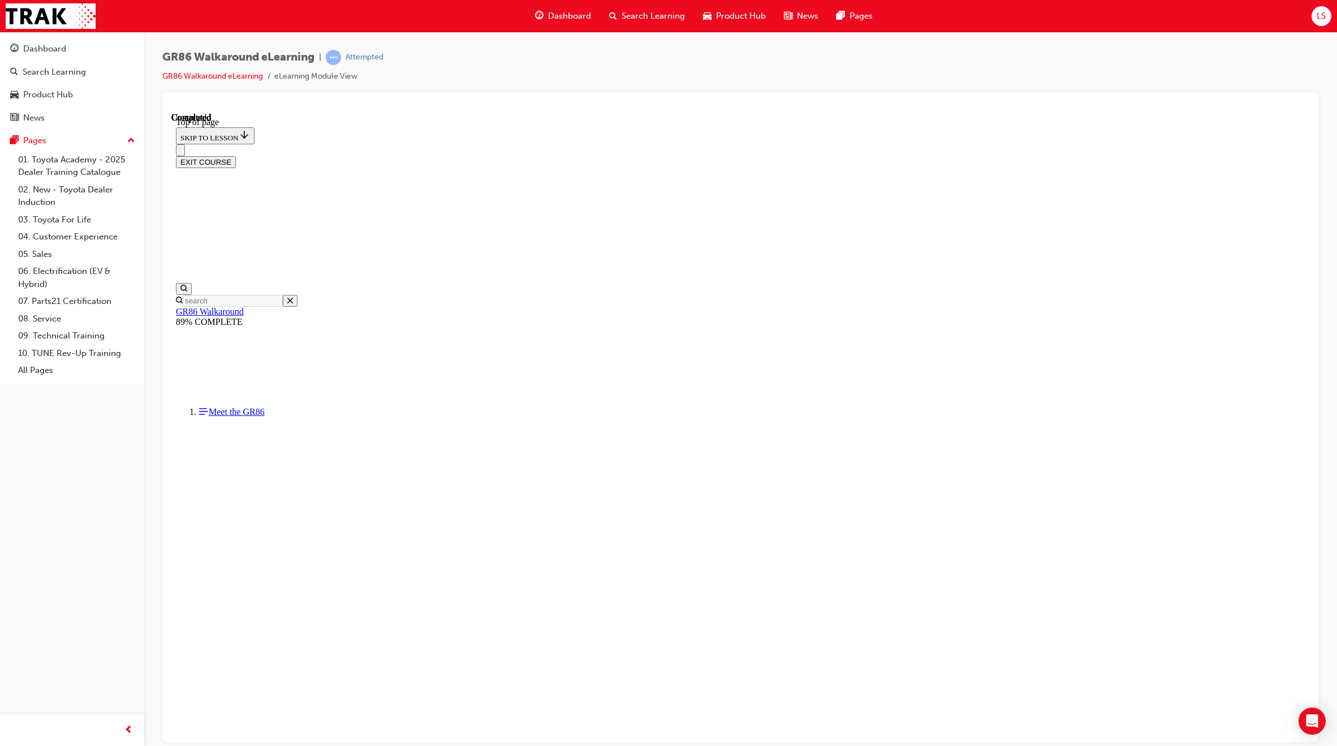
scroll to position [70, 0]
click at [1266, 156] on div "EXIT COURSE" at bounding box center [741, 162] width 1130 height 12
click at [236, 156] on button "EXIT COURSE" at bounding box center [206, 162] width 60 height 12
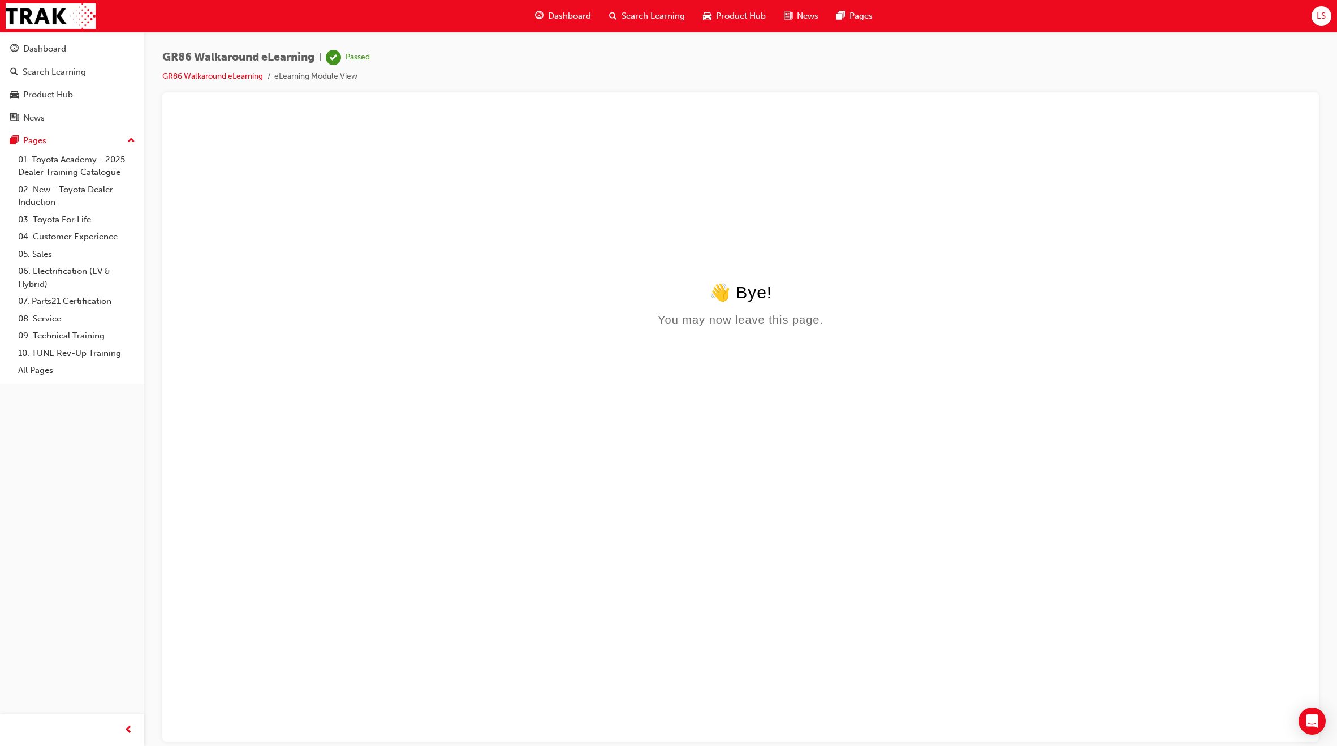
scroll to position [0, 0]
click at [651, 22] on span "Search Learning" at bounding box center [653, 16] width 63 height 13
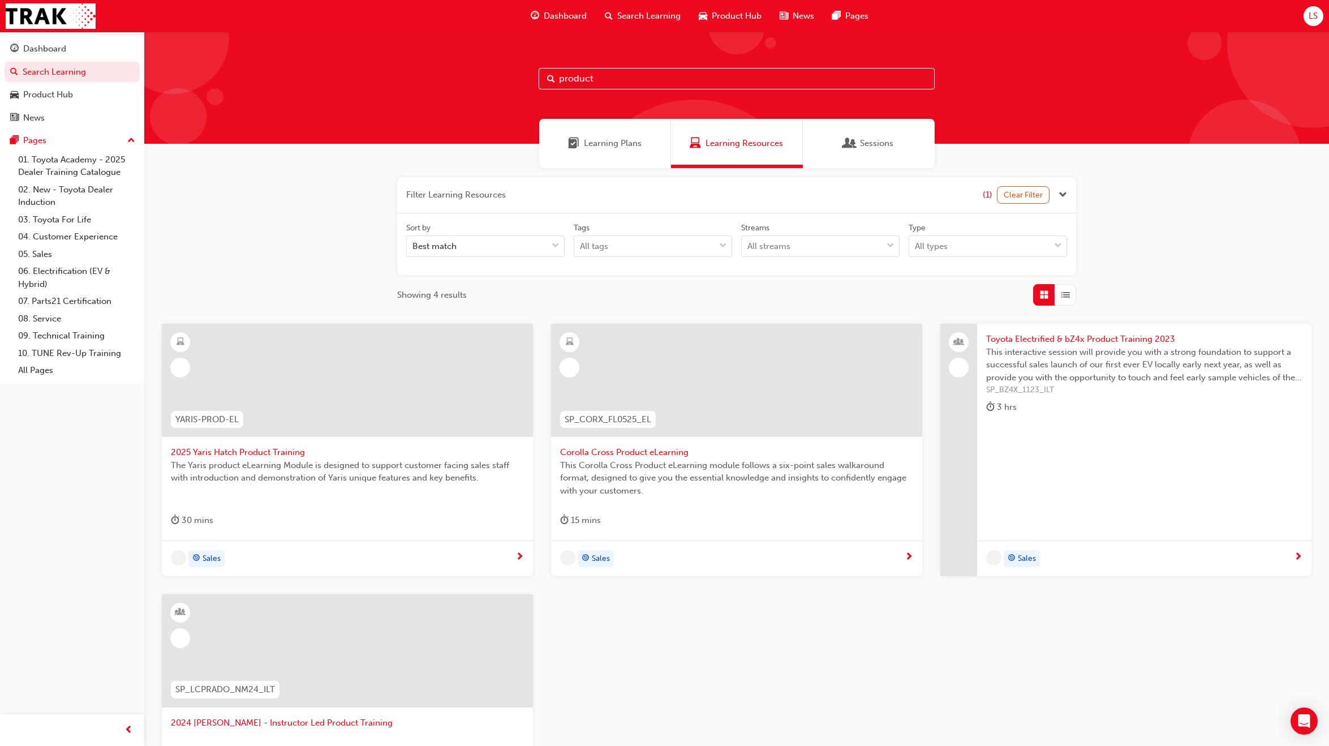
click at [545, 14] on span "Dashboard" at bounding box center [565, 16] width 43 height 13
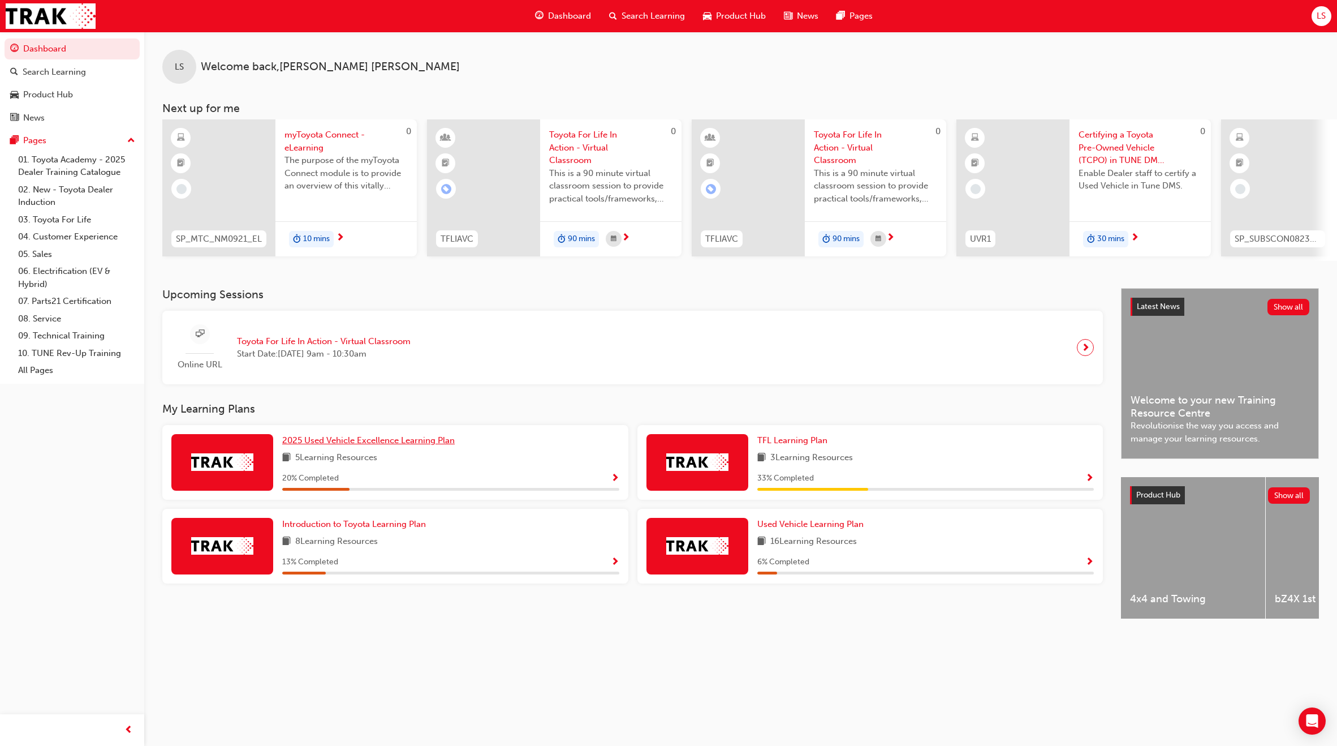
click at [443, 445] on span "2025 Used Vehicle Excellence Learning Plan" at bounding box center [368, 440] width 173 height 10
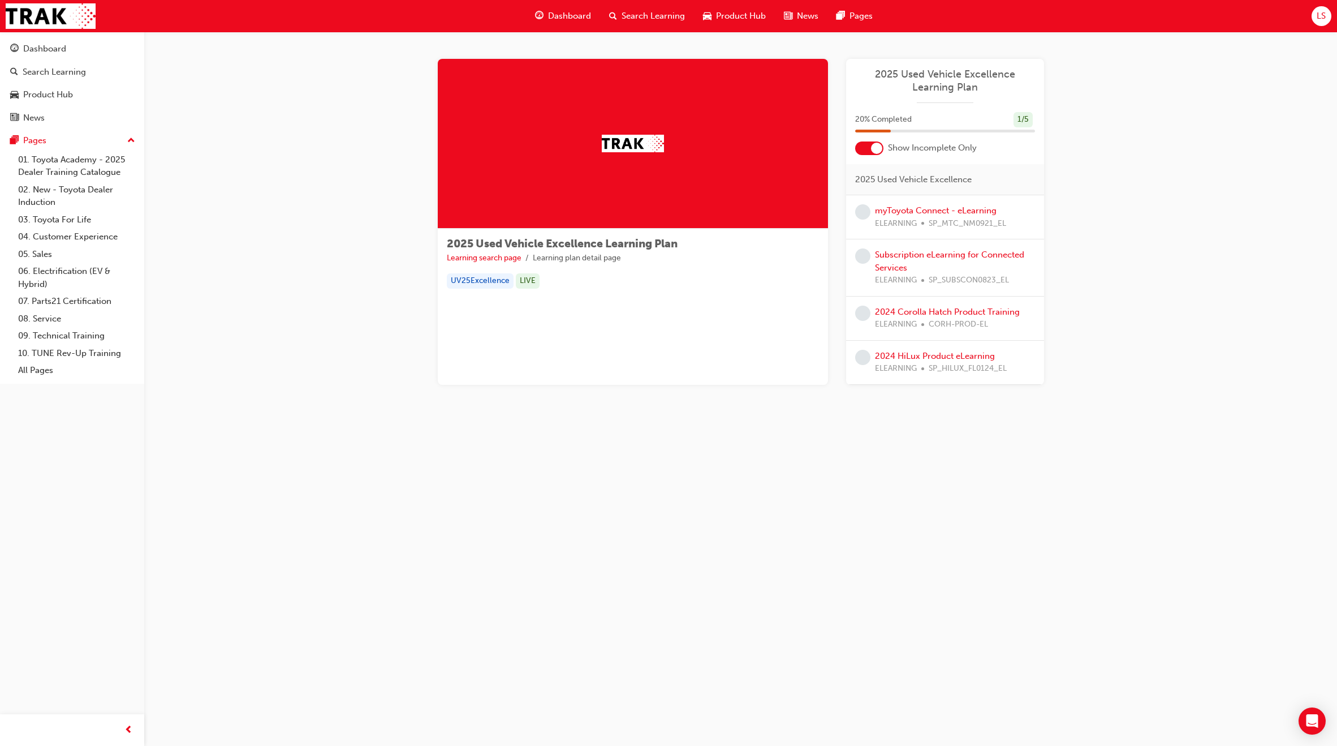
click at [869, 150] on div at bounding box center [869, 148] width 28 height 14
click at [933, 208] on link "myToyota Connect - eLearning" at bounding box center [936, 210] width 122 height 10
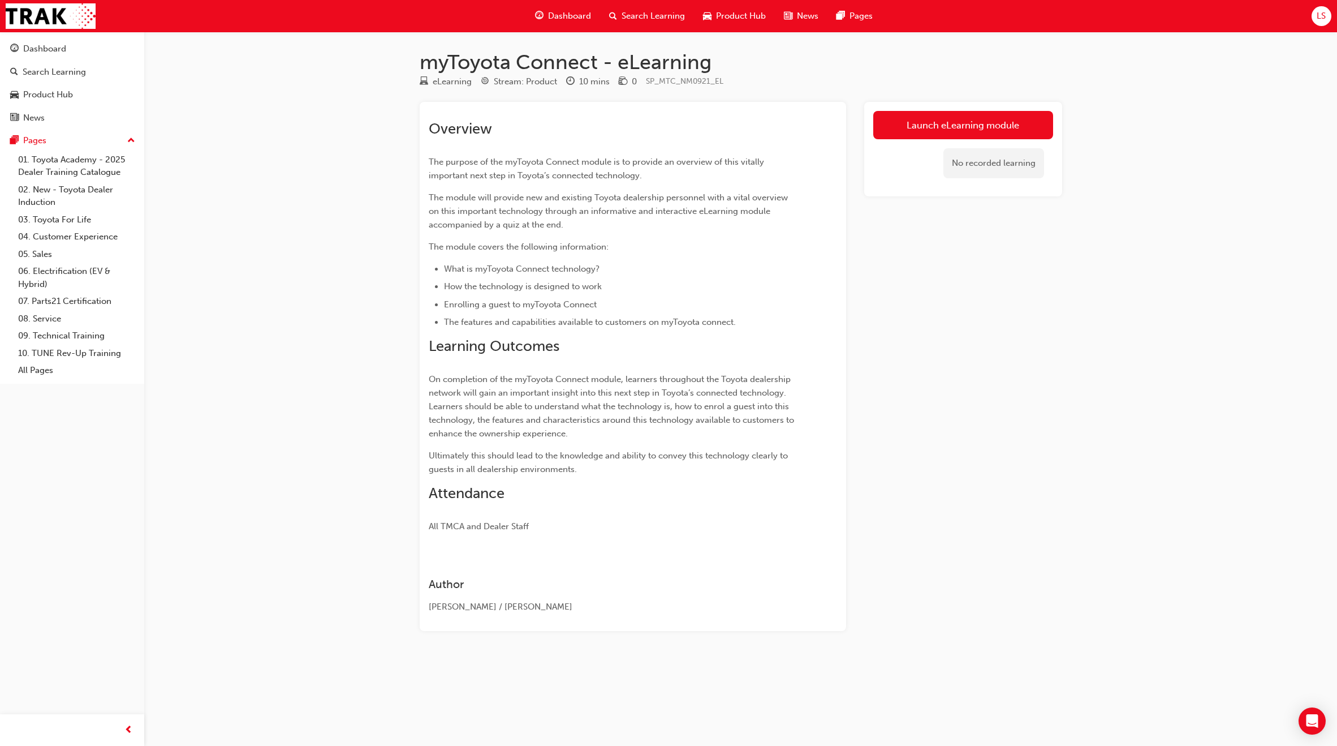
click at [540, 18] on span "guage-icon" at bounding box center [539, 16] width 8 height 14
